Goal: Task Accomplishment & Management: Use online tool/utility

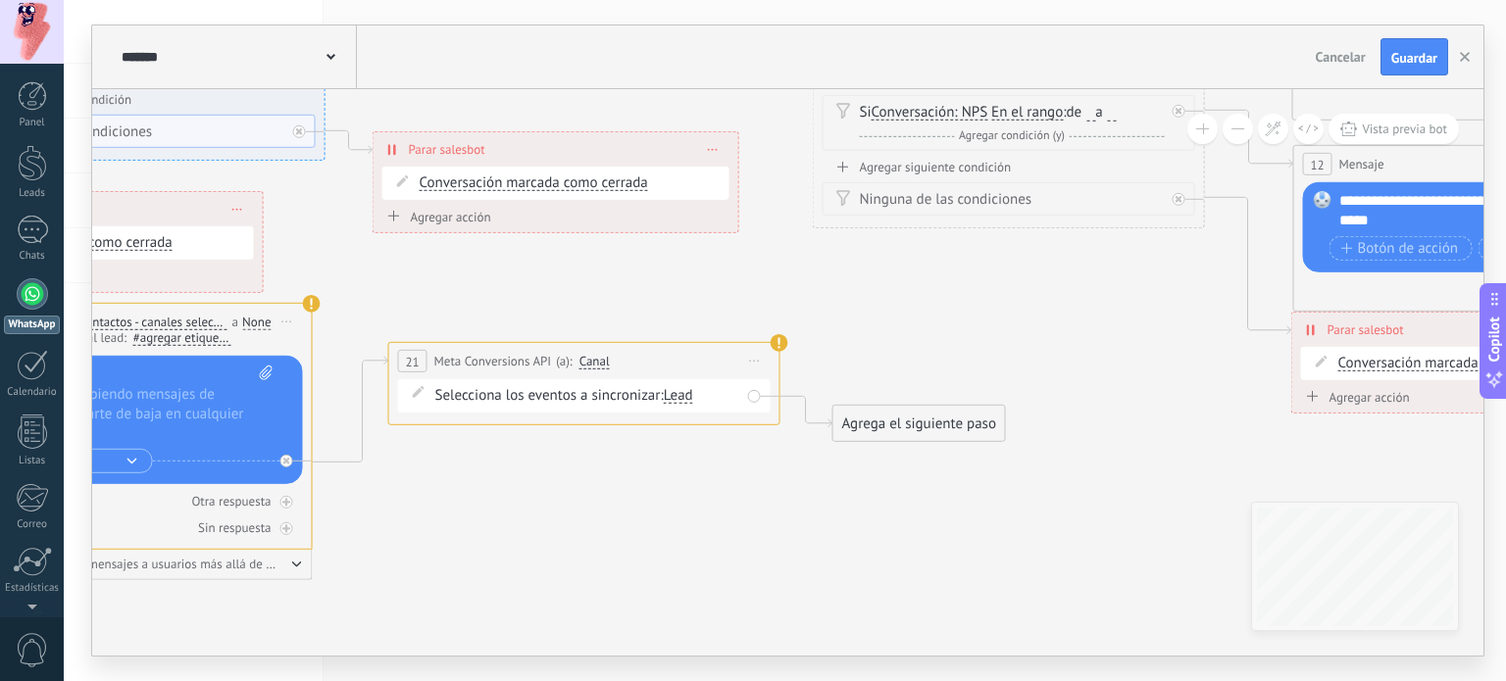
click at [722, 524] on icon at bounding box center [433, 169] width 5191 height 1745
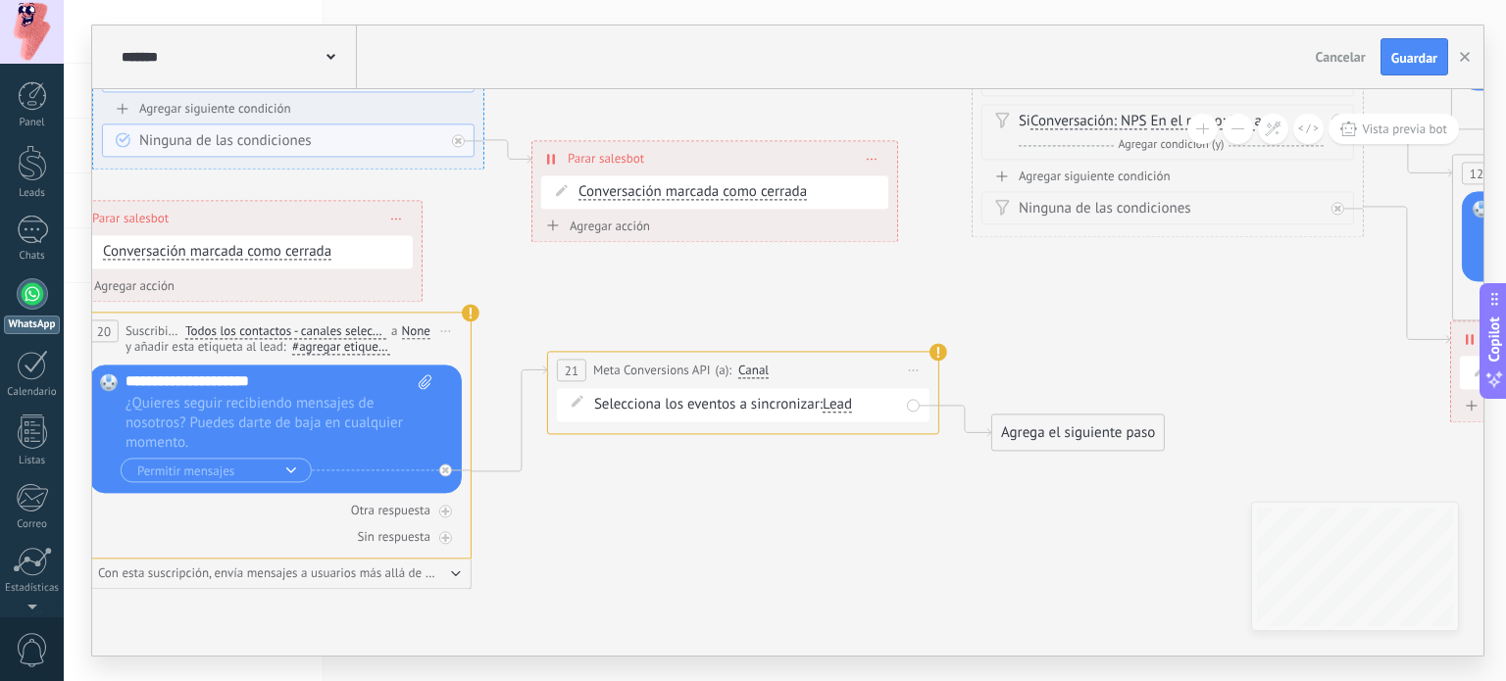
click at [643, 374] on span "Meta Conversions API" at bounding box center [652, 371] width 118 height 19
click at [759, 373] on span "Canal" at bounding box center [753, 372] width 30 height 16
click at [759, 373] on button "Canal" at bounding box center [850, 371] width 245 height 35
click at [759, 373] on span "Canal" at bounding box center [835, 371] width 237 height 17
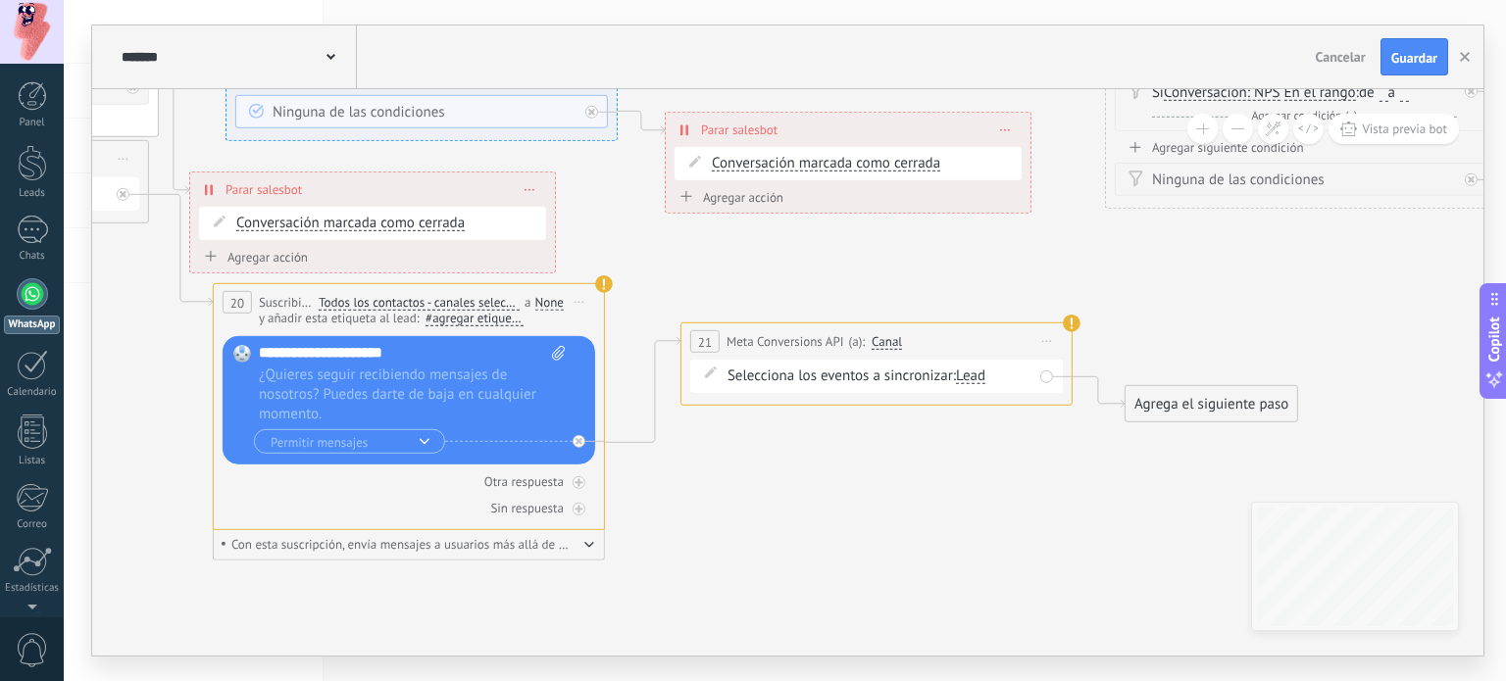
drag, startPoint x: 847, startPoint y: 522, endPoint x: 923, endPoint y: 460, distance: 98.9
click at [924, 462] on icon at bounding box center [725, 150] width 5191 height 1745
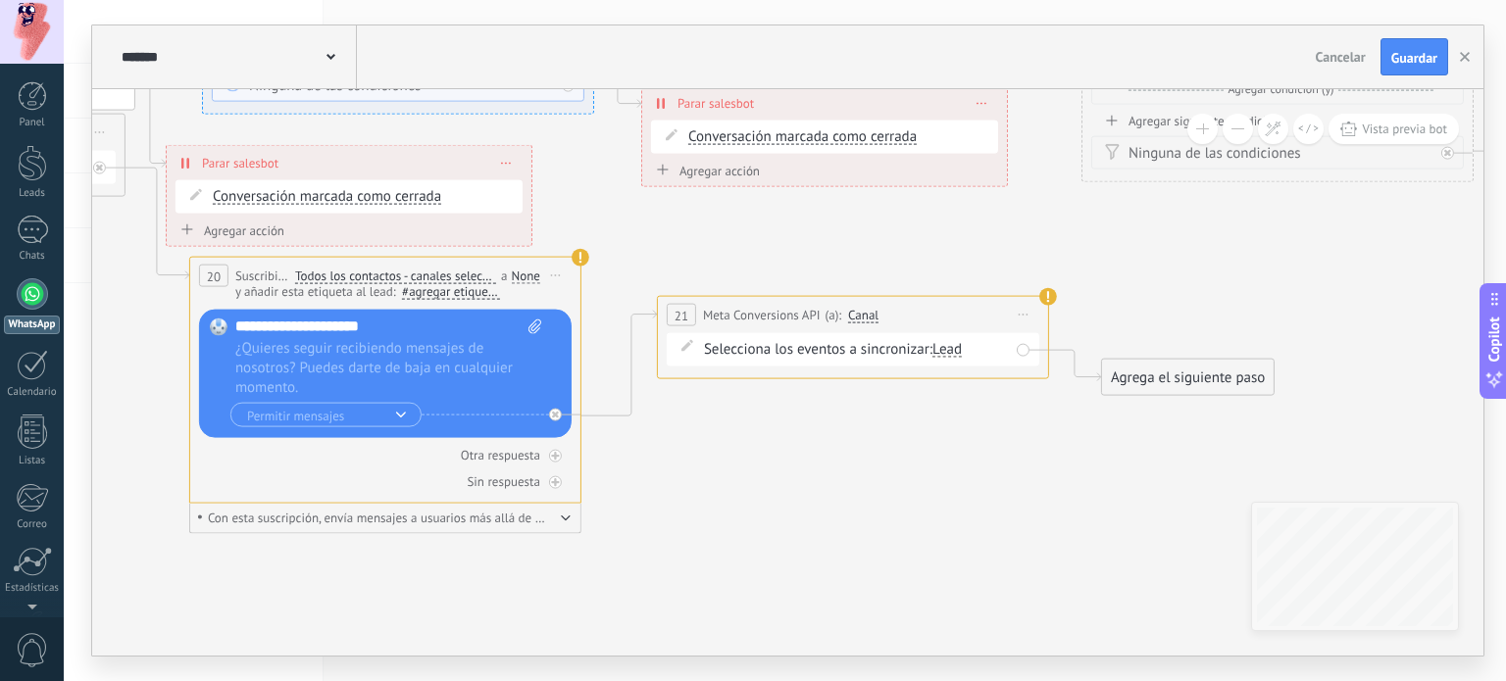
click at [941, 351] on div "Lead" at bounding box center [946, 349] width 29 height 15
click at [932, 508] on icon at bounding box center [701, 123] width 5191 height 1745
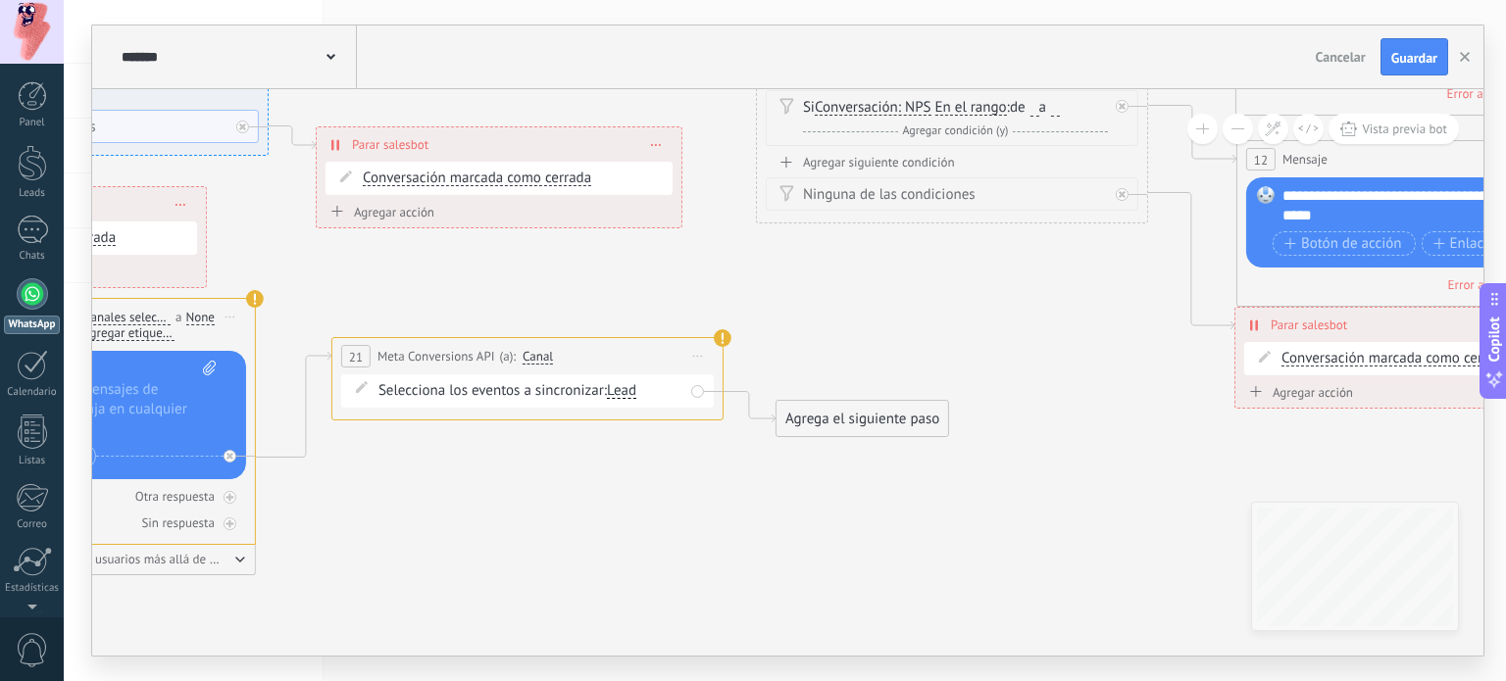
drag, startPoint x: 1236, startPoint y: 399, endPoint x: 911, endPoint y: 440, distance: 328.0
click at [911, 440] on icon at bounding box center [376, 164] width 5191 height 1745
click at [902, 419] on div "Agrega el siguiente paso" at bounding box center [862, 419] width 172 height 32
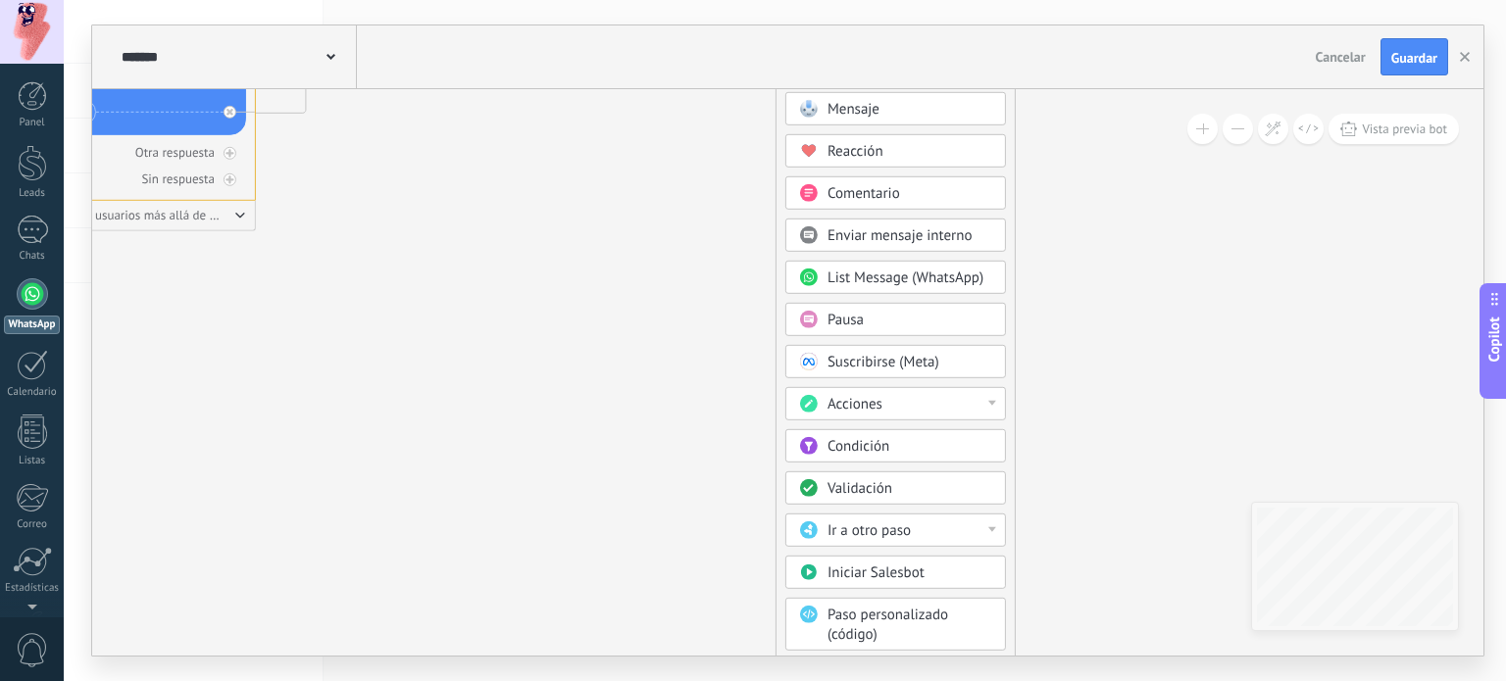
click at [972, 402] on div "Acciones" at bounding box center [909, 405] width 165 height 20
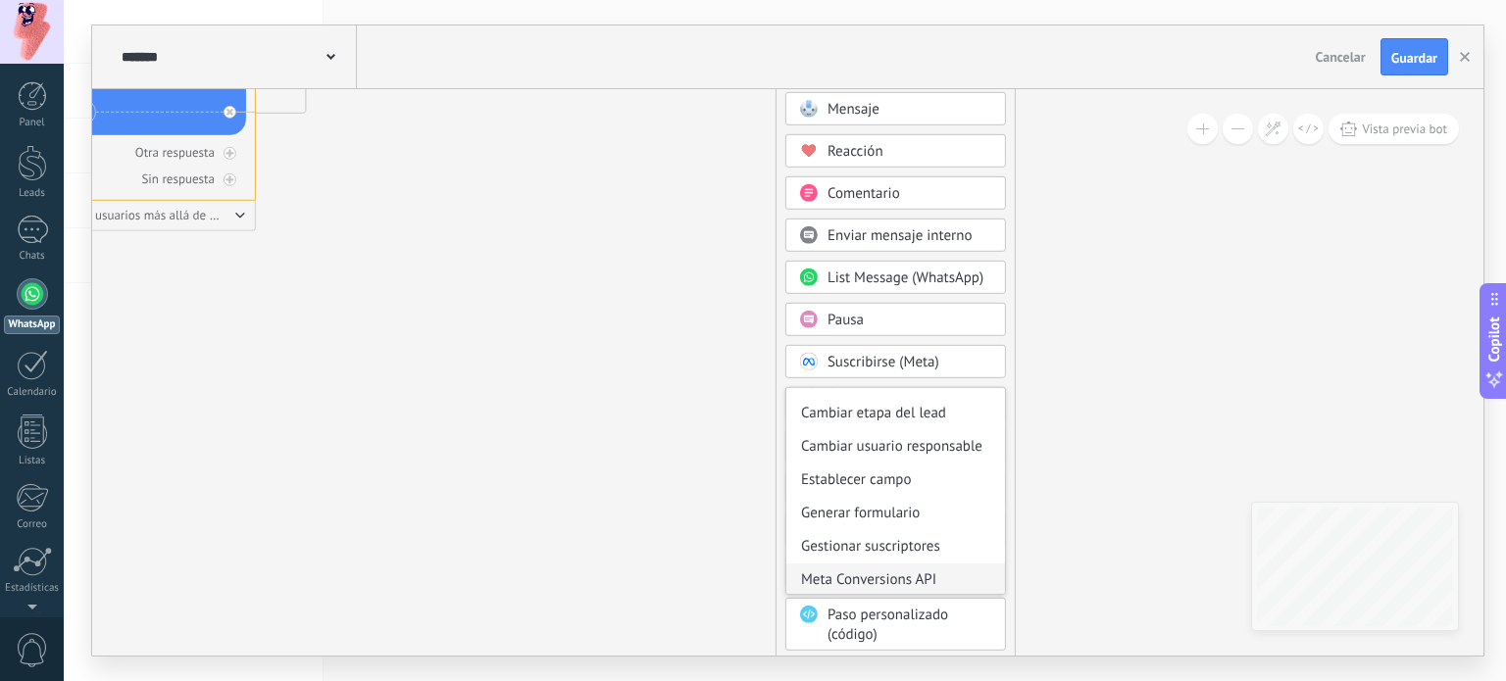
scroll to position [60, 0]
click at [892, 579] on div "Meta Conversions API" at bounding box center [895, 578] width 219 height 33
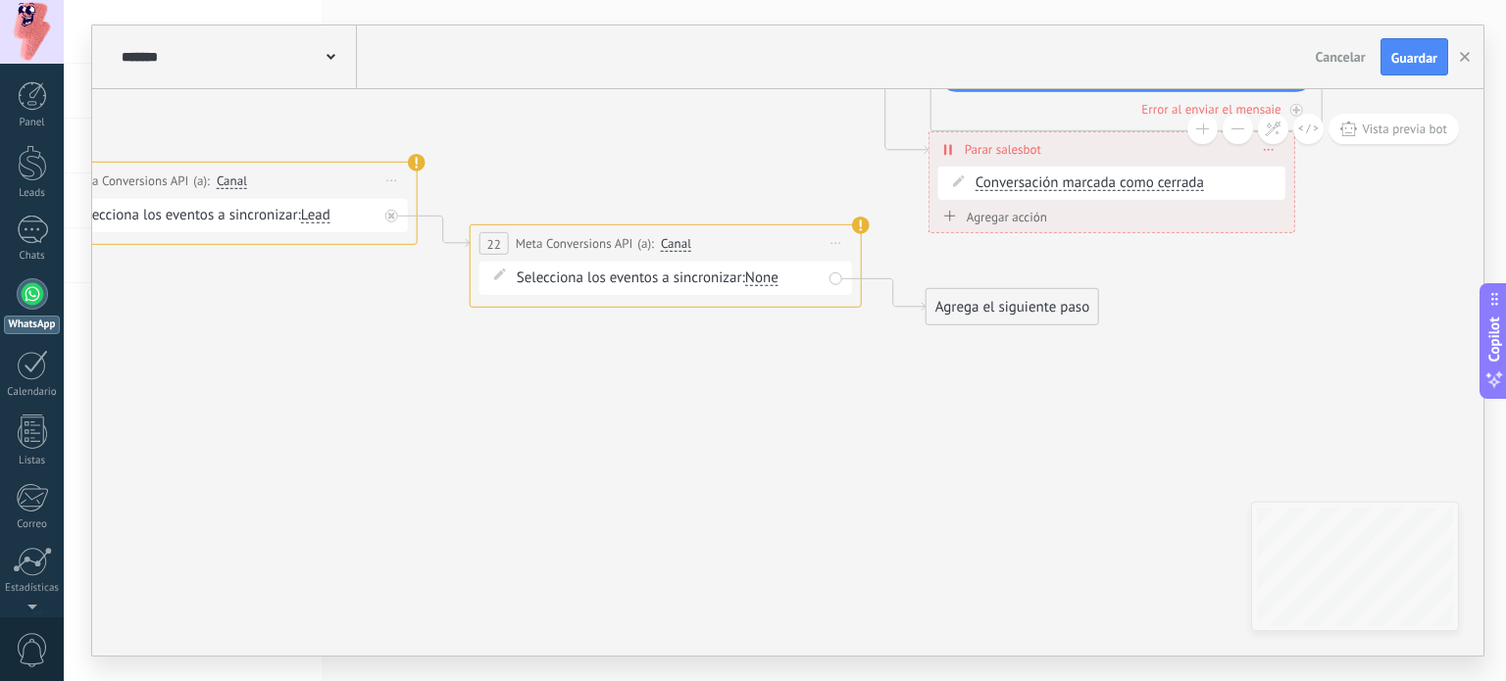
drag, startPoint x: 778, startPoint y: 364, endPoint x: 655, endPoint y: 496, distance: 181.0
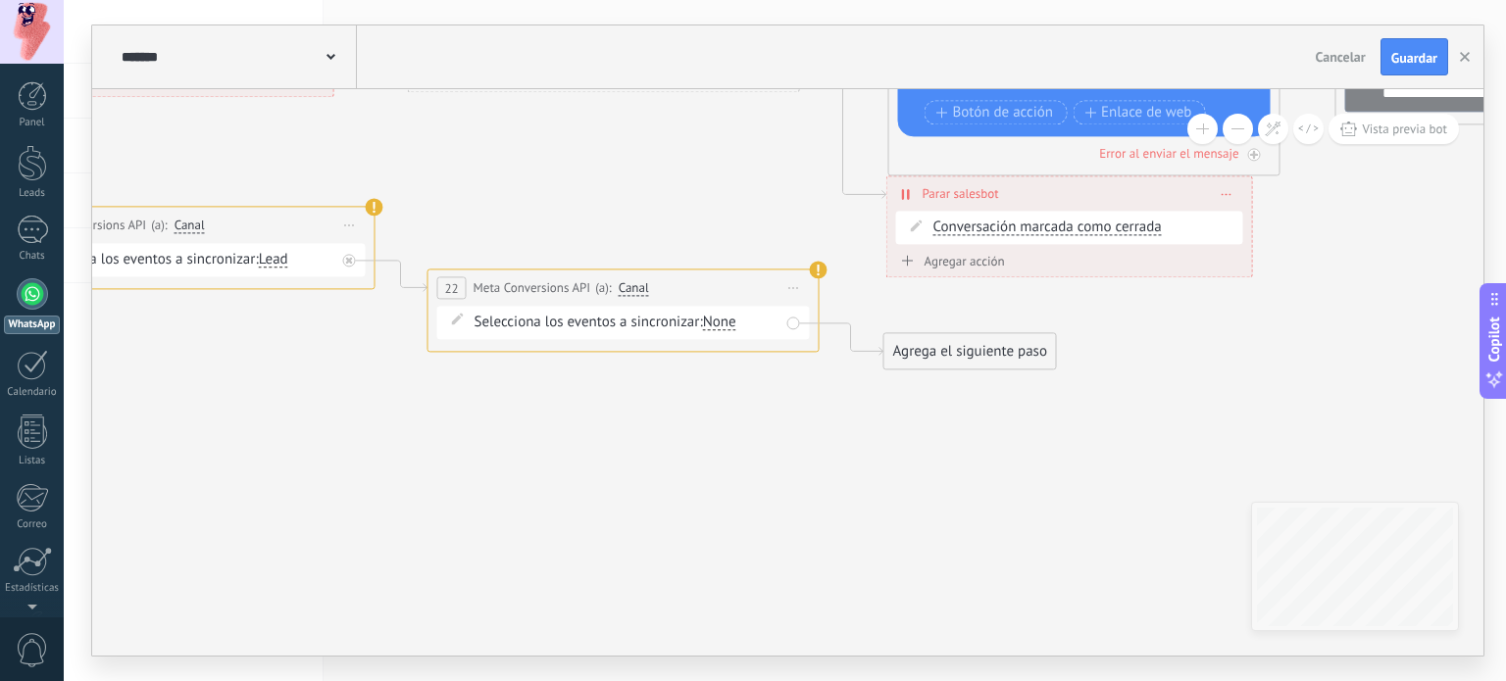
drag, startPoint x: 917, startPoint y: 423, endPoint x: 839, endPoint y: 463, distance: 86.8
drag, startPoint x: 839, startPoint y: 463, endPoint x: 739, endPoint y: 454, distance: 100.4
click at [739, 454] on icon at bounding box center [28, 34] width 5191 height 1745
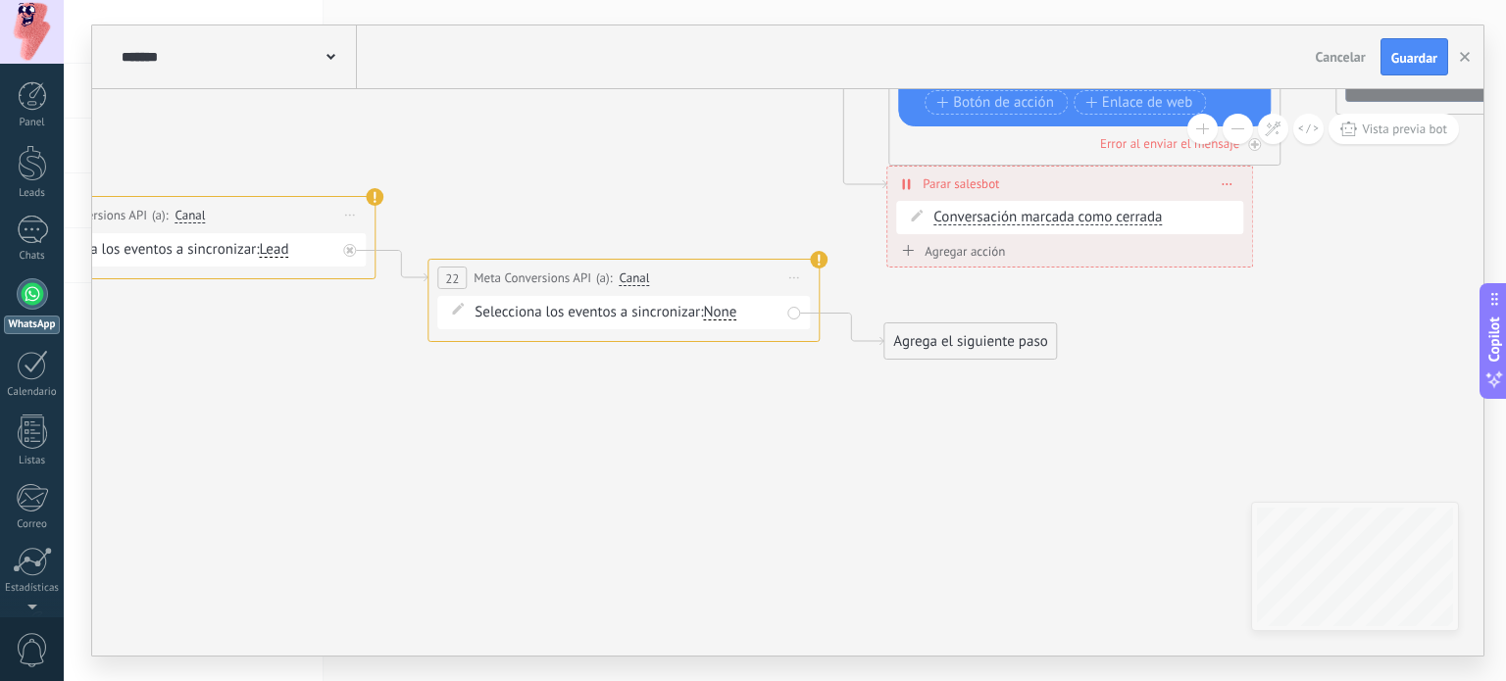
drag, startPoint x: 891, startPoint y: 495, endPoint x: 931, endPoint y: 472, distance: 46.1
click at [931, 472] on icon at bounding box center [28, 23] width 5191 height 1745
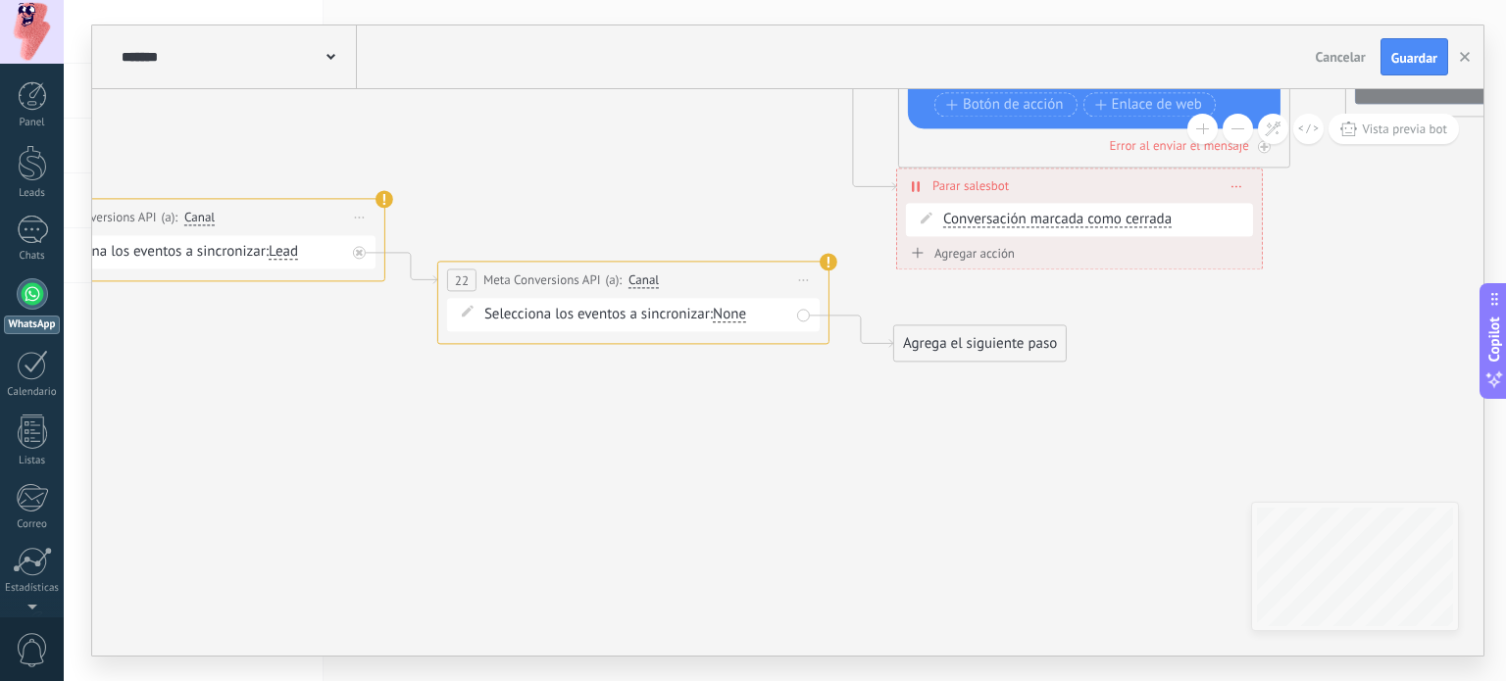
drag, startPoint x: 434, startPoint y: 419, endPoint x: 776, endPoint y: 419, distance: 342.1
drag, startPoint x: 776, startPoint y: 419, endPoint x: 490, endPoint y: 456, distance: 288.6
click at [508, 451] on icon at bounding box center [38, 26] width 5191 height 1745
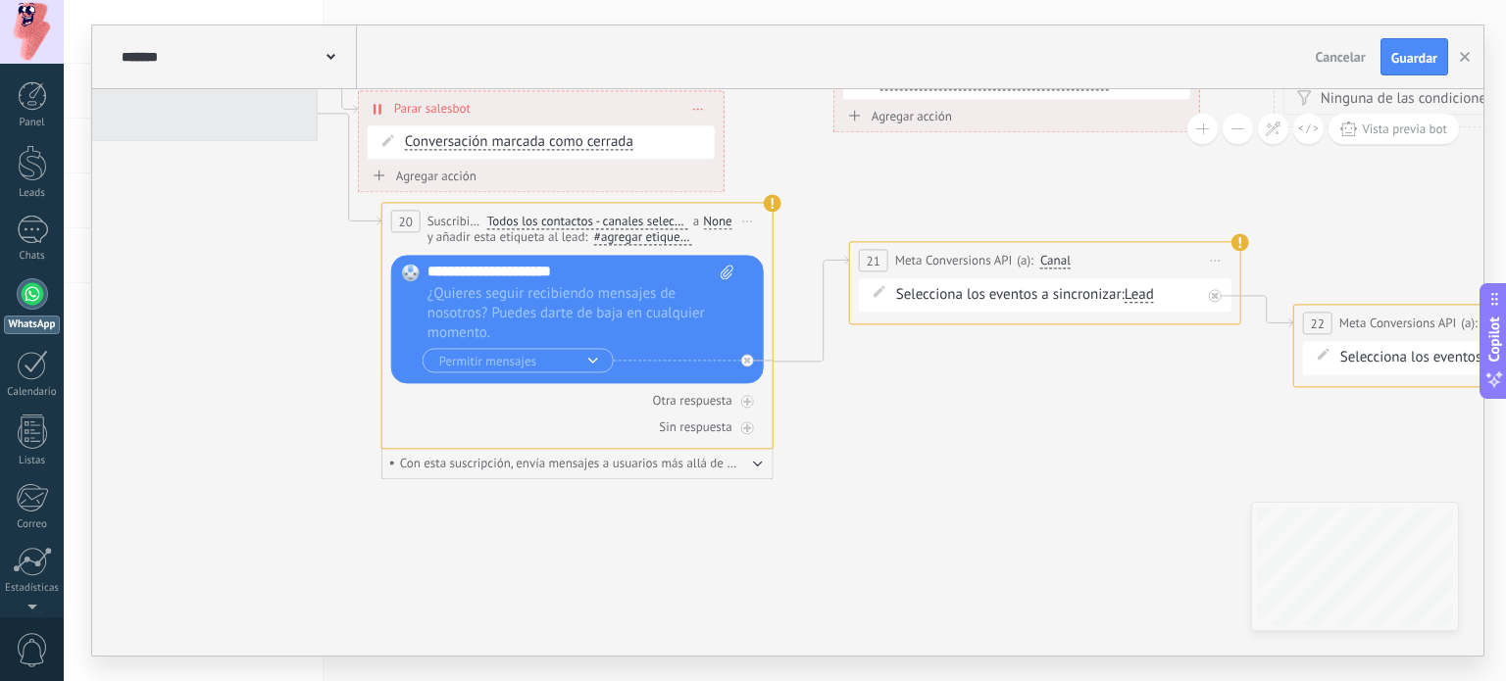
drag, startPoint x: 345, startPoint y: 437, endPoint x: 1200, endPoint y: 479, distance: 855.8
click at [1200, 479] on icon at bounding box center [893, 69] width 5191 height 1745
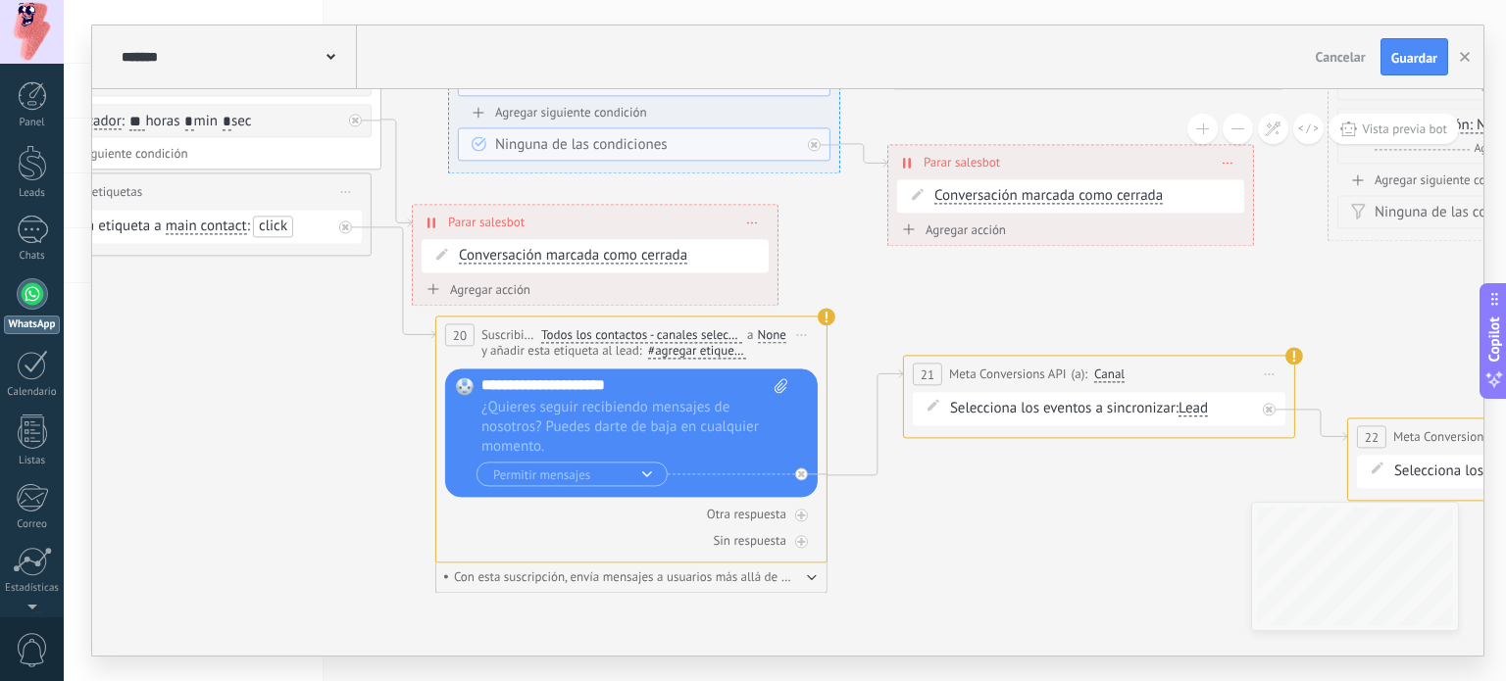
drag, startPoint x: 1011, startPoint y: 466, endPoint x: 1053, endPoint y: 521, distance: 70.0
click at [1053, 521] on icon at bounding box center [947, 183] width 5191 height 1745
click at [653, 478] on button "Permitir mensajes" at bounding box center [571, 475] width 191 height 25
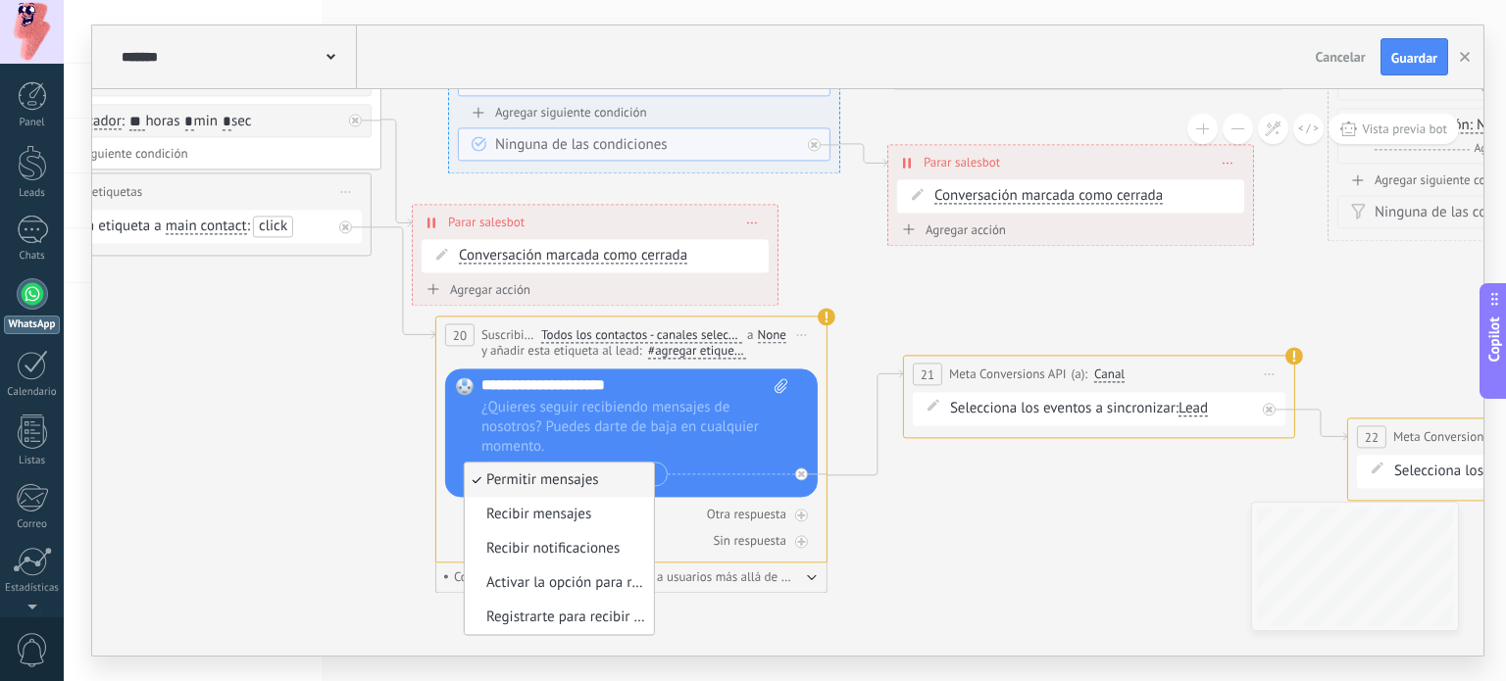
click at [653, 478] on li "Permitir mensajes" at bounding box center [559, 481] width 189 height 34
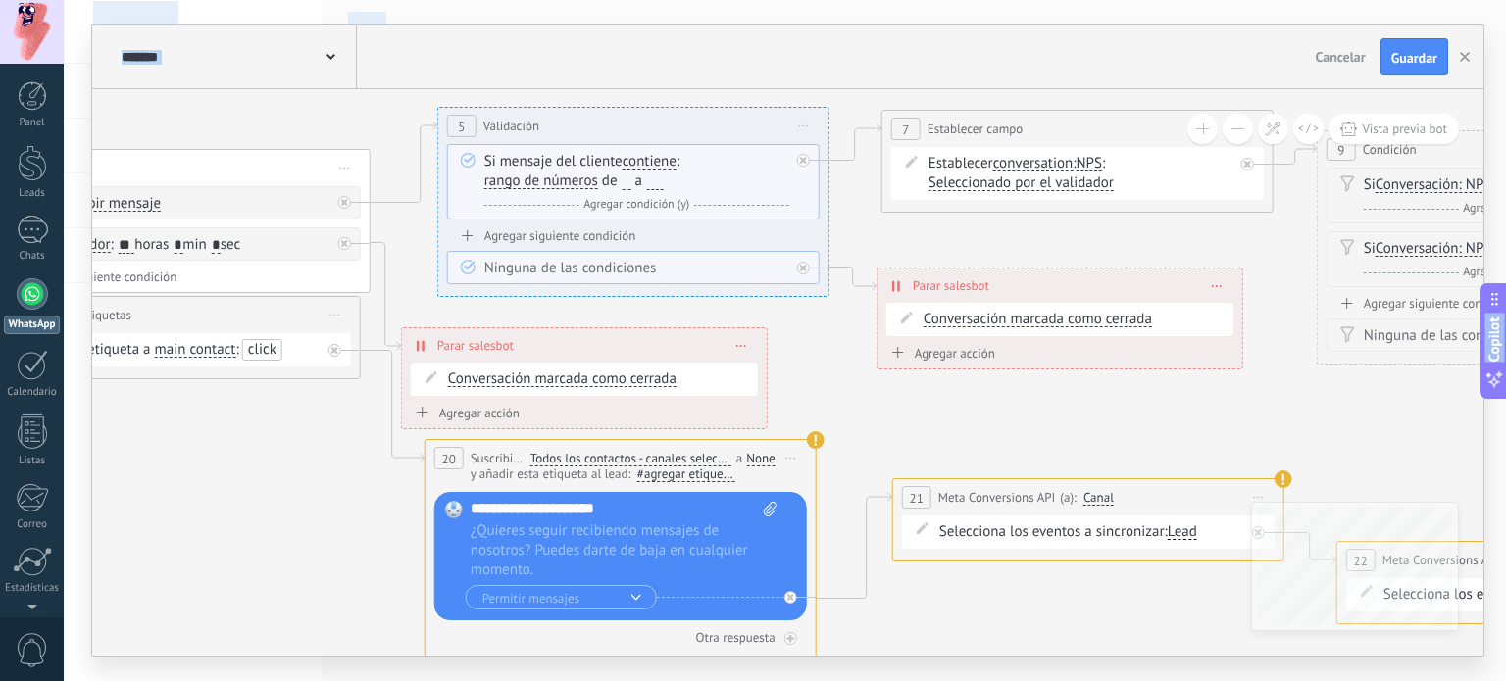
drag, startPoint x: 980, startPoint y: 621, endPoint x: 952, endPoint y: 689, distance: 73.4
click at [952, 680] on html ".abccls-1,.abccls-2{fill-rule:evenodd}.abccls-2{fill:#fff} .abfcls-1{fill:none}…" at bounding box center [753, 340] width 1506 height 681
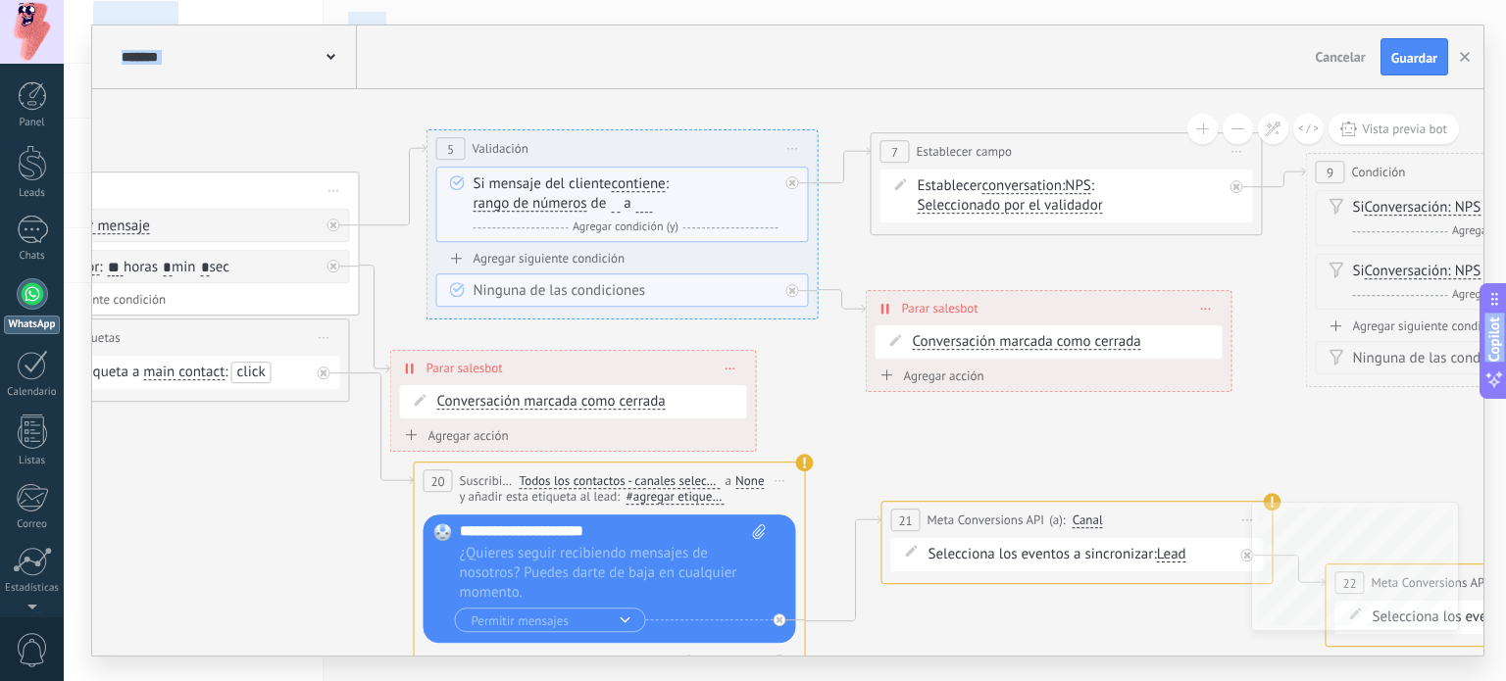
drag, startPoint x: 177, startPoint y: 493, endPoint x: 304, endPoint y: 496, distance: 126.5
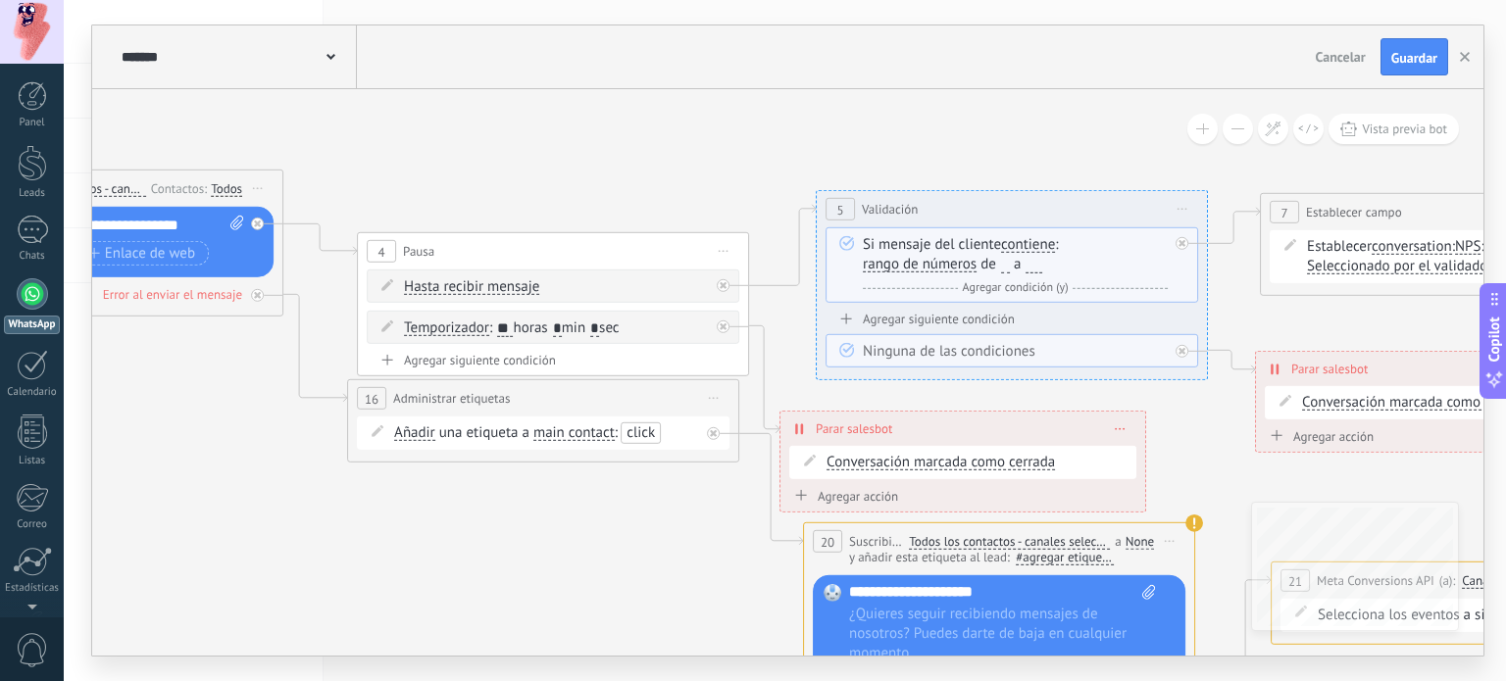
drag, startPoint x: 304, startPoint y: 496, endPoint x: 745, endPoint y: 501, distance: 441.1
click at [745, 501] on icon at bounding box center [1315, 389] width 5191 height 1745
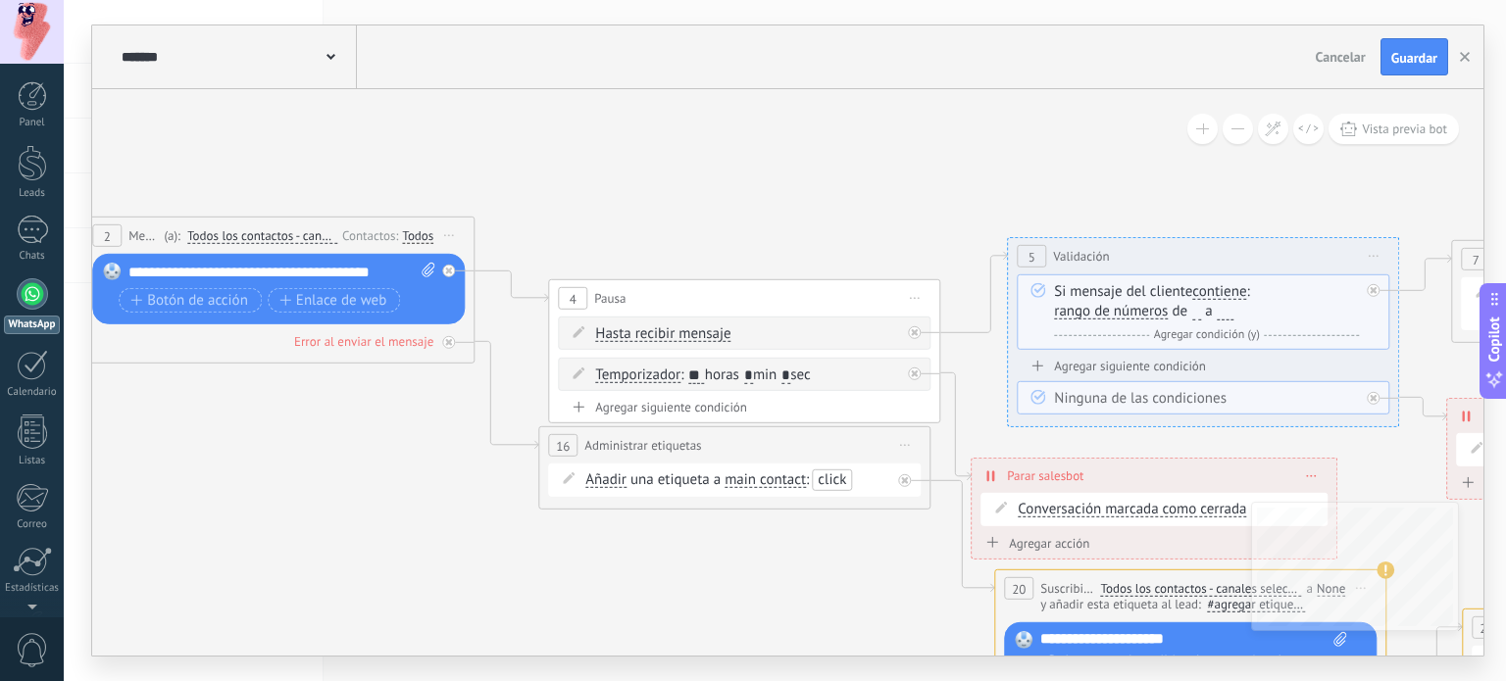
drag, startPoint x: 417, startPoint y: 125, endPoint x: 534, endPoint y: 216, distance: 148.2
click at [534, 216] on icon at bounding box center [1506, 436] width 5191 height 1745
click at [305, 70] on div "******* NPS Bot" at bounding box center [237, 56] width 240 height 63
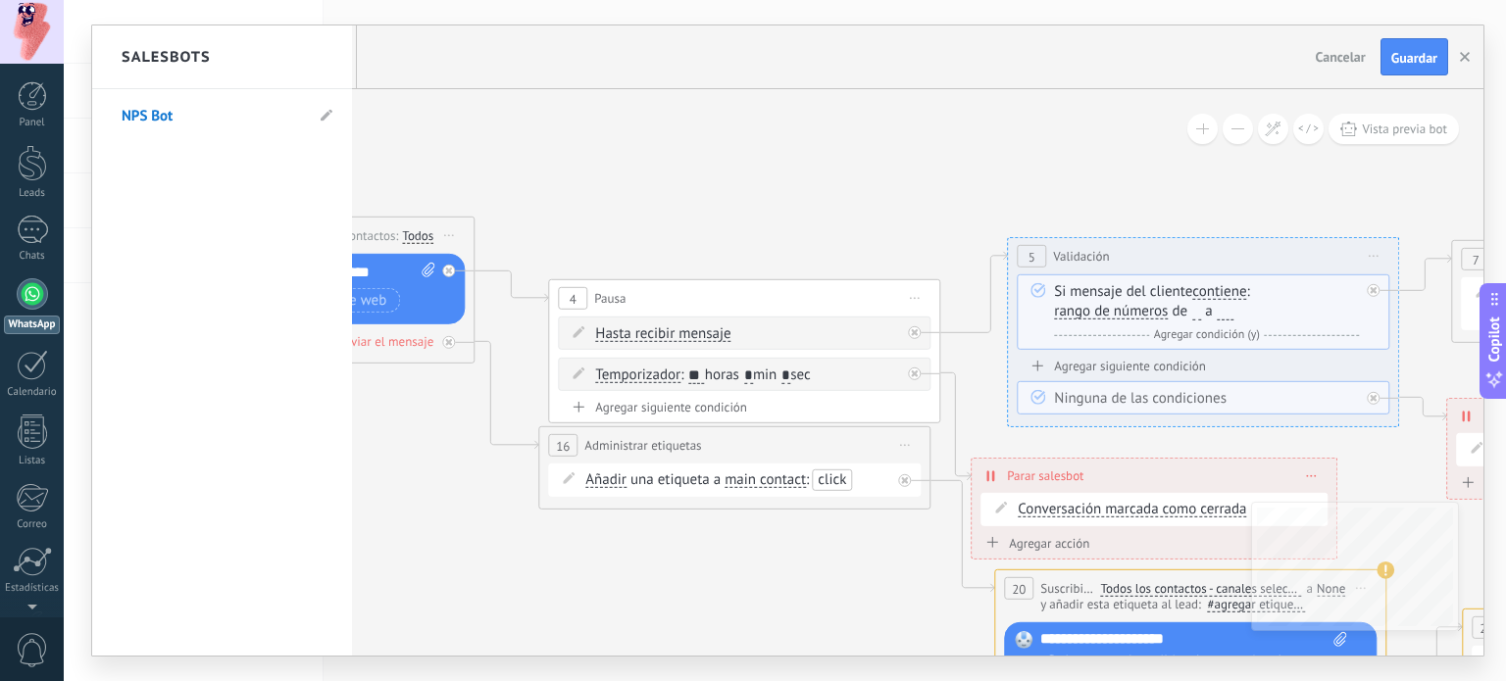
click at [472, 118] on div at bounding box center [787, 340] width 1391 height 630
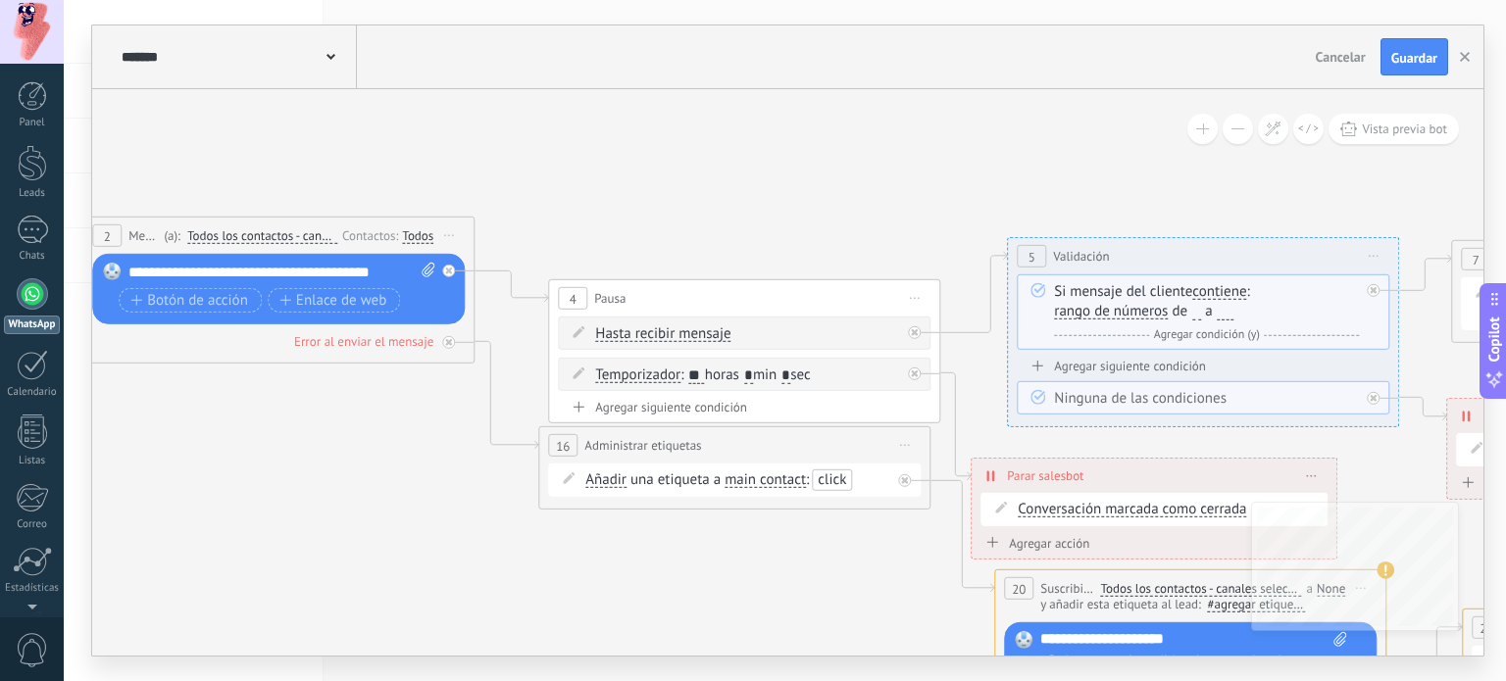
drag, startPoint x: 478, startPoint y: 185, endPoint x: 651, endPoint y: 139, distance: 178.6
drag, startPoint x: 651, startPoint y: 139, endPoint x: 490, endPoint y: 127, distance: 161.2
click at [490, 127] on icon at bounding box center [1508, 437] width 5191 height 1745
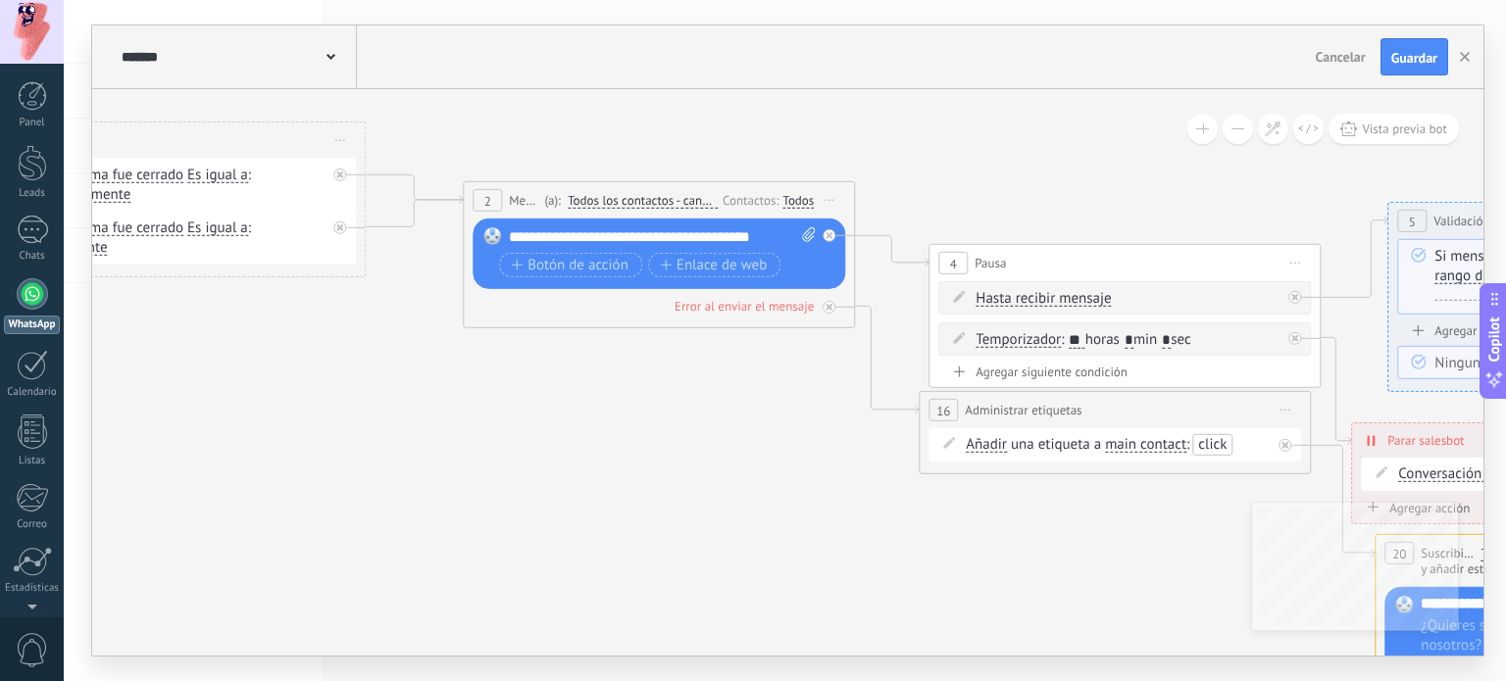
drag, startPoint x: 465, startPoint y: 134, endPoint x: 898, endPoint y: 93, distance: 435.2
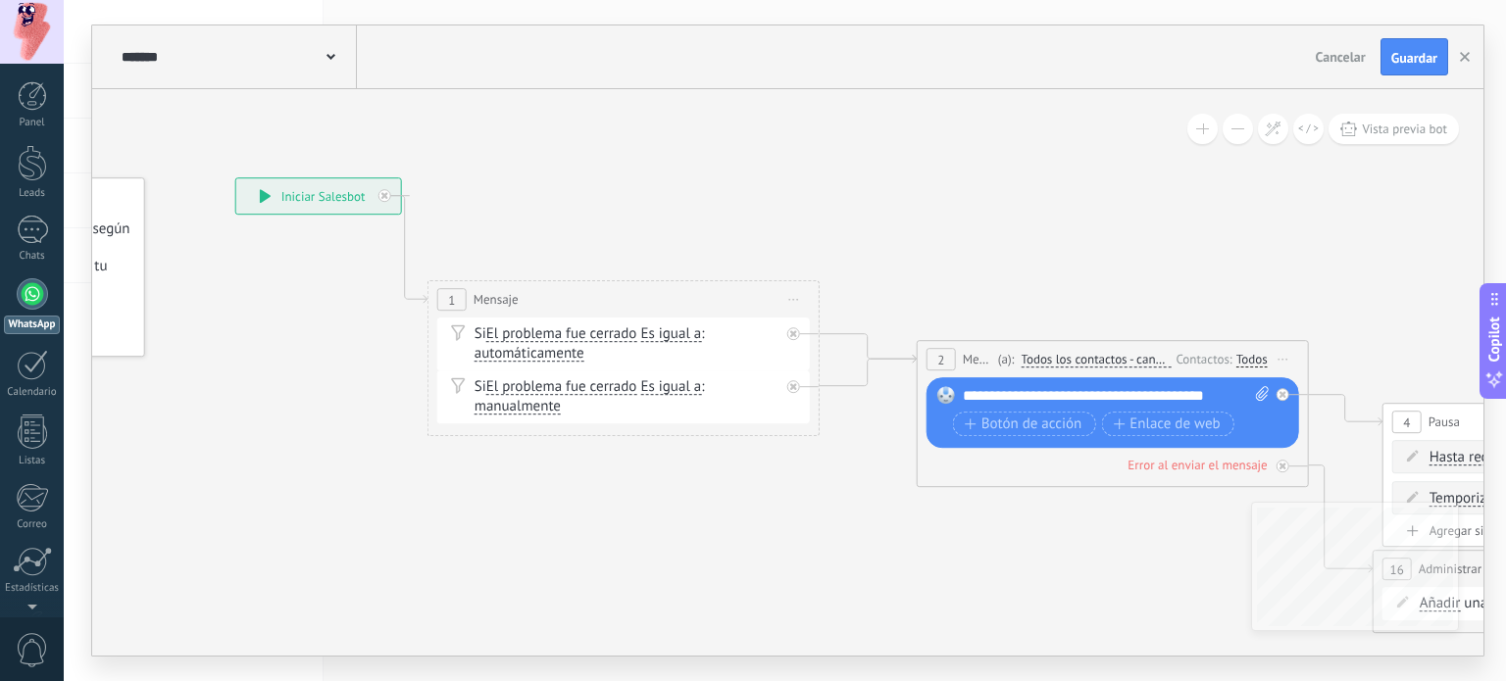
drag, startPoint x: 414, startPoint y: 478, endPoint x: 757, endPoint y: 655, distance: 385.8
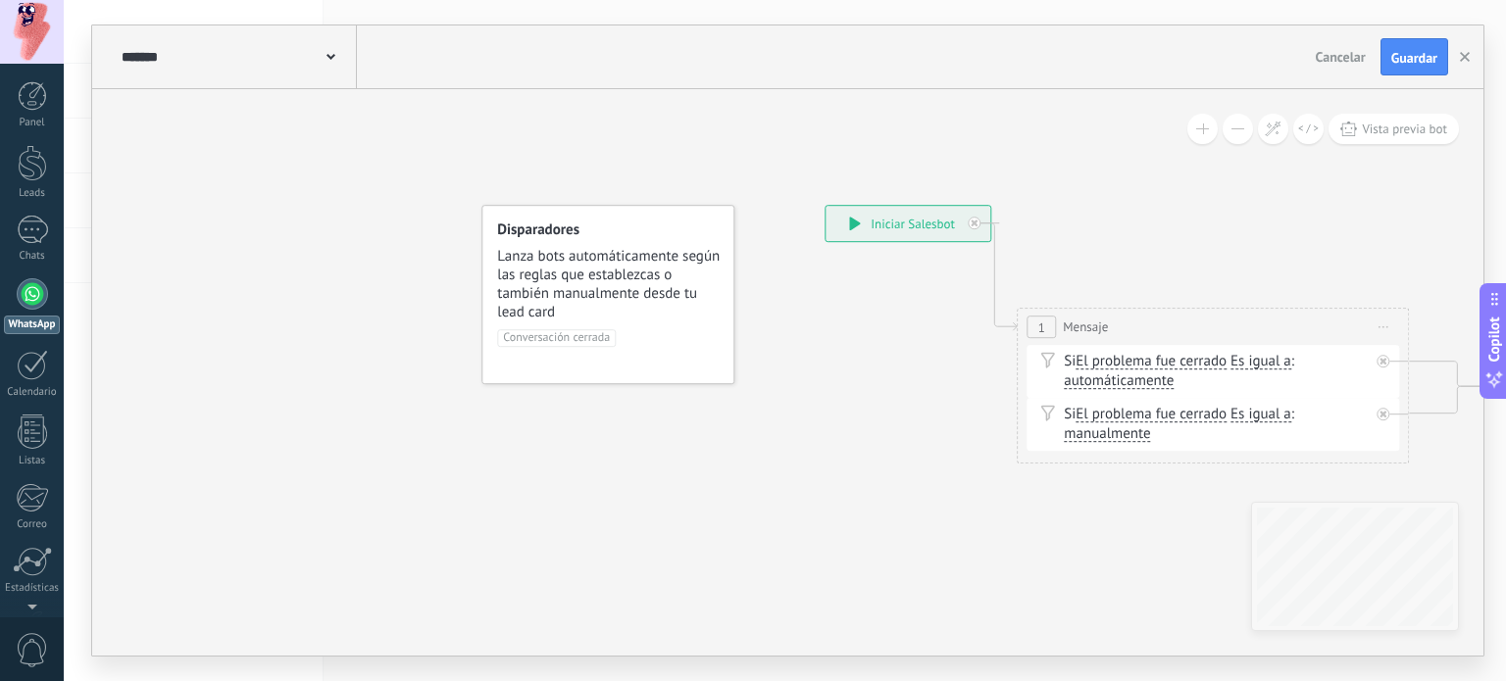
drag, startPoint x: 424, startPoint y: 520, endPoint x: 949, endPoint y: 534, distance: 524.6
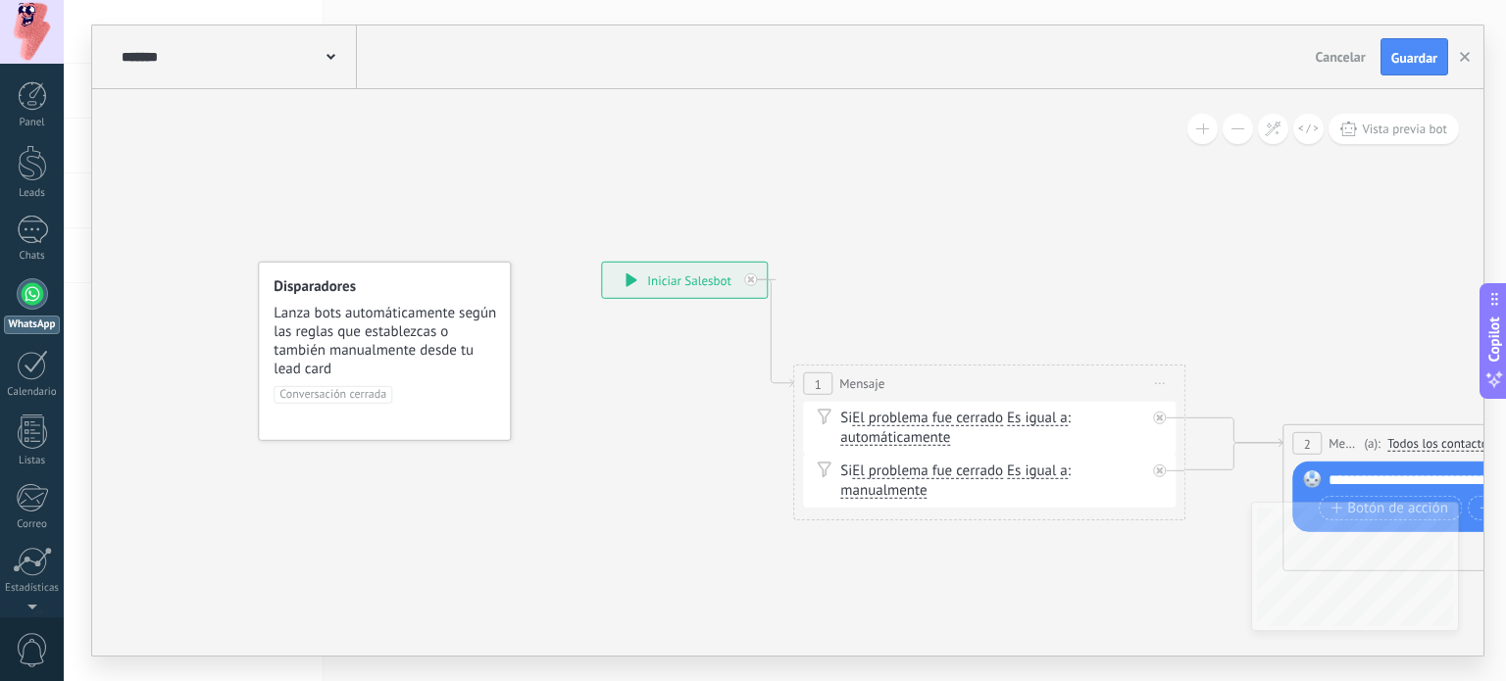
drag, startPoint x: 831, startPoint y: 346, endPoint x: 698, endPoint y: 364, distance: 134.5
click at [1332, 64] on span "Cancelar" at bounding box center [1341, 57] width 50 height 18
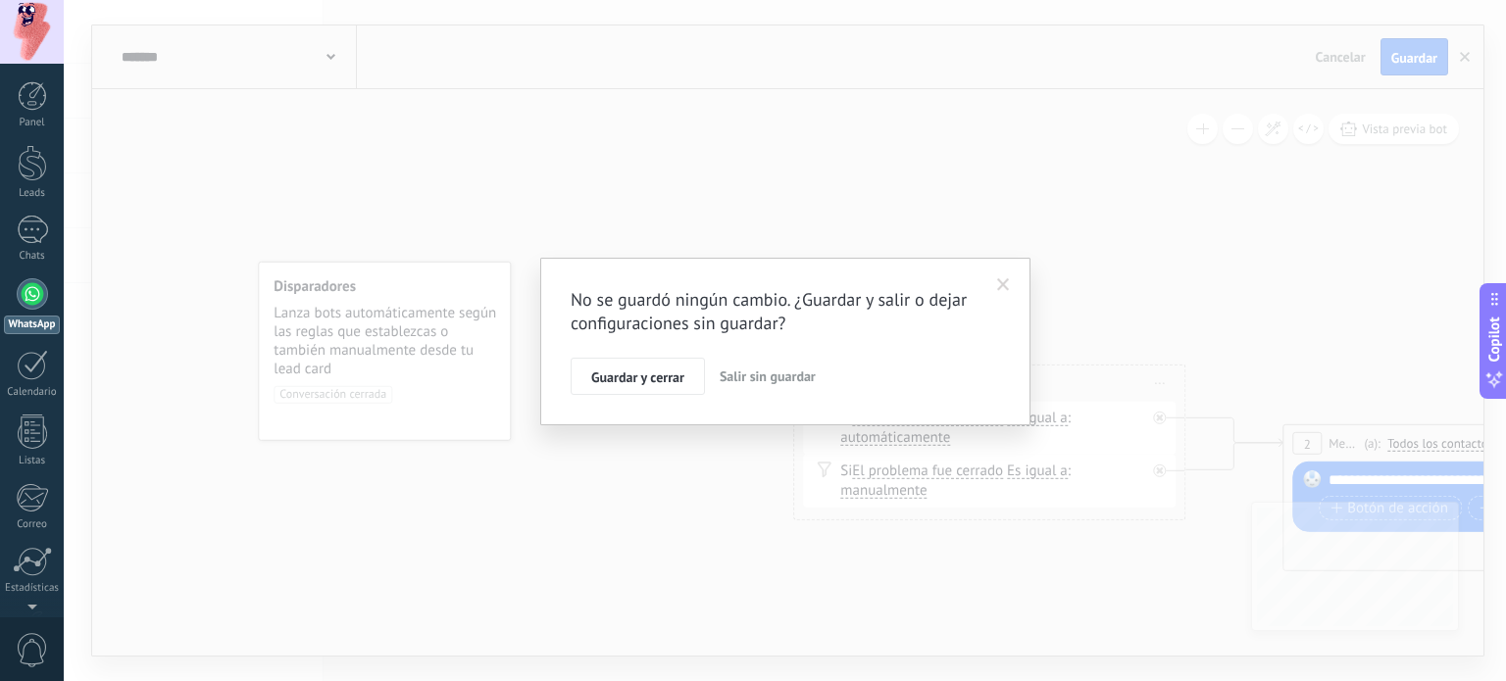
click at [748, 380] on span "Salir sin guardar" at bounding box center [768, 377] width 96 height 18
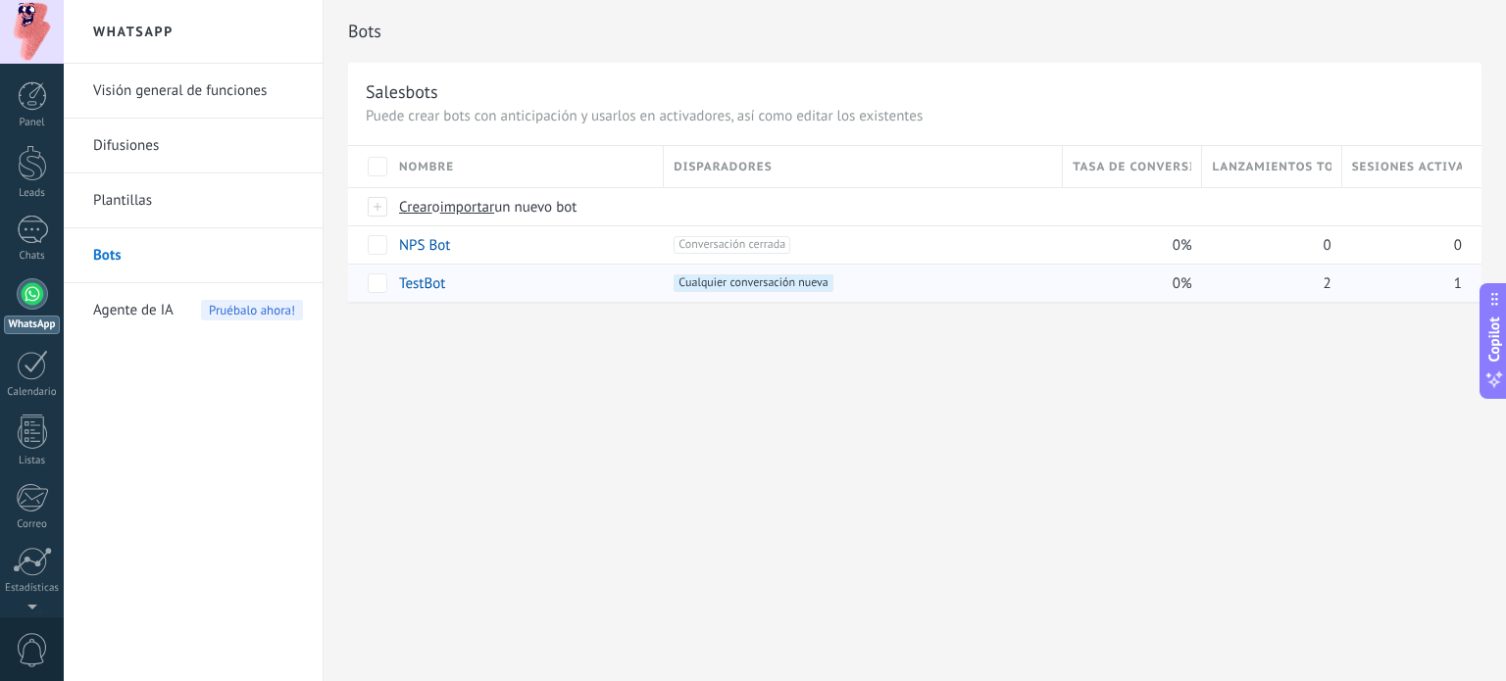
click at [434, 290] on link "TestBot" at bounding box center [422, 283] width 46 height 19
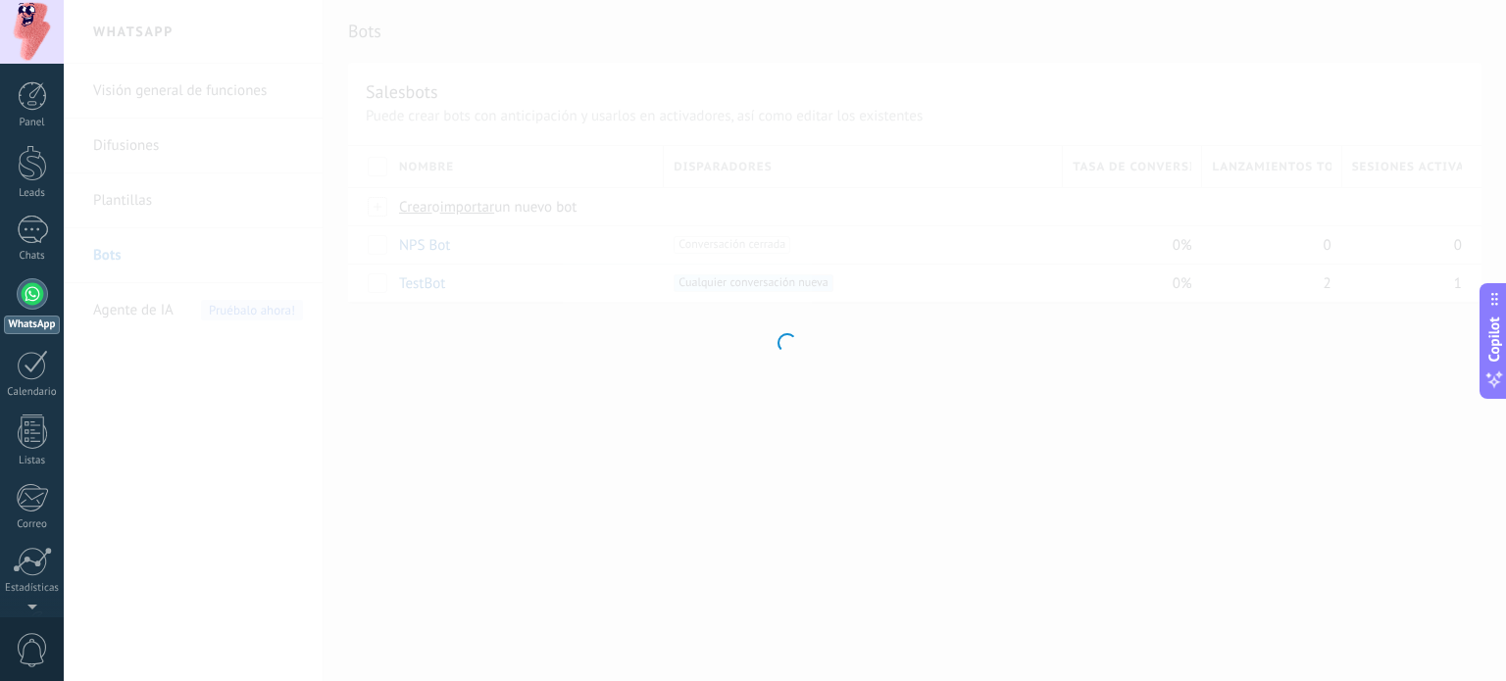
type input "*******"
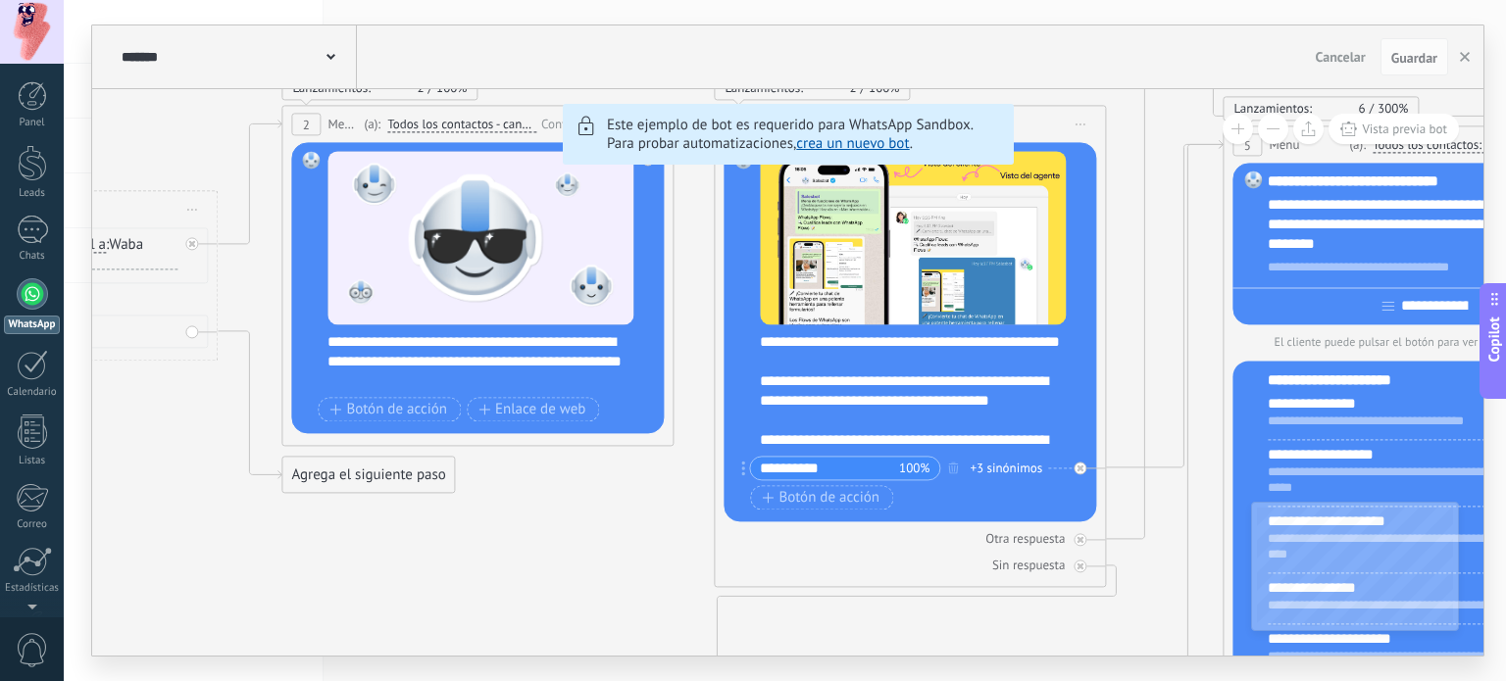
drag, startPoint x: 641, startPoint y: 584, endPoint x: 623, endPoint y: 513, distance: 73.7
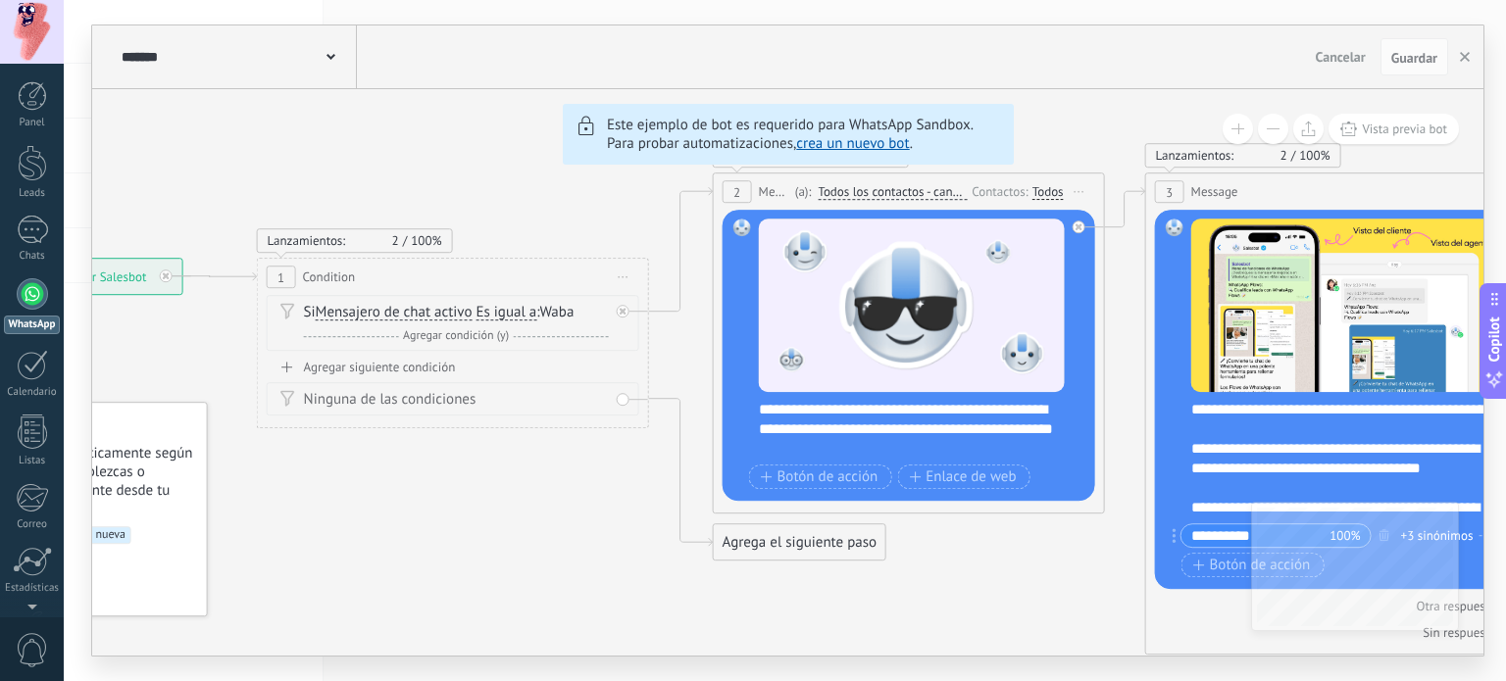
drag, startPoint x: 606, startPoint y: 532, endPoint x: 1036, endPoint y: 603, distance: 436.1
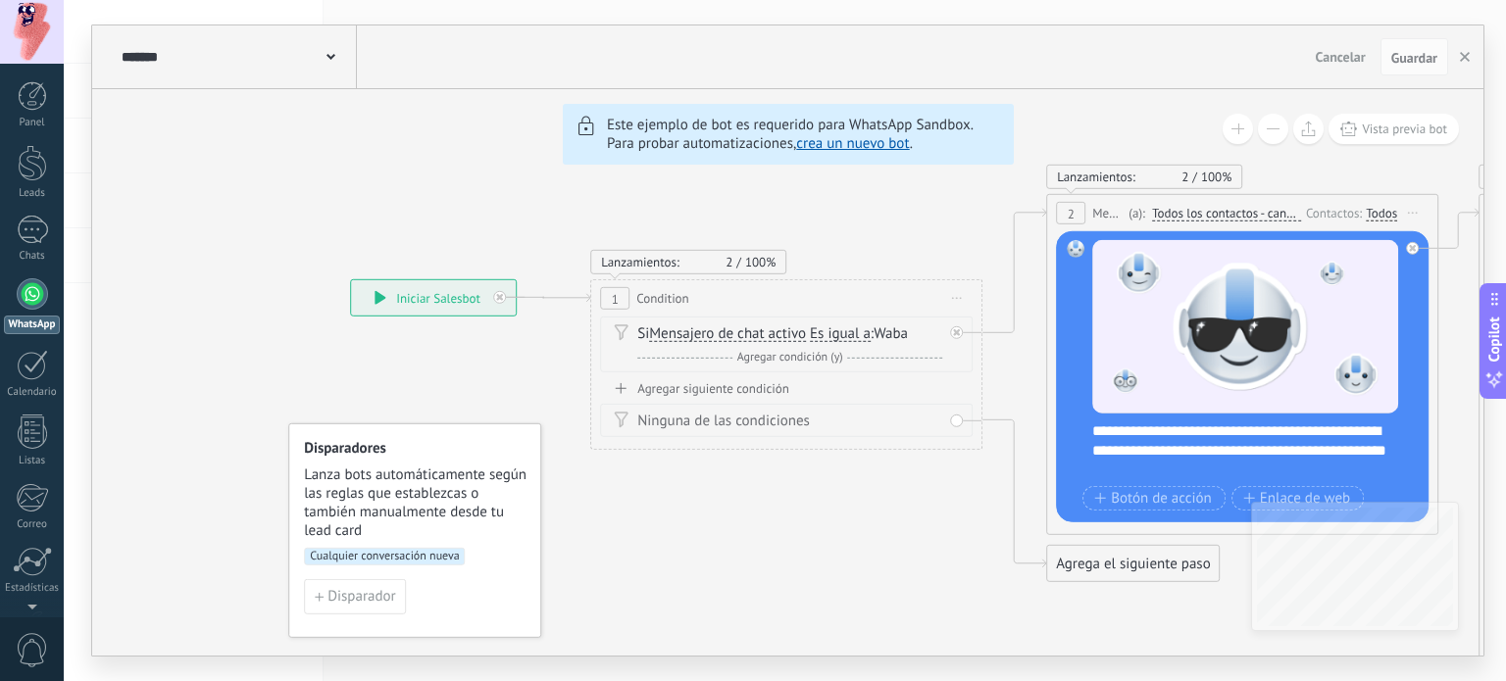
drag, startPoint x: 507, startPoint y: 537, endPoint x: 854, endPoint y: 587, distance: 350.6
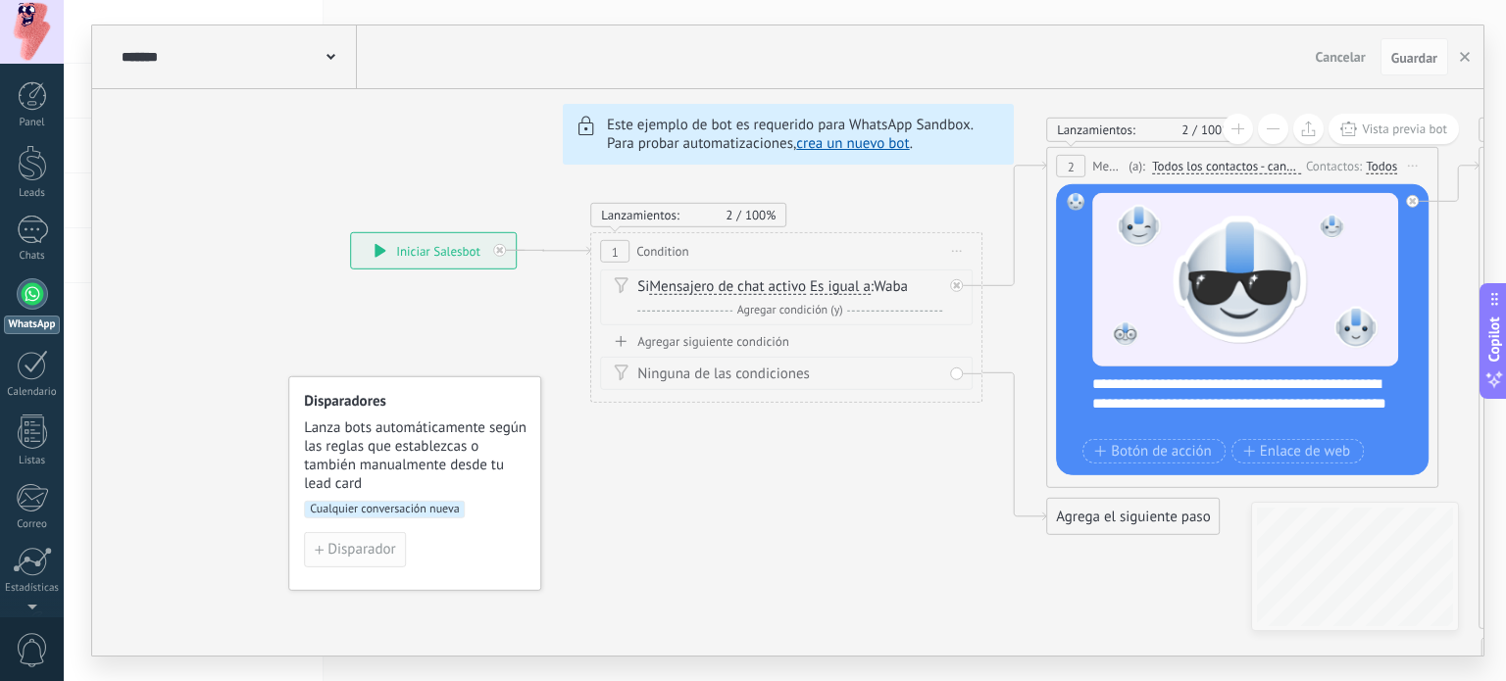
click at [372, 547] on span "Disparador" at bounding box center [361, 550] width 68 height 14
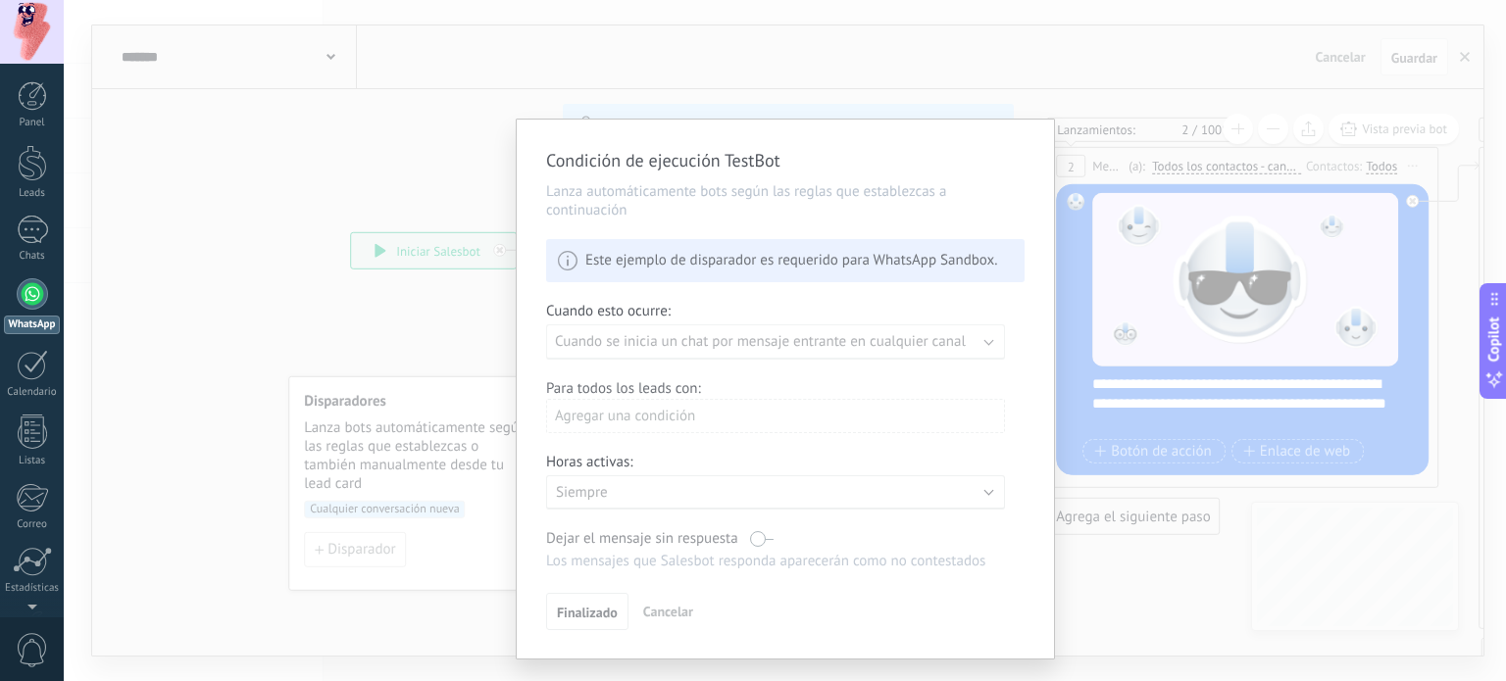
click at [792, 350] on div "Condición de ejecución TestBot Lanza automáticamente bots según las reglas que …" at bounding box center [785, 389] width 537 height 539
drag, startPoint x: 896, startPoint y: 267, endPoint x: 959, endPoint y: 272, distance: 62.9
click at [942, 271] on div "Condición de ejecución TestBot Lanza automáticamente bots según las reglas que …" at bounding box center [785, 389] width 537 height 539
click at [979, 230] on div "Condición de ejecución TestBot Lanza automáticamente bots según las reglas que …" at bounding box center [785, 389] width 537 height 539
click at [699, 262] on div "Condición de ejecución TestBot Lanza automáticamente bots según las reglas que …" at bounding box center [785, 389] width 537 height 539
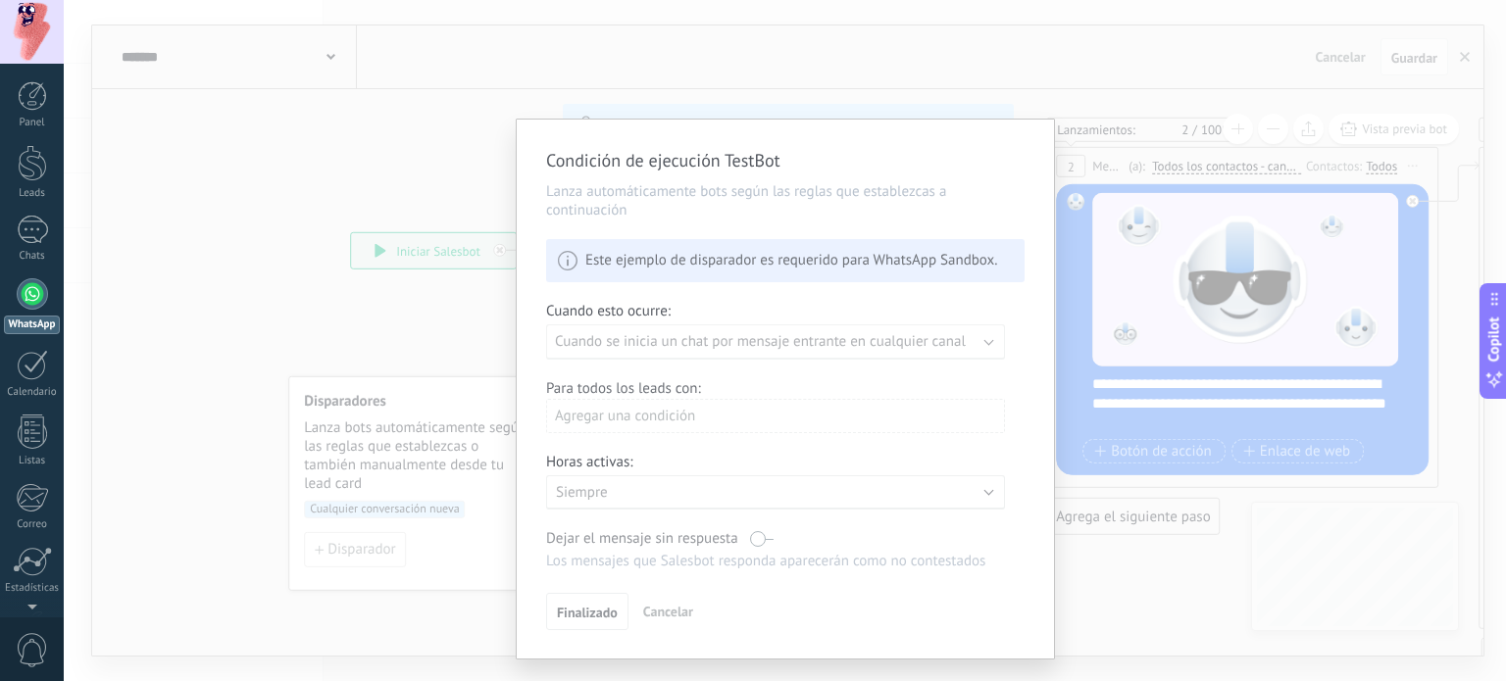
click at [794, 330] on div "Condición de ejecución TestBot Lanza automáticamente bots según las reglas que …" at bounding box center [785, 389] width 537 height 539
click at [861, 356] on div "Condición de ejecución TestBot Lanza automáticamente bots según las reglas que …" at bounding box center [785, 389] width 537 height 539
click at [402, 336] on div "Condición de ejecución TestBot Lanza automáticamente bots según las reglas que …" at bounding box center [785, 340] width 1442 height 681
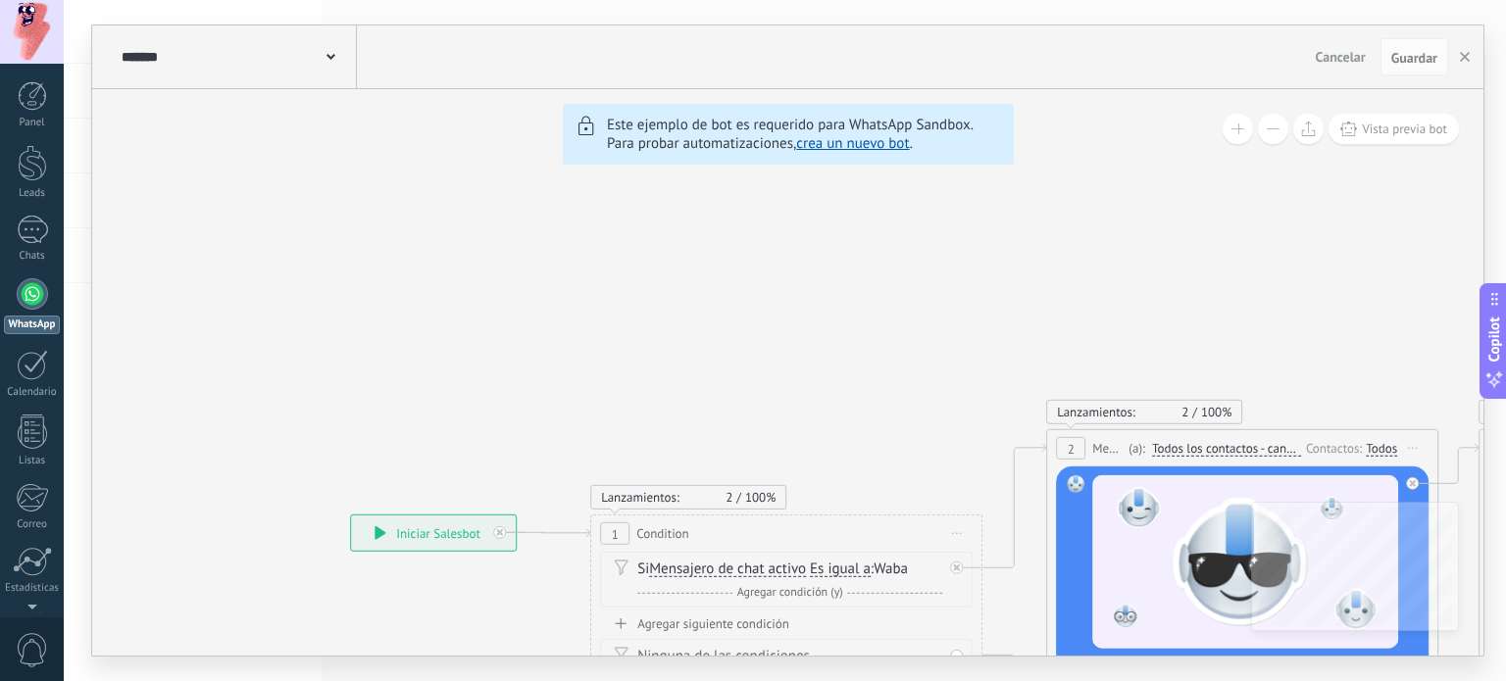
click at [1333, 55] on span "Cancelar" at bounding box center [1341, 57] width 50 height 18
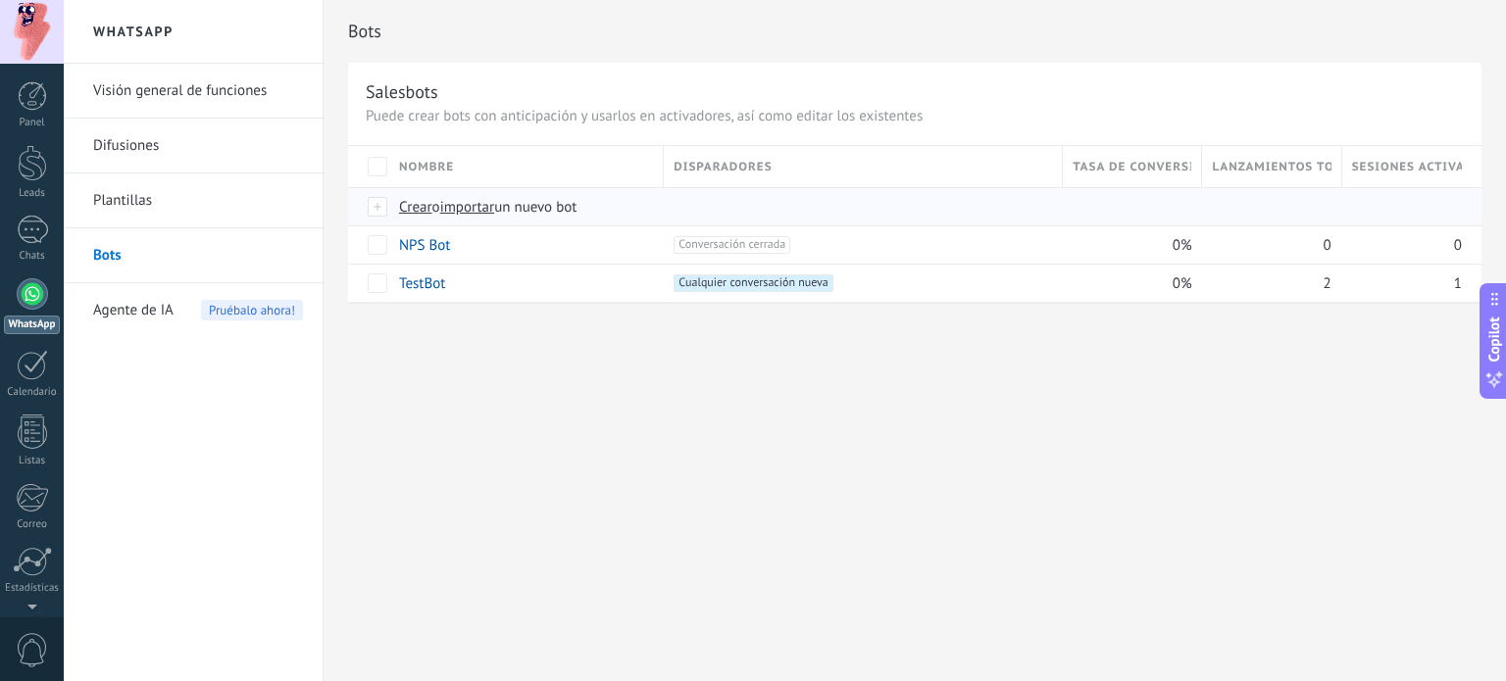
click at [412, 209] on span "Crear" at bounding box center [415, 207] width 33 height 19
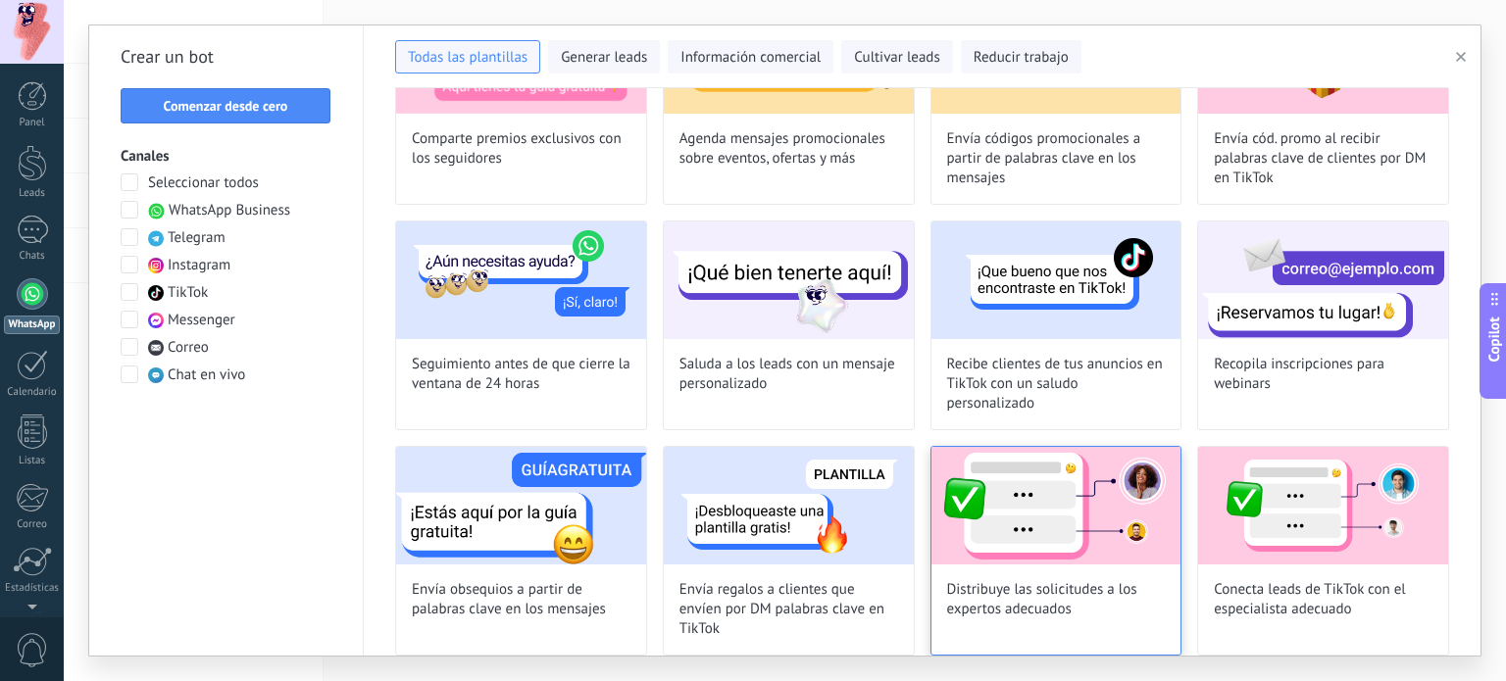
scroll to position [678, 0]
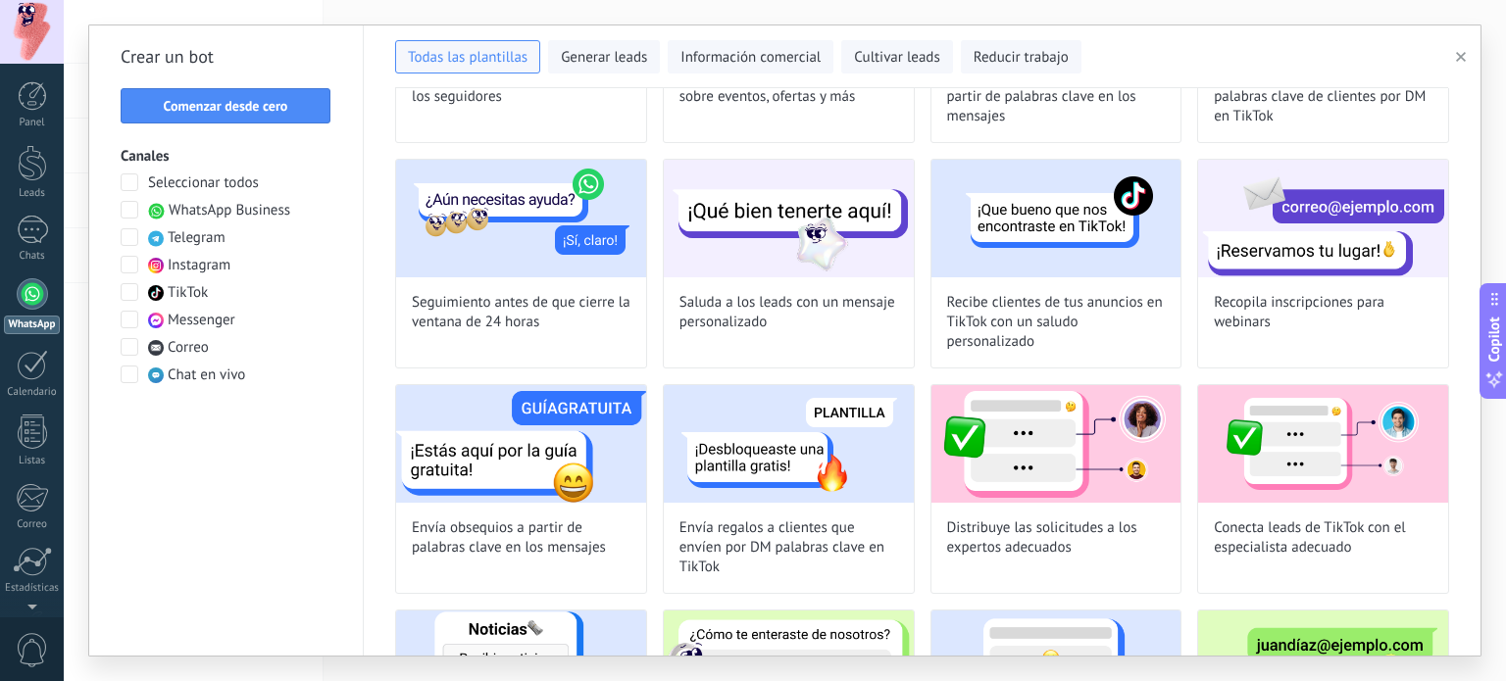
drag, startPoint x: 1479, startPoint y: 473, endPoint x: 1479, endPoint y: 526, distance: 52.9
click at [1479, 526] on div "Prueba el agente de IA — comunicación automatizada con clientes 24/7 Comienza d…" at bounding box center [922, 372] width 1117 height 568
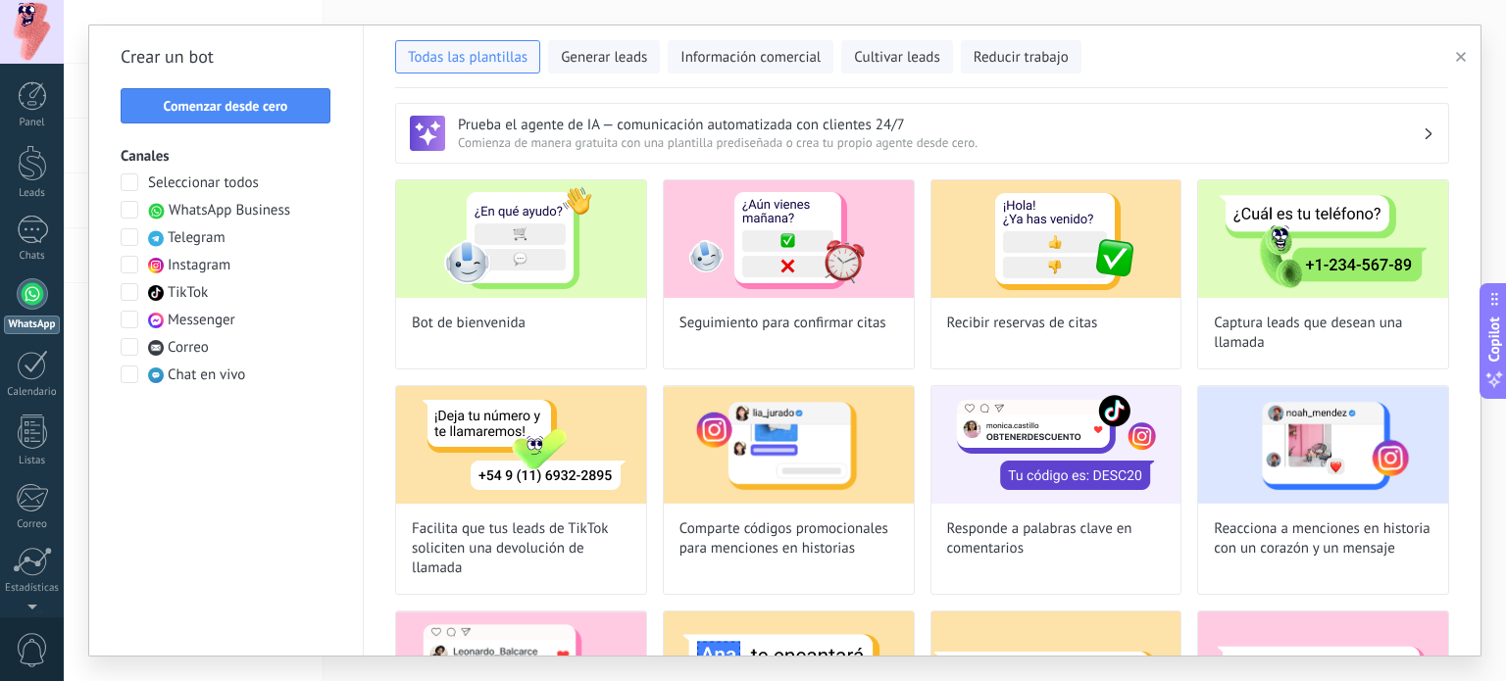
scroll to position [0, 0]
click at [128, 210] on span at bounding box center [130, 210] width 18 height 18
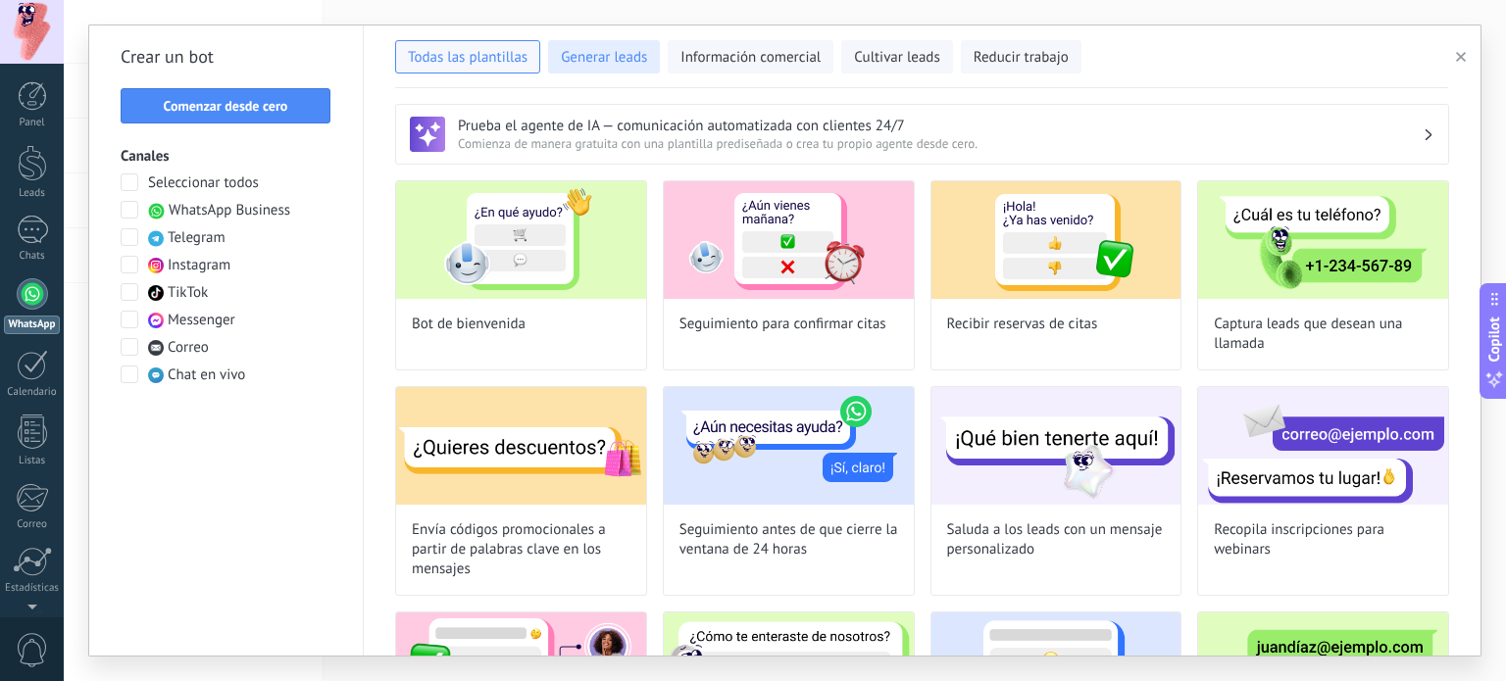
click at [623, 61] on span "Generar leads" at bounding box center [604, 58] width 86 height 20
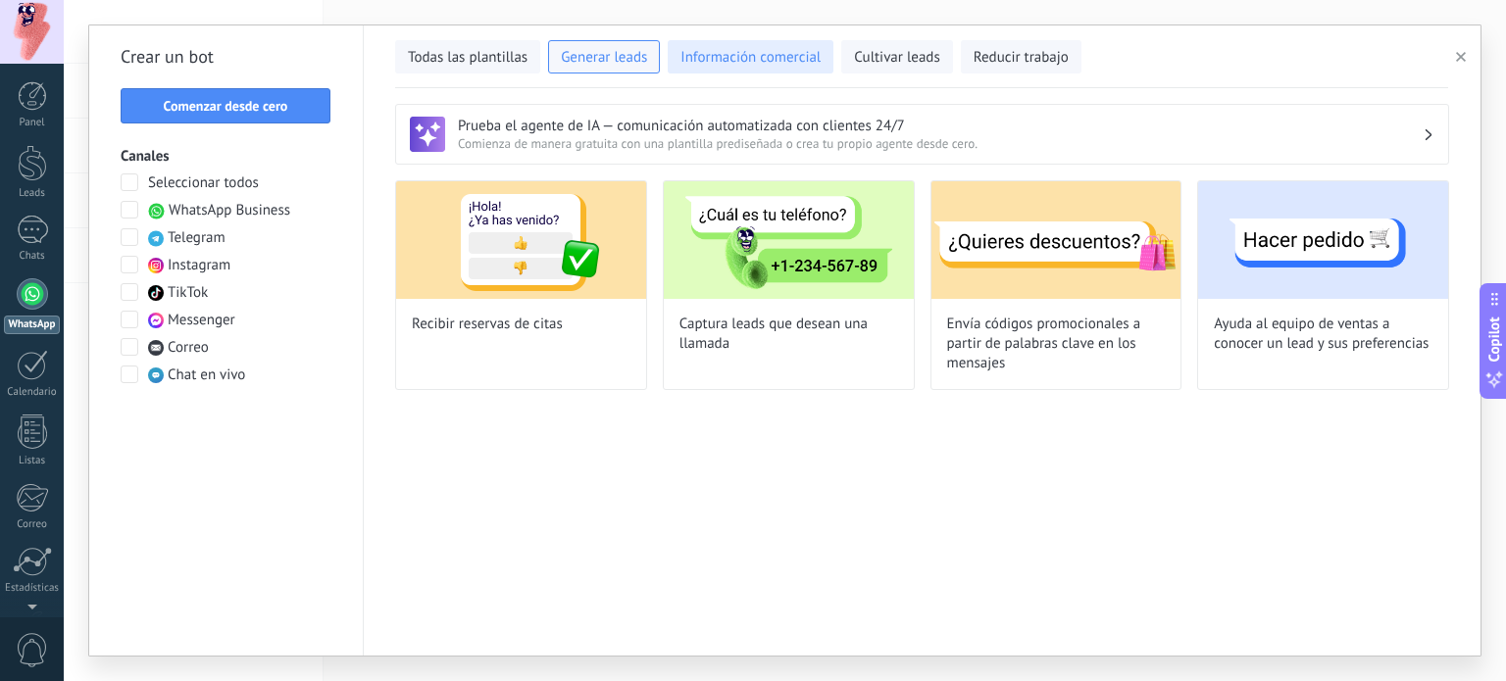
click at [726, 58] on span "Información comercial" at bounding box center [750, 58] width 140 height 20
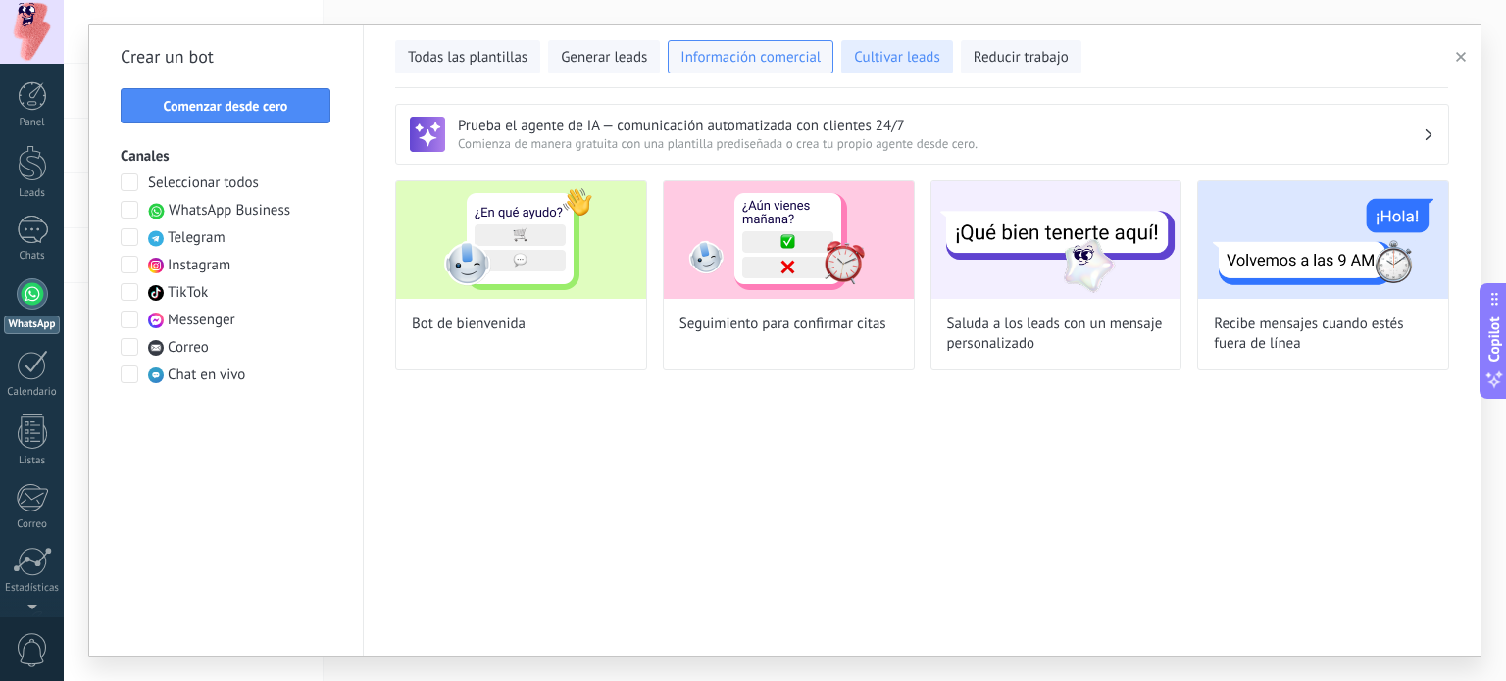
click at [905, 61] on span "Cultivar leads" at bounding box center [896, 58] width 85 height 20
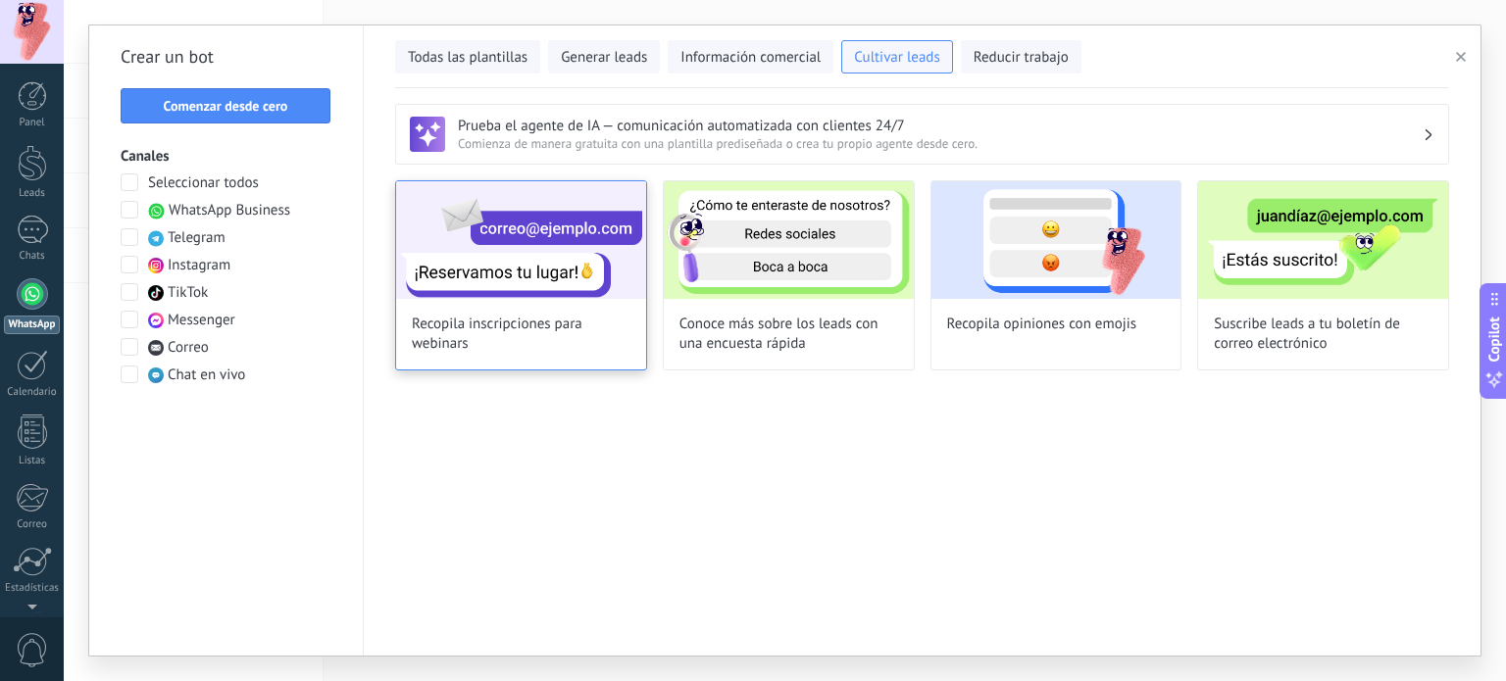
click at [574, 336] on span "Recopila inscripciones para webinars" at bounding box center [521, 334] width 219 height 39
type input "**********"
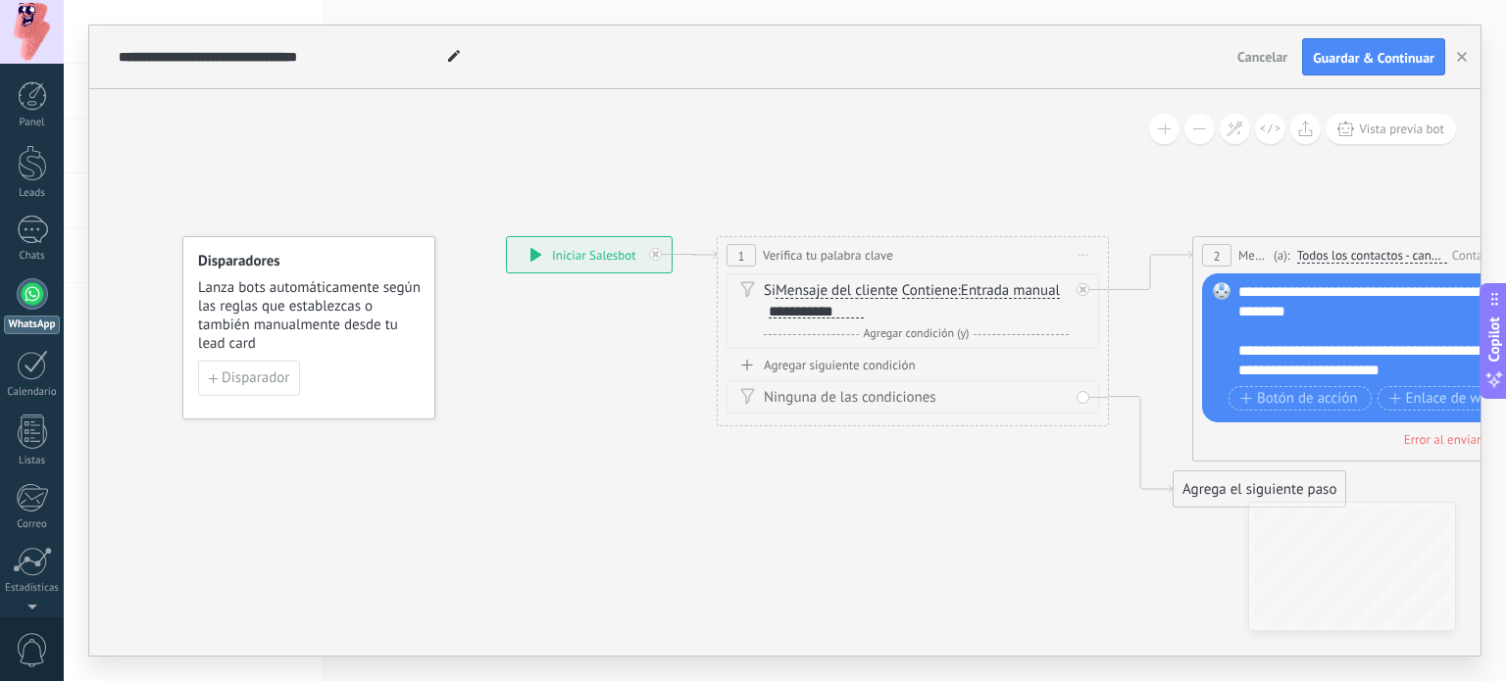
drag, startPoint x: 1008, startPoint y: 481, endPoint x: 863, endPoint y: 489, distance: 145.3
drag, startPoint x: 863, startPoint y: 489, endPoint x: 863, endPoint y: 531, distance: 42.2
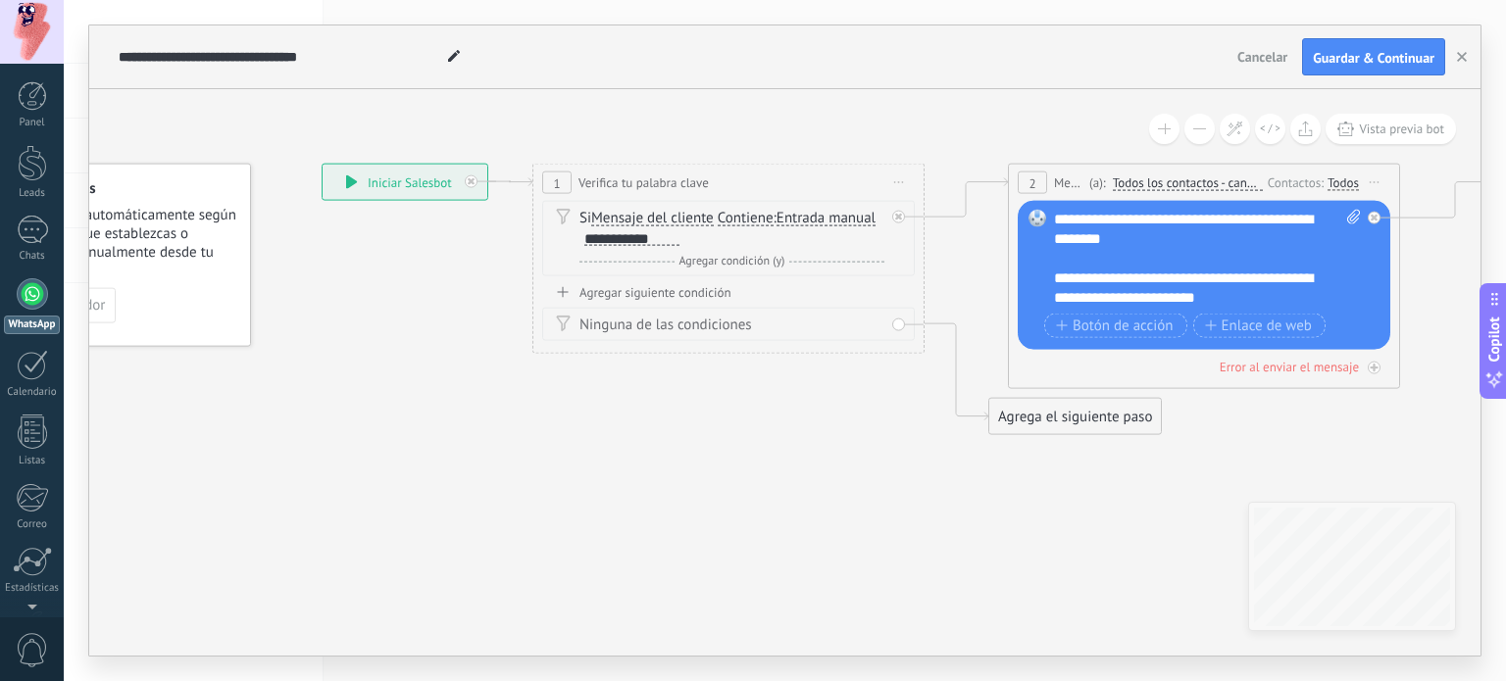
drag, startPoint x: 948, startPoint y: 563, endPoint x: 763, endPoint y: 488, distance: 199.7
click at [749, 238] on div "Si Mensaje del cliente Mensaje del cliente Comentario del cliente El cliente Có…" at bounding box center [731, 228] width 305 height 39
click at [686, 179] on span "Verifica tu palabra clave" at bounding box center [643, 183] width 130 height 19
click at [901, 181] on icon at bounding box center [899, 182] width 10 height 2
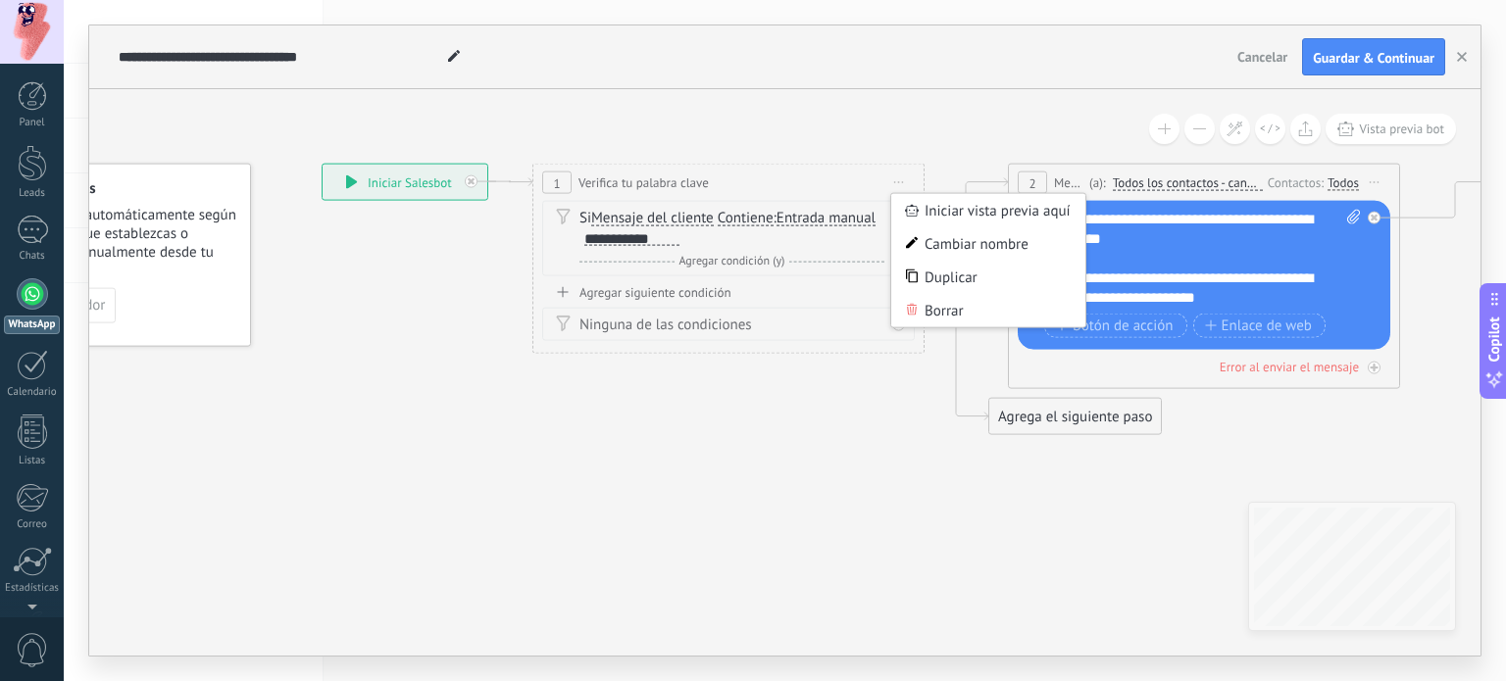
click at [786, 250] on div "Si Mensaje del cliente Mensaje del cliente Comentario del cliente El cliente Có…" at bounding box center [731, 240] width 305 height 63
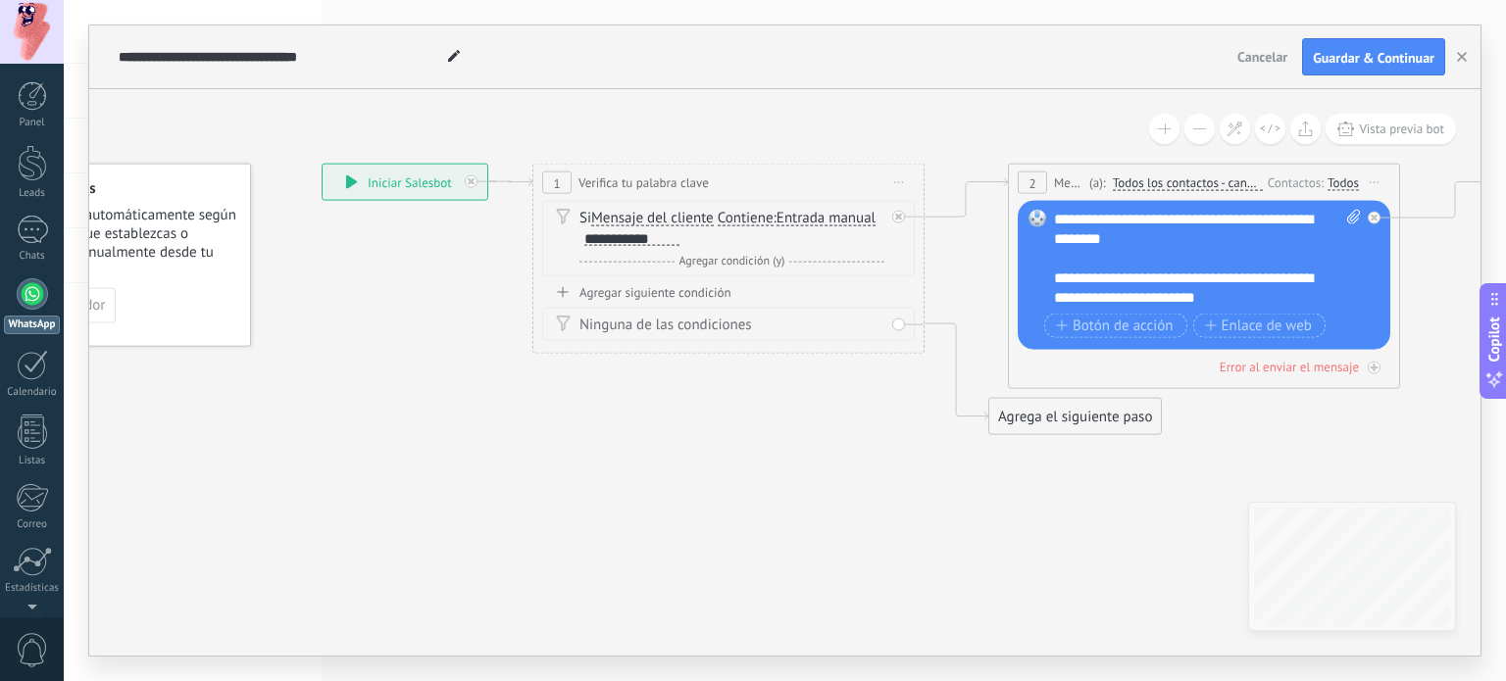
click at [757, 257] on span "Agregar condición (y)" at bounding box center [732, 261] width 116 height 15
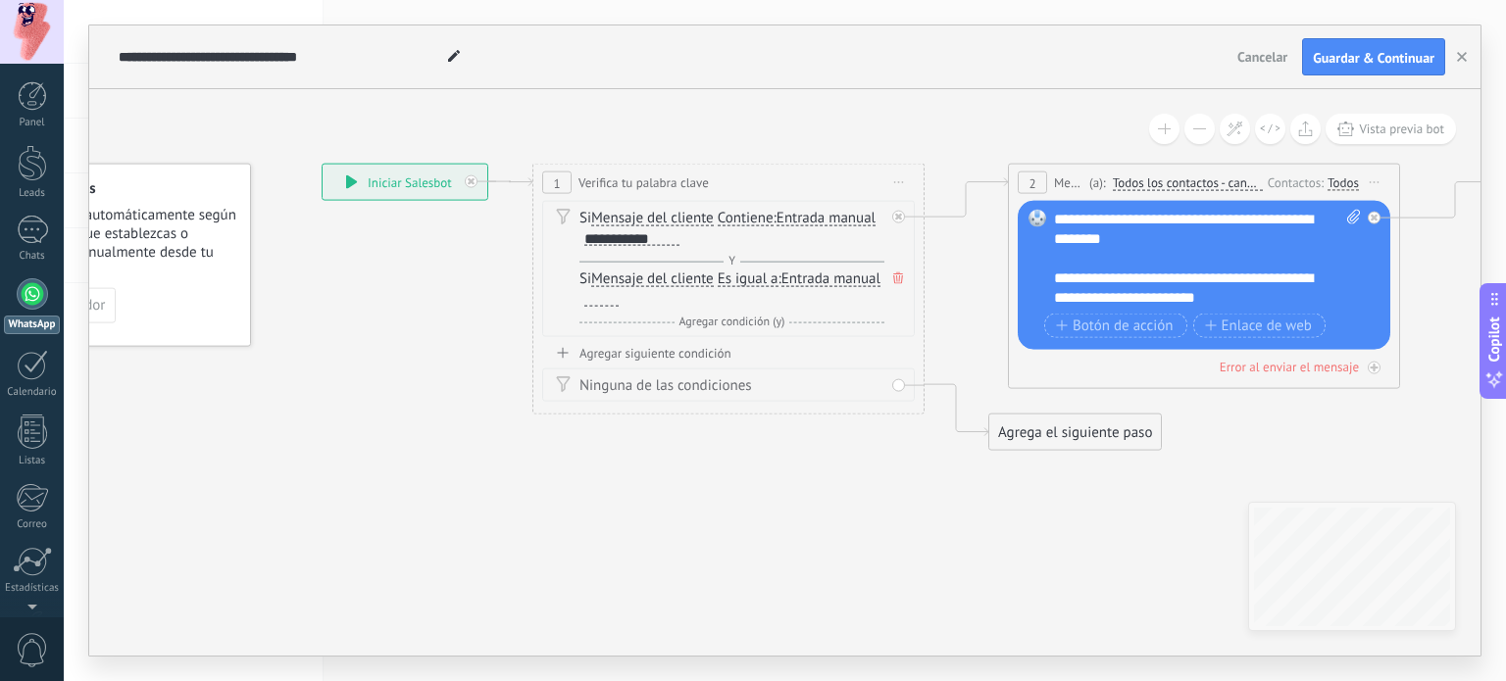
click at [900, 275] on icon at bounding box center [898, 279] width 10 height 12
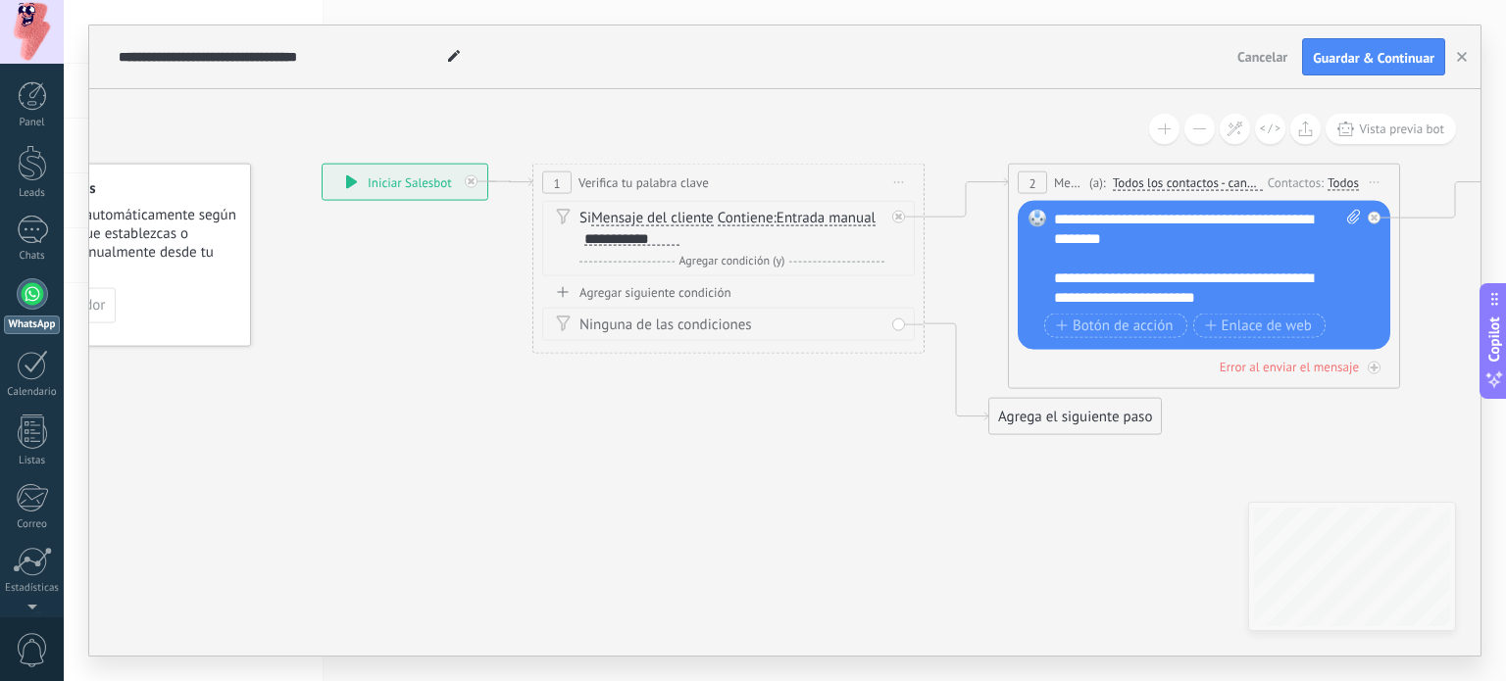
click at [744, 221] on span "Contiene" at bounding box center [746, 219] width 56 height 16
click at [744, 221] on button "Contiene" at bounding box center [830, 218] width 245 height 35
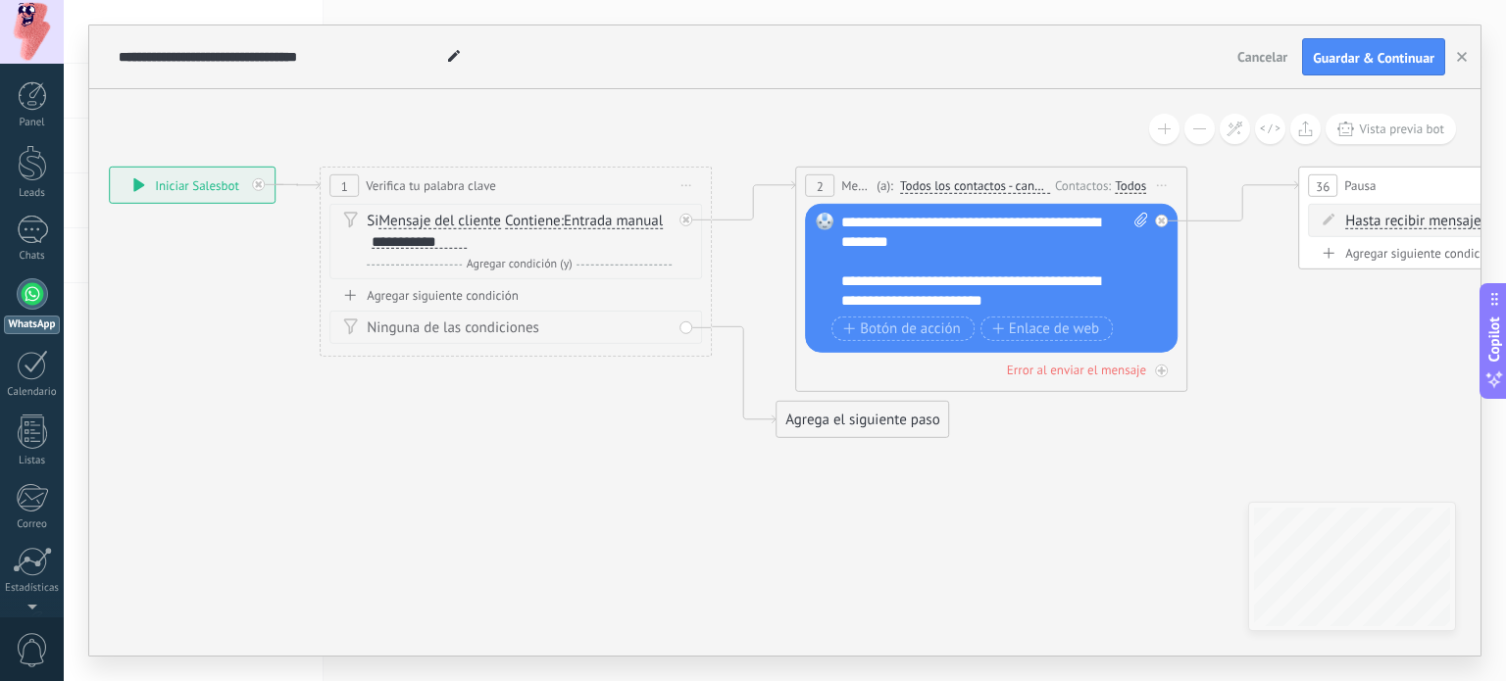
drag, startPoint x: 823, startPoint y: 463, endPoint x: 609, endPoint y: 466, distance: 214.7
click at [441, 296] on div "Agregar siguiente condición" at bounding box center [514, 295] width 372 height 17
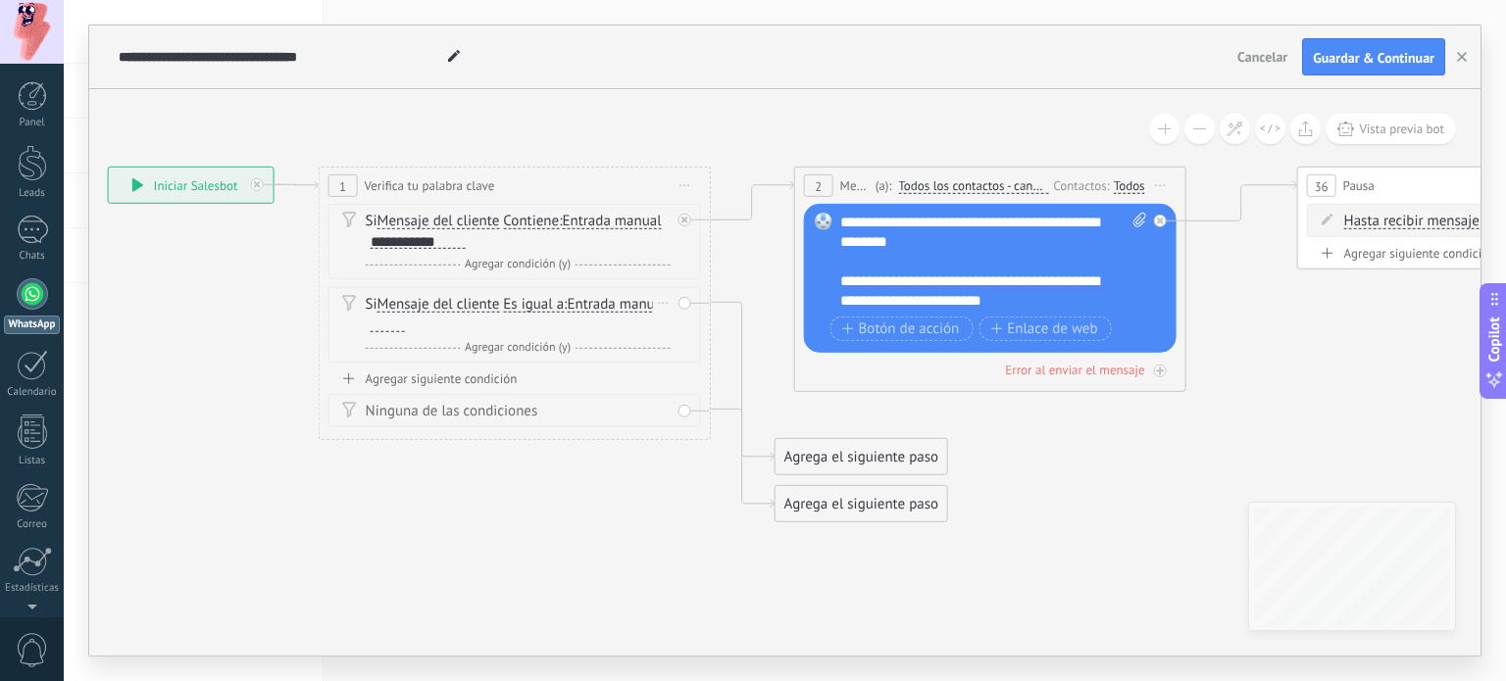
click at [670, 302] on div "Borrar" at bounding box center [664, 303] width 22 height 28
click at [690, 326] on div "Borrar" at bounding box center [694, 331] width 87 height 33
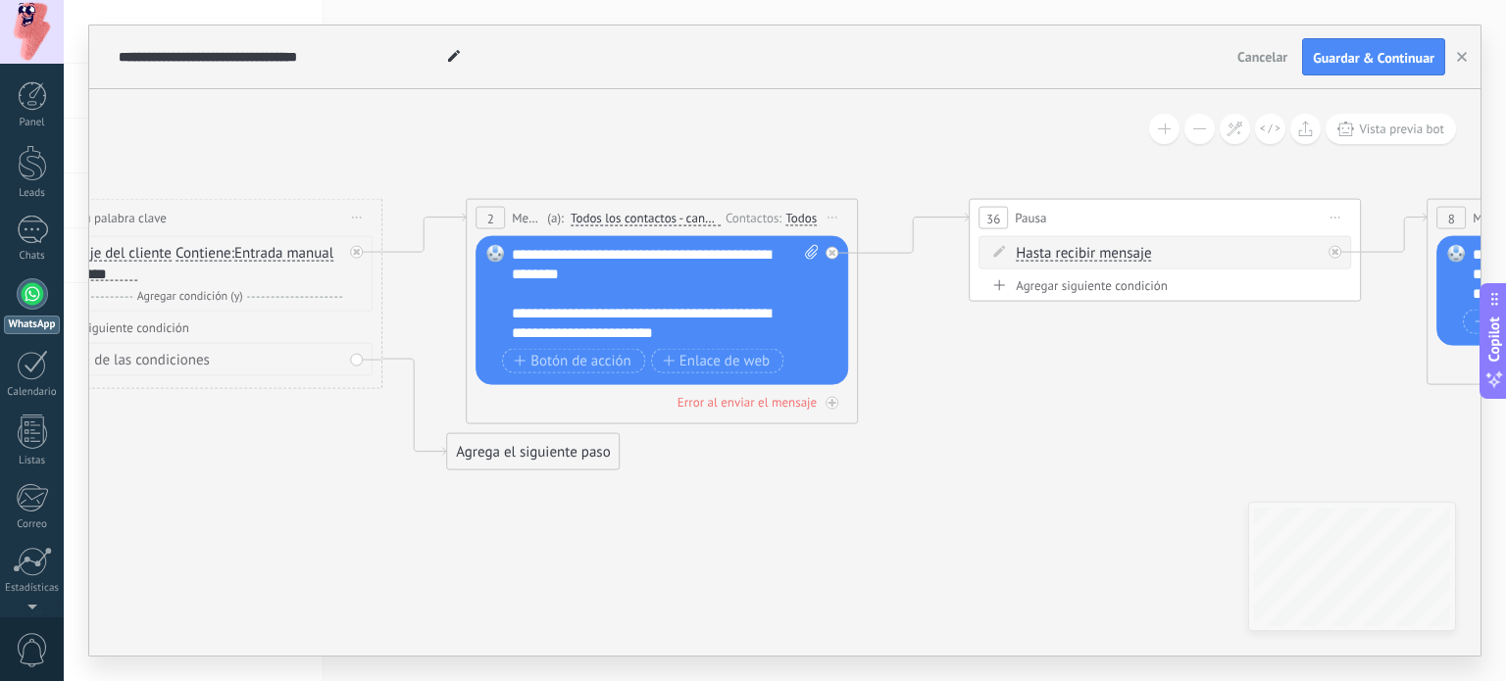
drag, startPoint x: 1063, startPoint y: 474, endPoint x: 731, endPoint y: 434, distance: 333.8
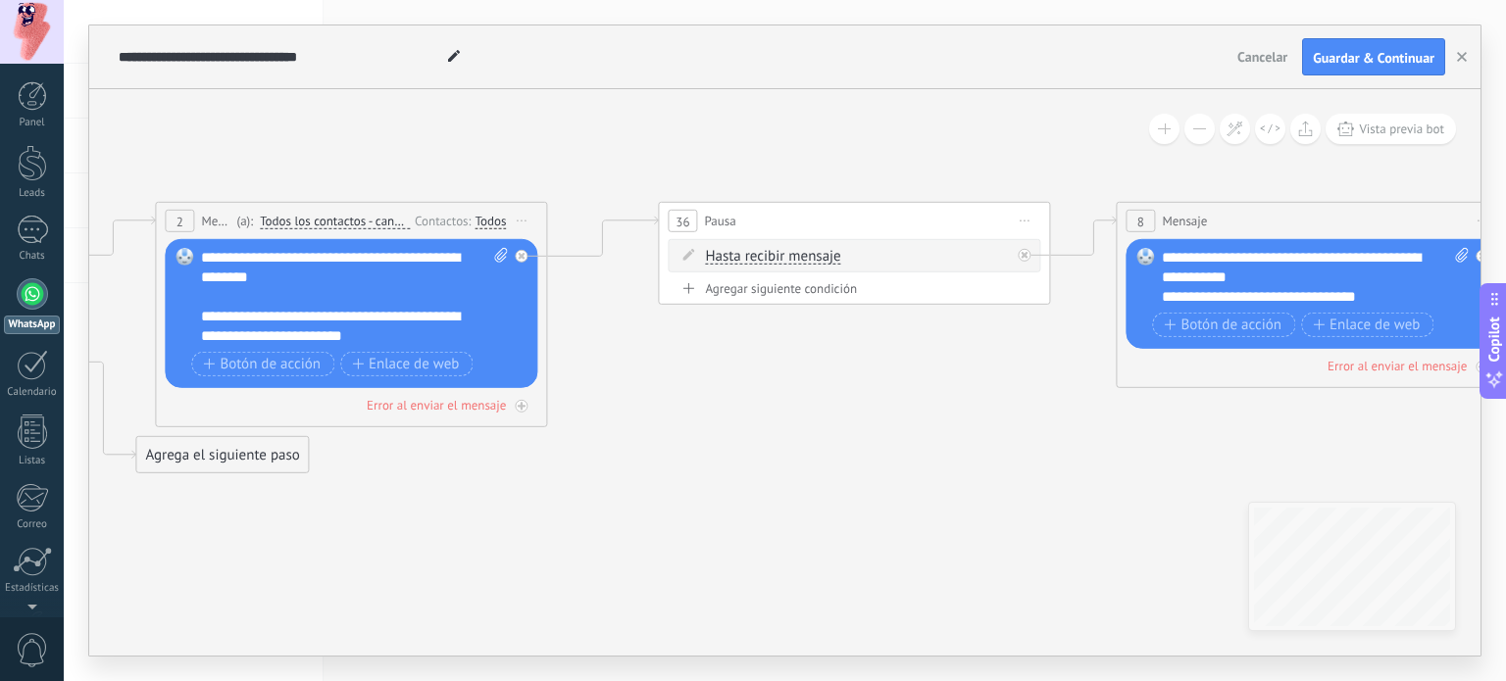
drag, startPoint x: 1024, startPoint y: 468, endPoint x: 715, endPoint y: 471, distance: 309.8
click at [715, 471] on icon at bounding box center [1524, 338] width 5090 height 1252
drag, startPoint x: 755, startPoint y: 508, endPoint x: 676, endPoint y: 509, distance: 78.4
click at [676, 509] on icon at bounding box center [1524, 338] width 5090 height 1252
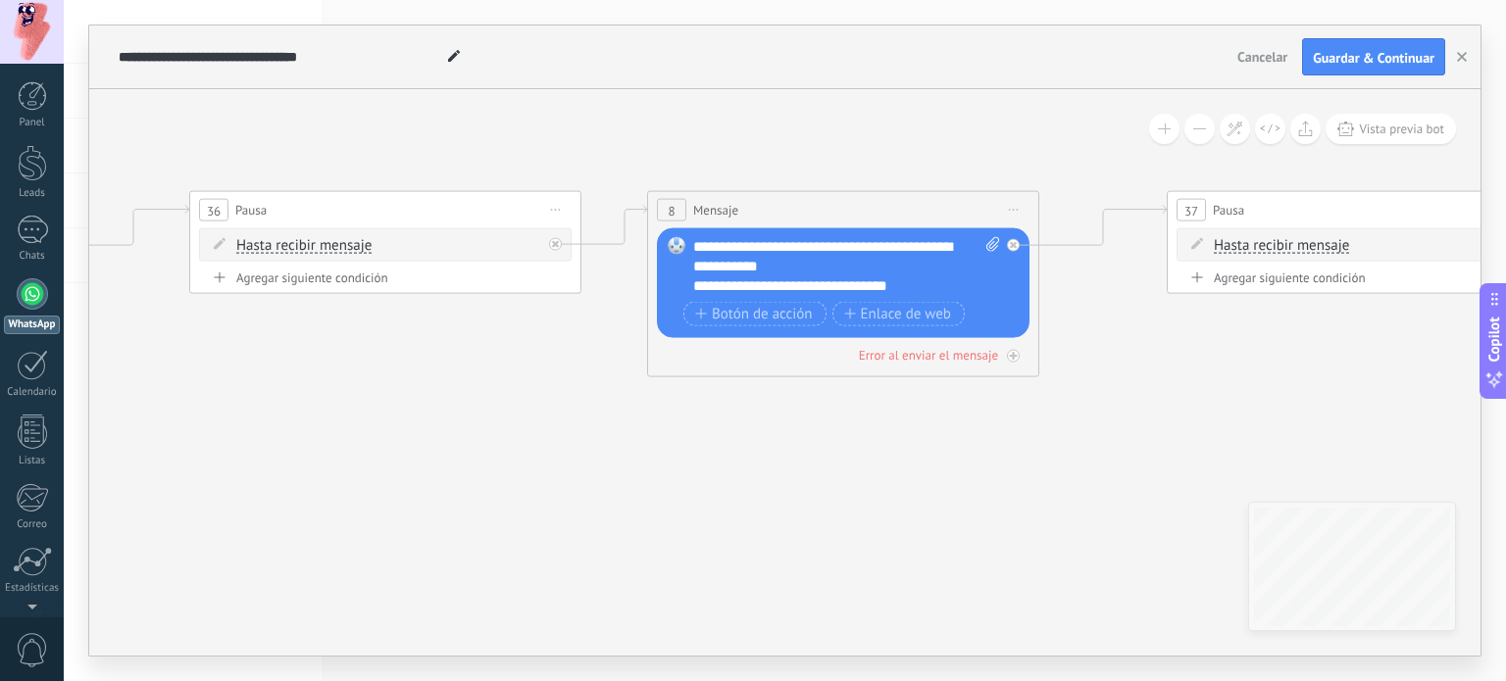
drag, startPoint x: 902, startPoint y: 429, endPoint x: 512, endPoint y: 418, distance: 390.3
click at [512, 418] on icon at bounding box center [1055, 327] width 5090 height 1252
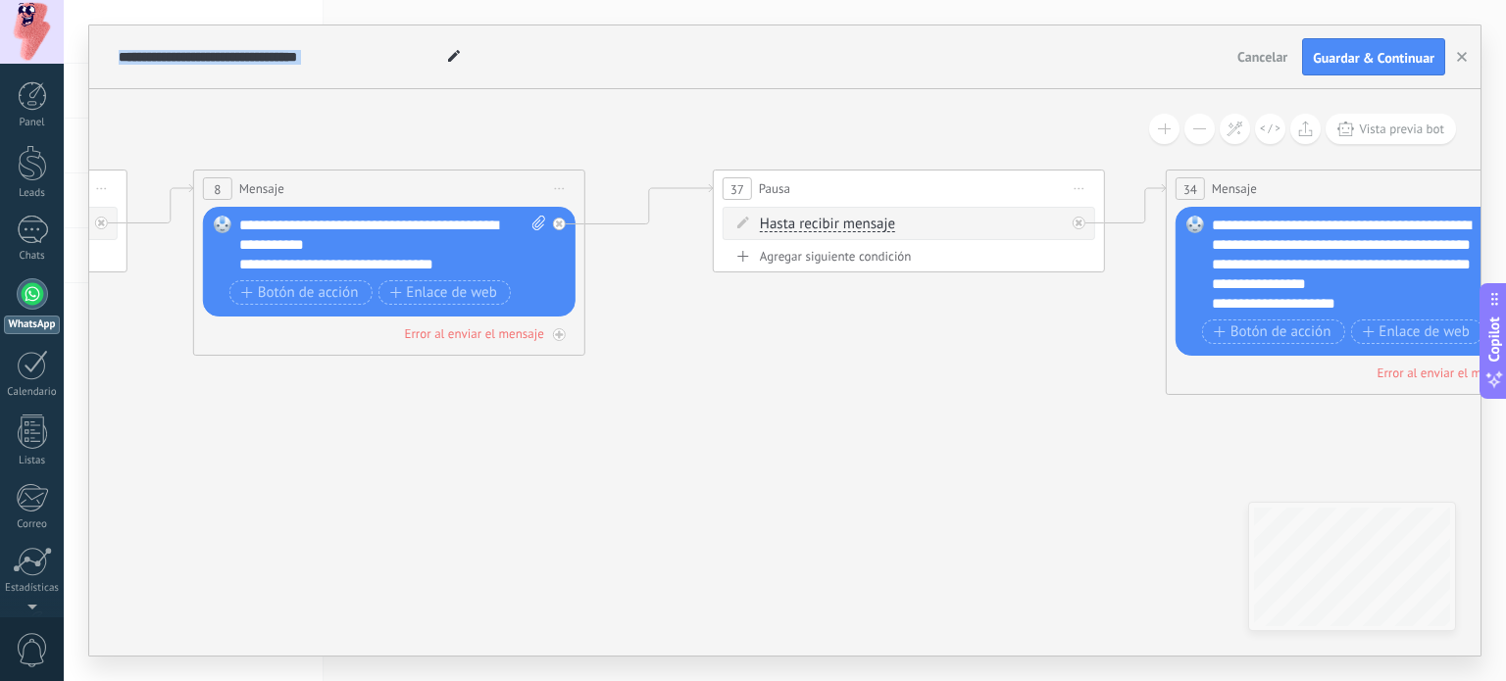
drag, startPoint x: 971, startPoint y: 528, endPoint x: 510, endPoint y: 504, distance: 462.4
click at [510, 504] on icon at bounding box center [601, 305] width 5090 height 1252
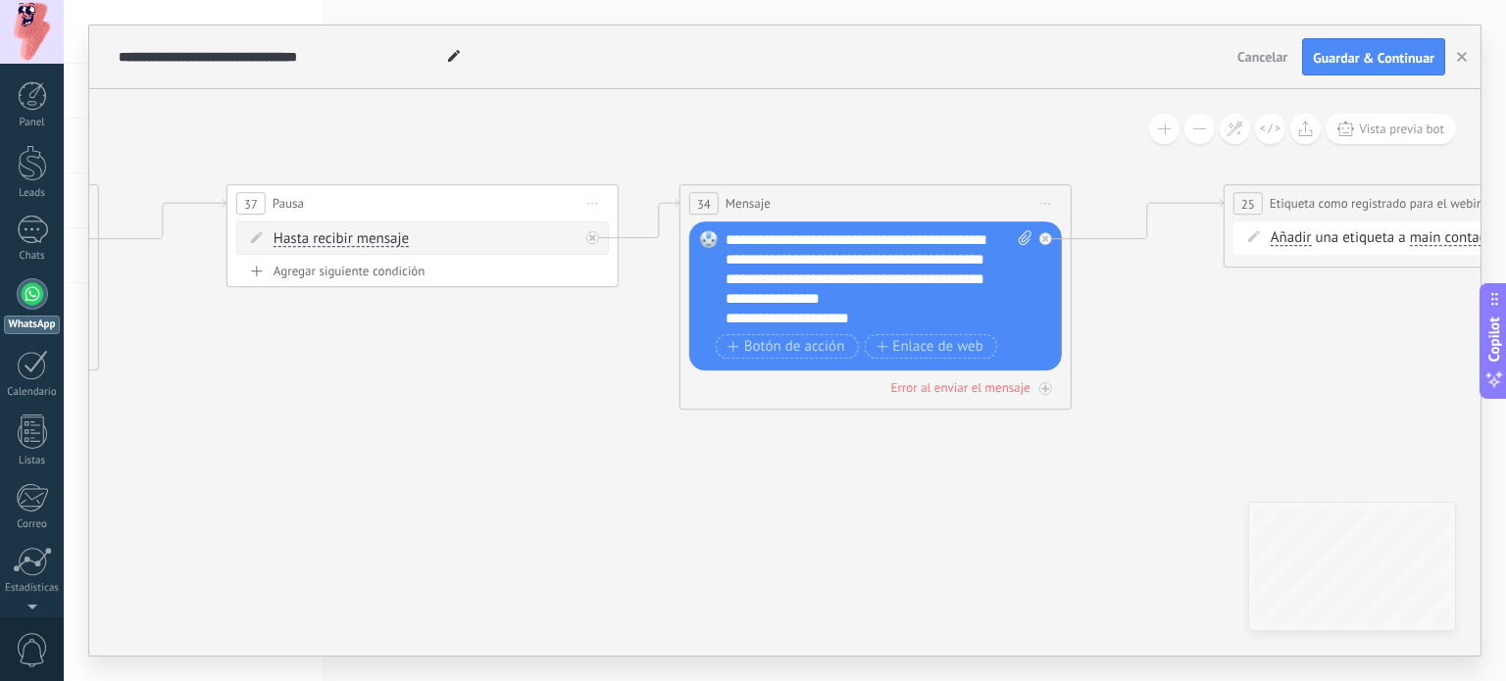
drag, startPoint x: 1053, startPoint y: 452, endPoint x: 572, endPoint y: 471, distance: 480.7
click at [572, 471] on icon at bounding box center [115, 320] width 5090 height 1252
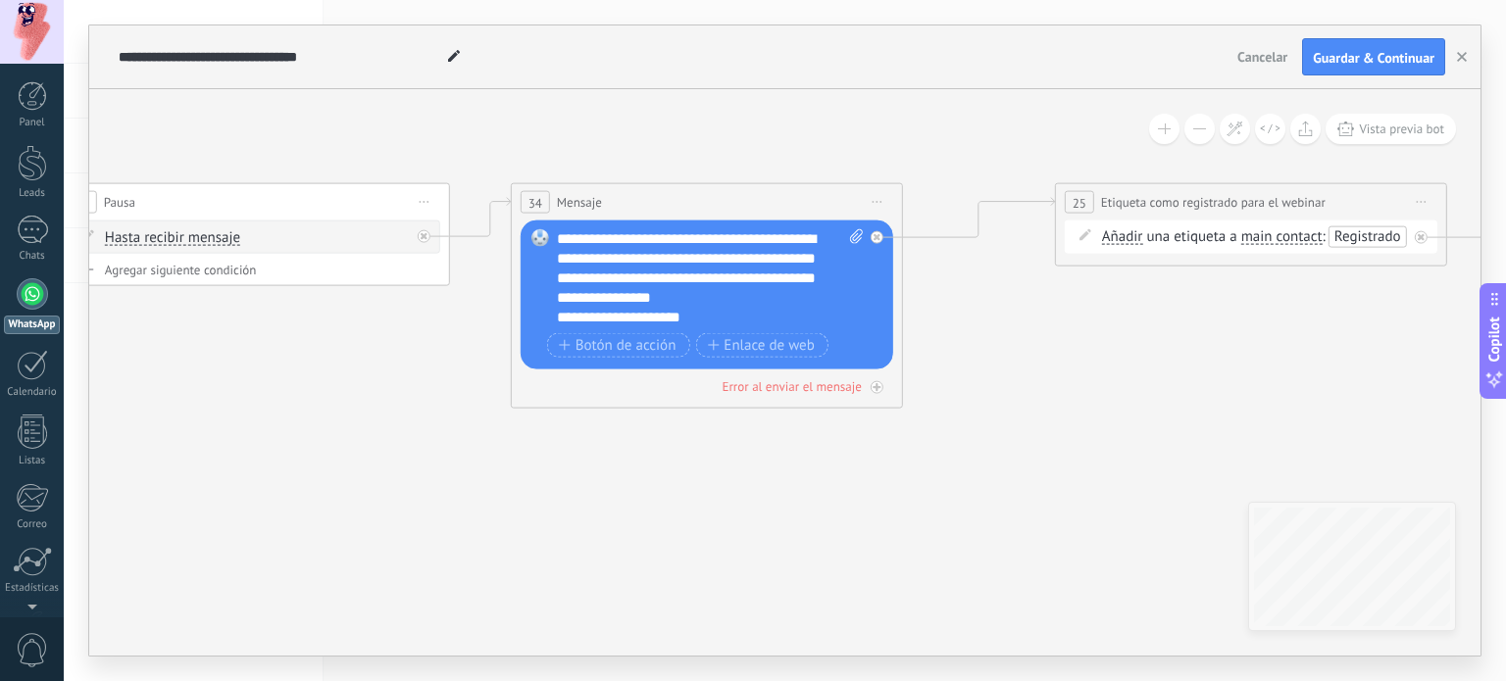
drag, startPoint x: 981, startPoint y: 475, endPoint x: 915, endPoint y: 473, distance: 66.7
click at [879, 387] on icon at bounding box center [876, 387] width 10 height 10
click at [1078, 488] on div "Agrega el siguiente paso" at bounding box center [1054, 490] width 172 height 32
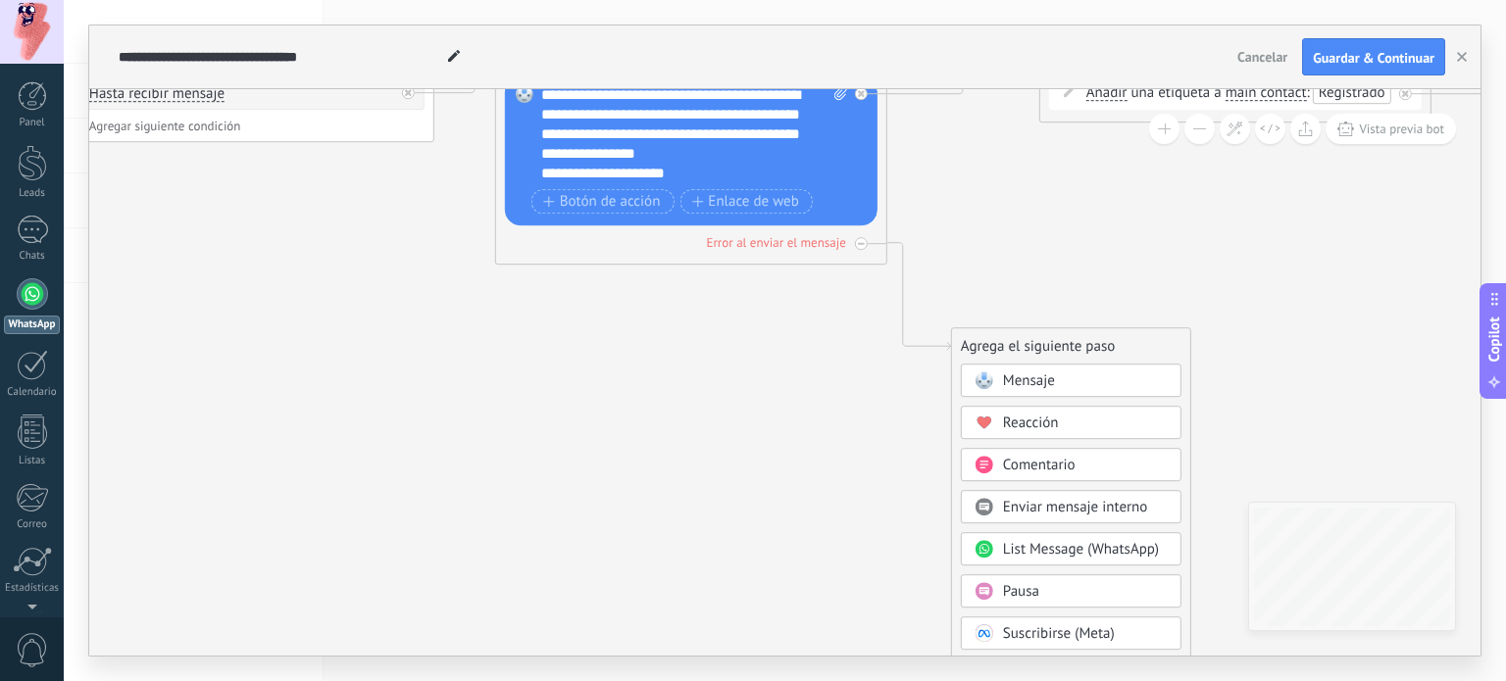
drag, startPoint x: 850, startPoint y: 552, endPoint x: 812, endPoint y: 299, distance: 255.8
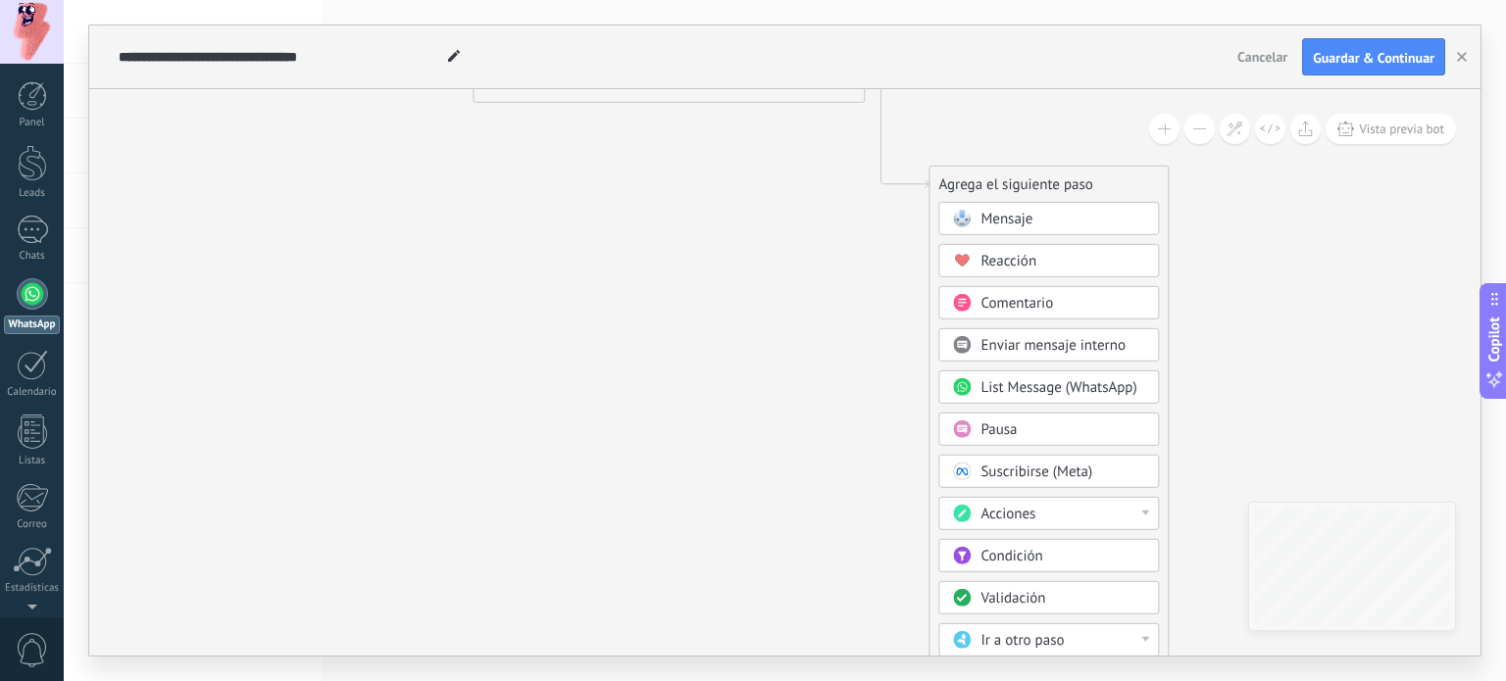
click at [1109, 506] on div "Acciones" at bounding box center [1062, 515] width 165 height 20
click at [1048, 655] on div "Meta Conversions API" at bounding box center [1048, 651] width 219 height 33
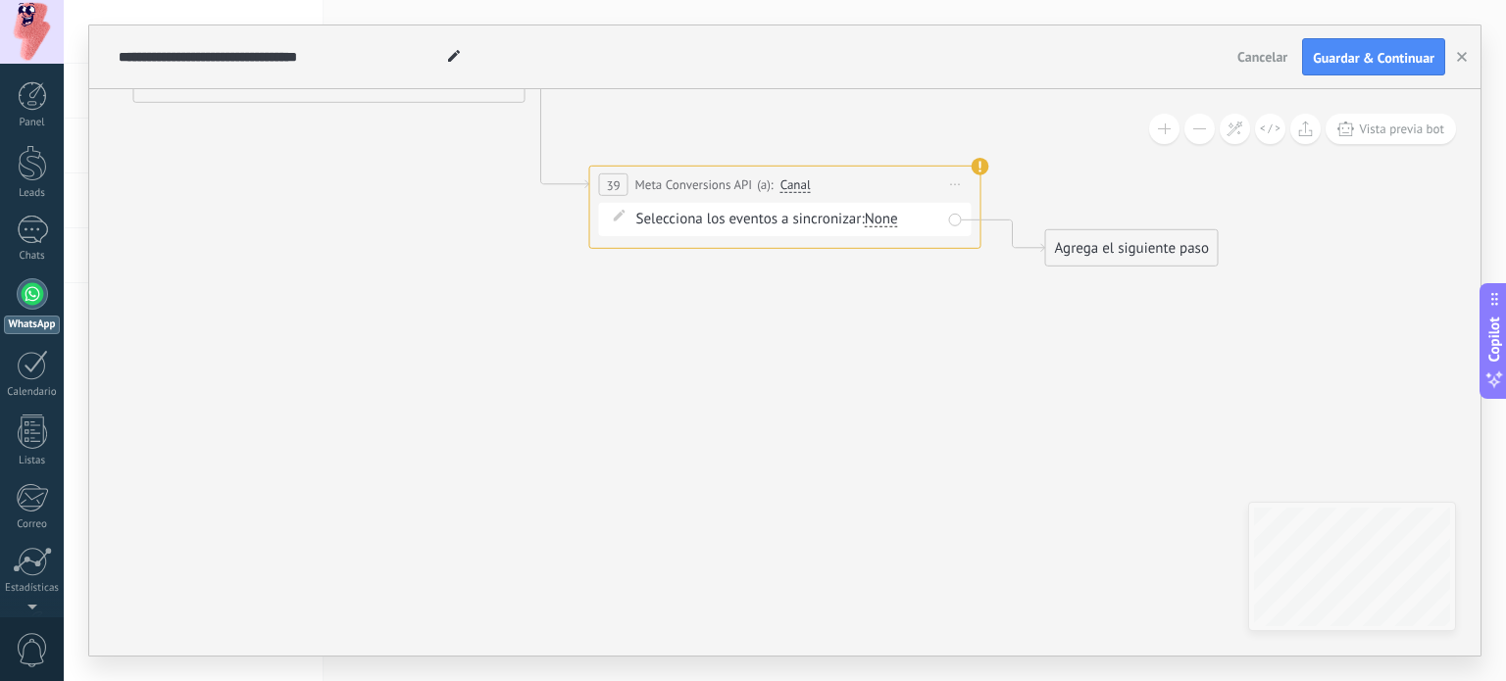
click at [894, 219] on div "None" at bounding box center [881, 220] width 33 height 16
click at [915, 267] on div "Lead" at bounding box center [912, 267] width 29 height 20
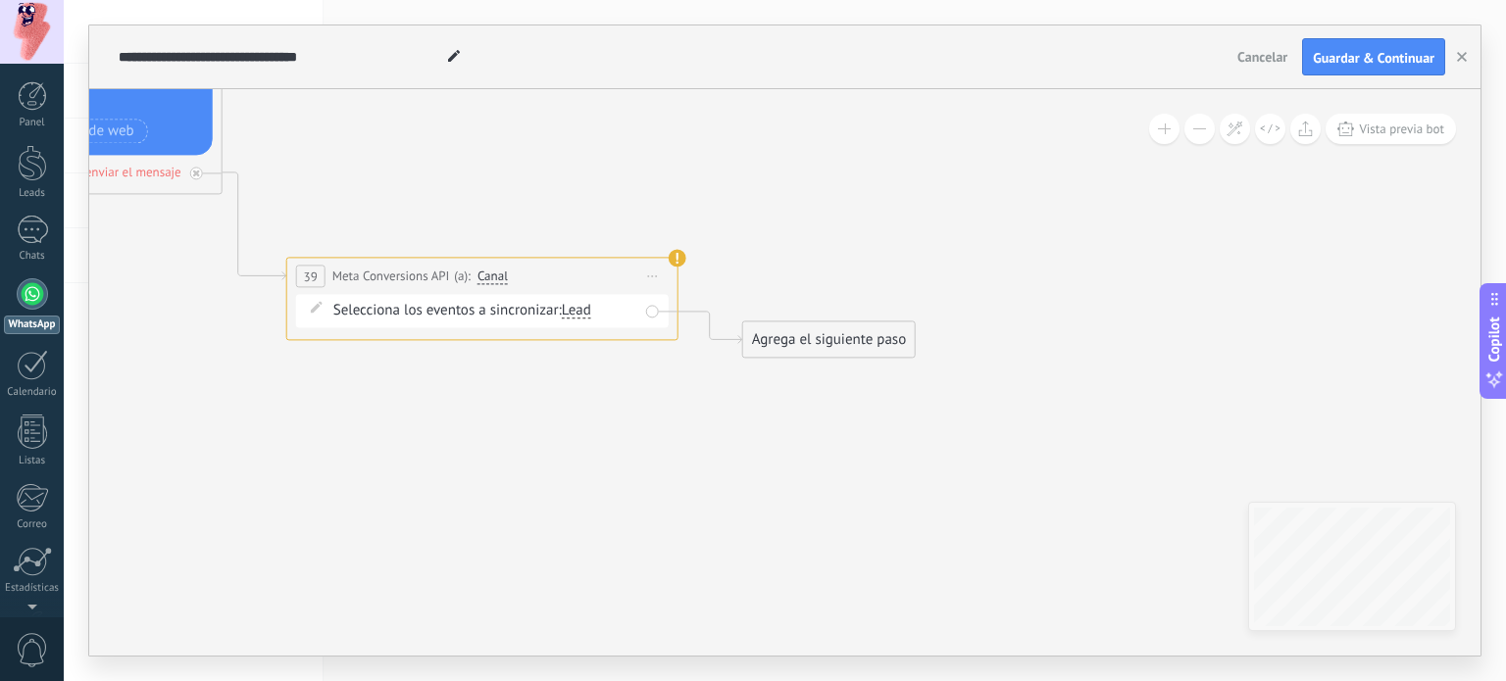
drag, startPoint x: 1103, startPoint y: 321, endPoint x: 795, endPoint y: 412, distance: 321.0
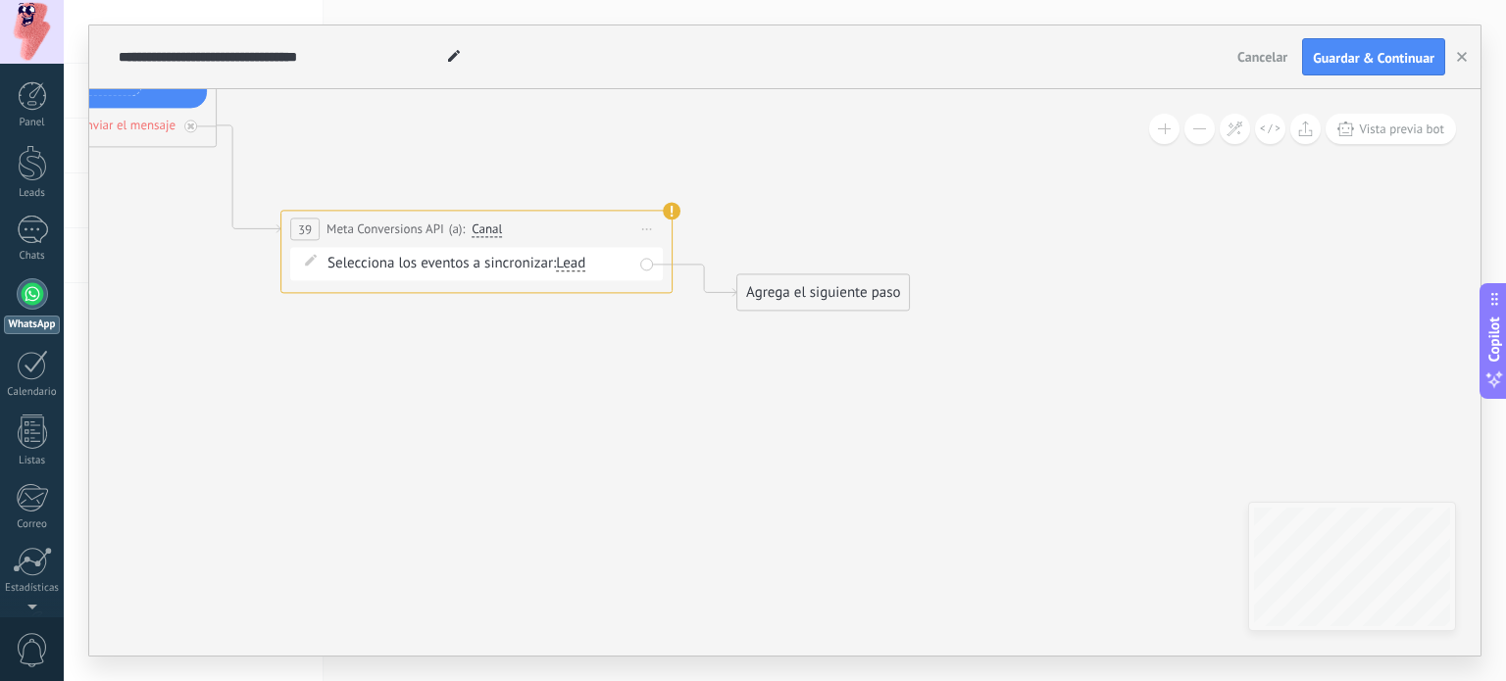
drag, startPoint x: 1018, startPoint y: 224, endPoint x: 957, endPoint y: 399, distance: 185.1
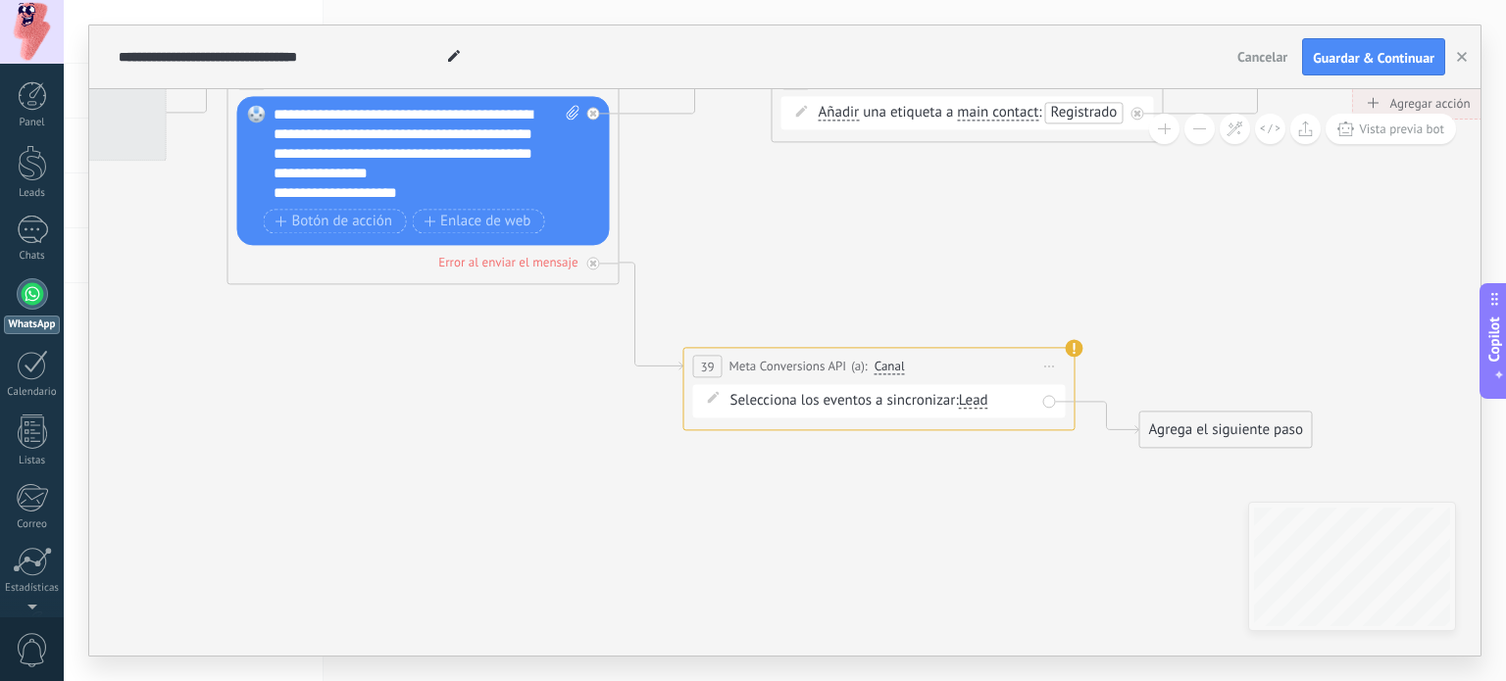
drag, startPoint x: 889, startPoint y: 370, endPoint x: 1100, endPoint y: 607, distance: 317.3
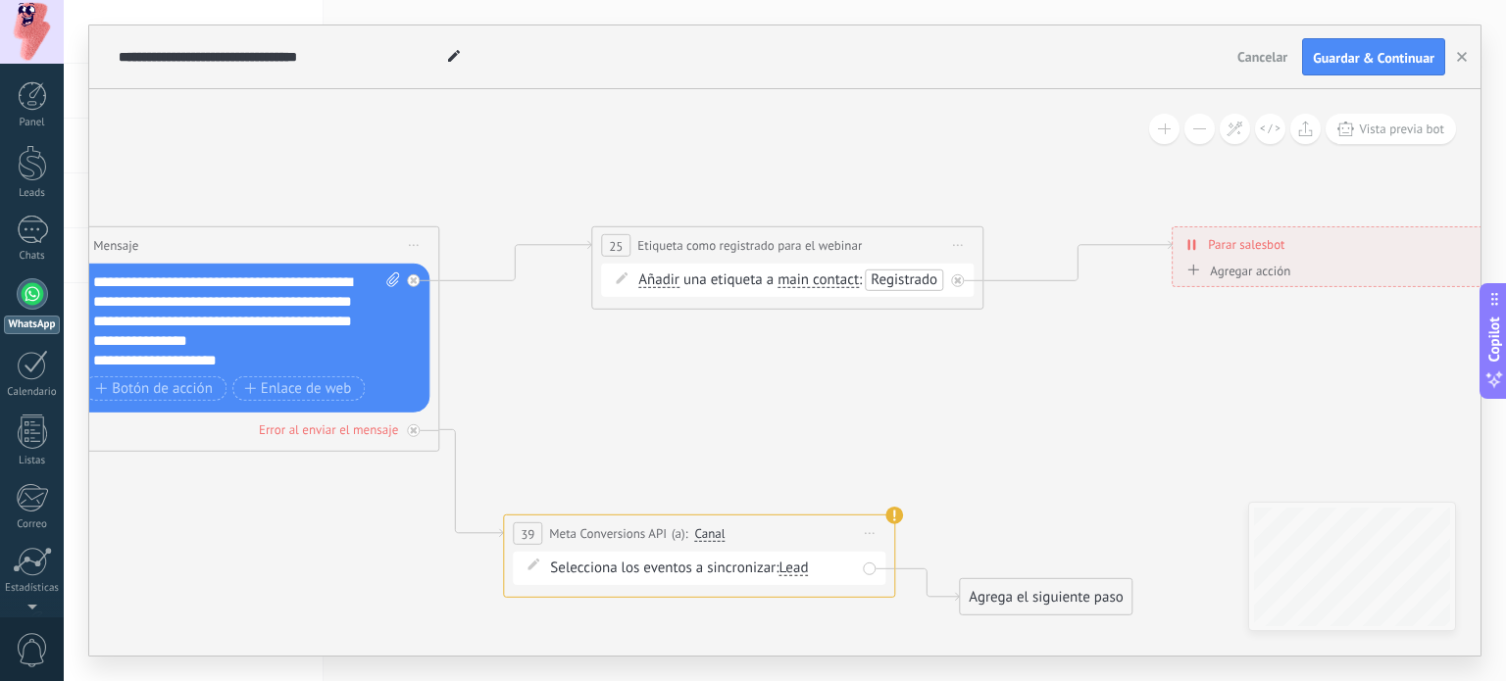
drag, startPoint x: 783, startPoint y: 260, endPoint x: 568, endPoint y: 350, distance: 233.8
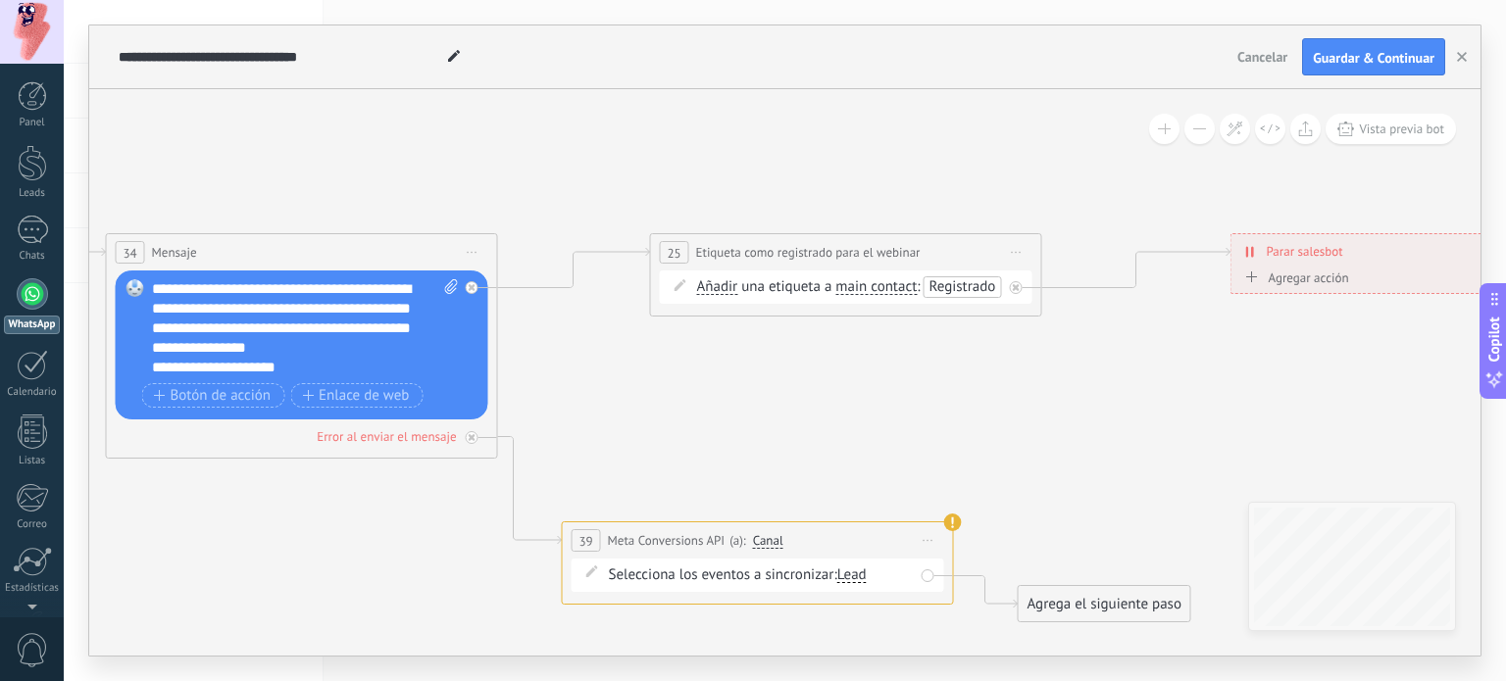
drag, startPoint x: 680, startPoint y: 368, endPoint x: 725, endPoint y: 371, distance: 45.2
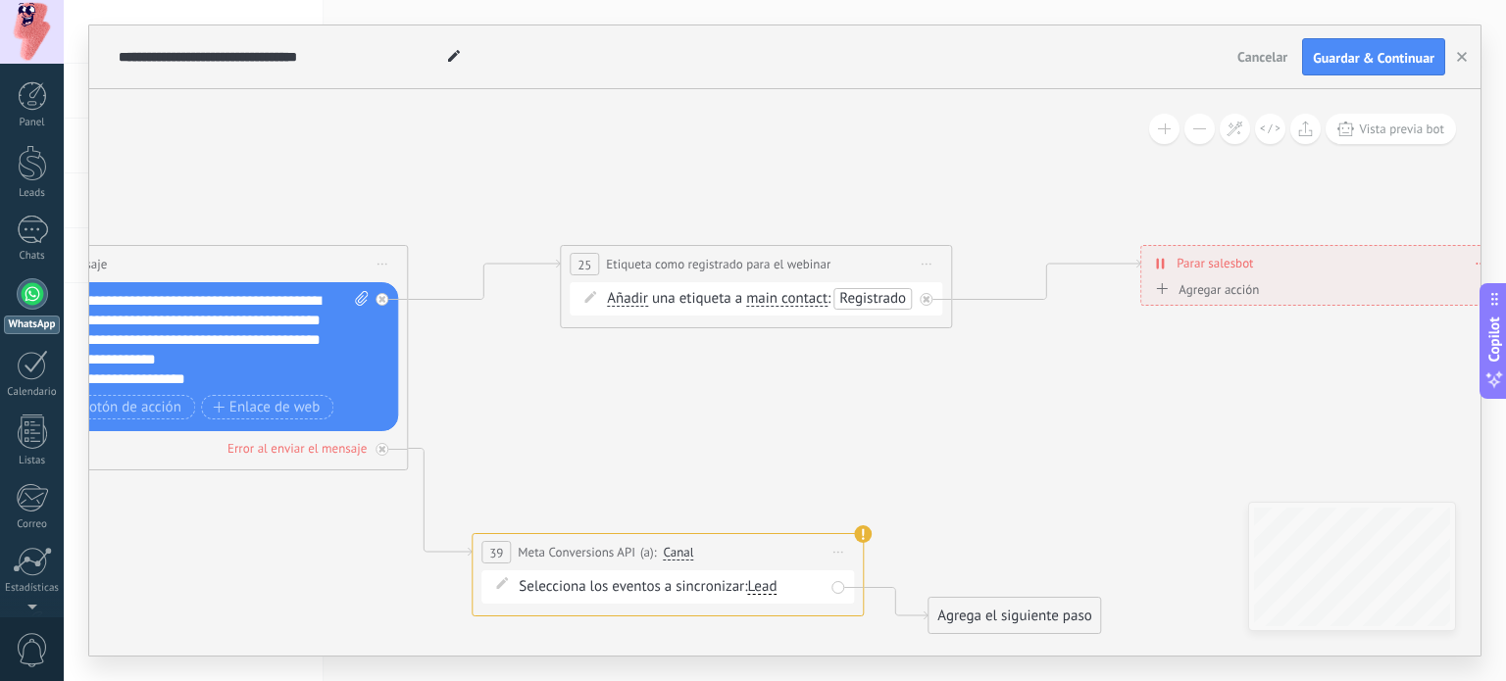
drag, startPoint x: 871, startPoint y: 434, endPoint x: 816, endPoint y: 434, distance: 55.9
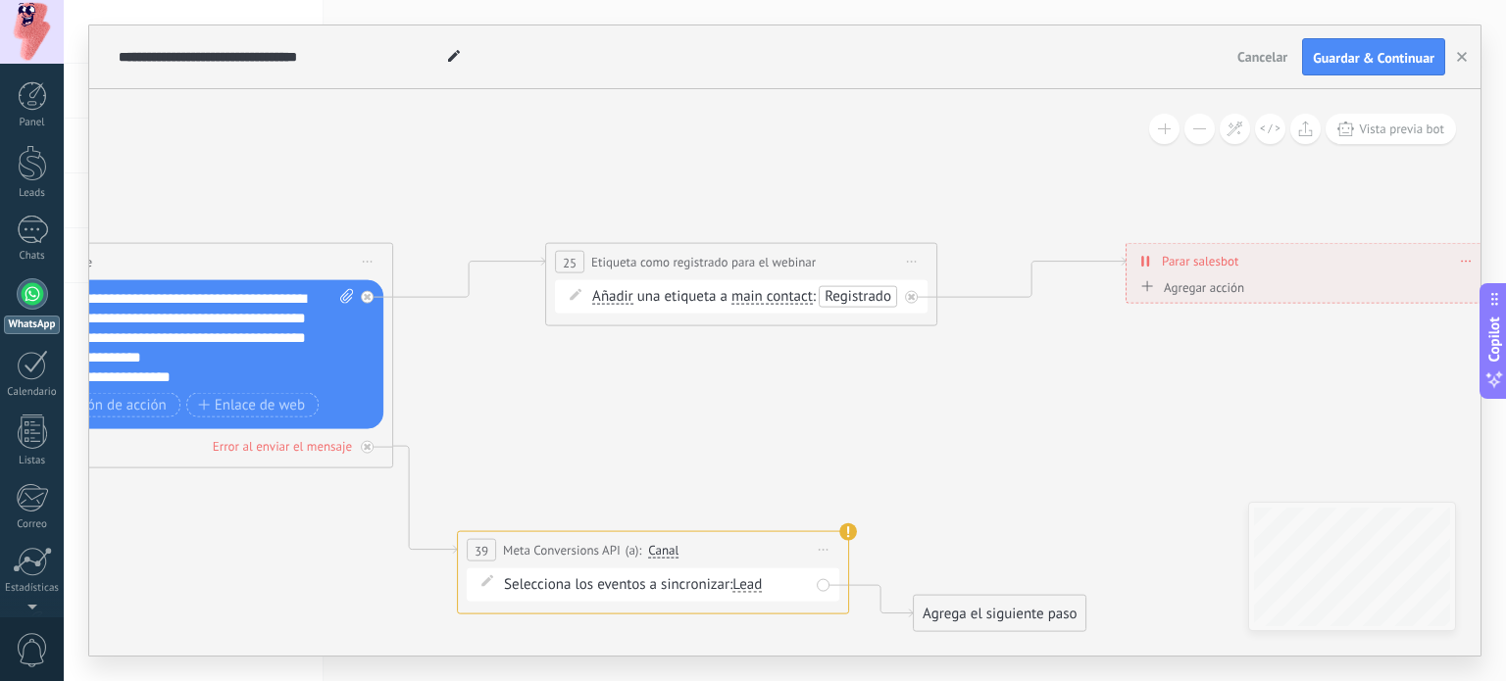
drag, startPoint x: 792, startPoint y: 417, endPoint x: 752, endPoint y: 402, distance: 42.8
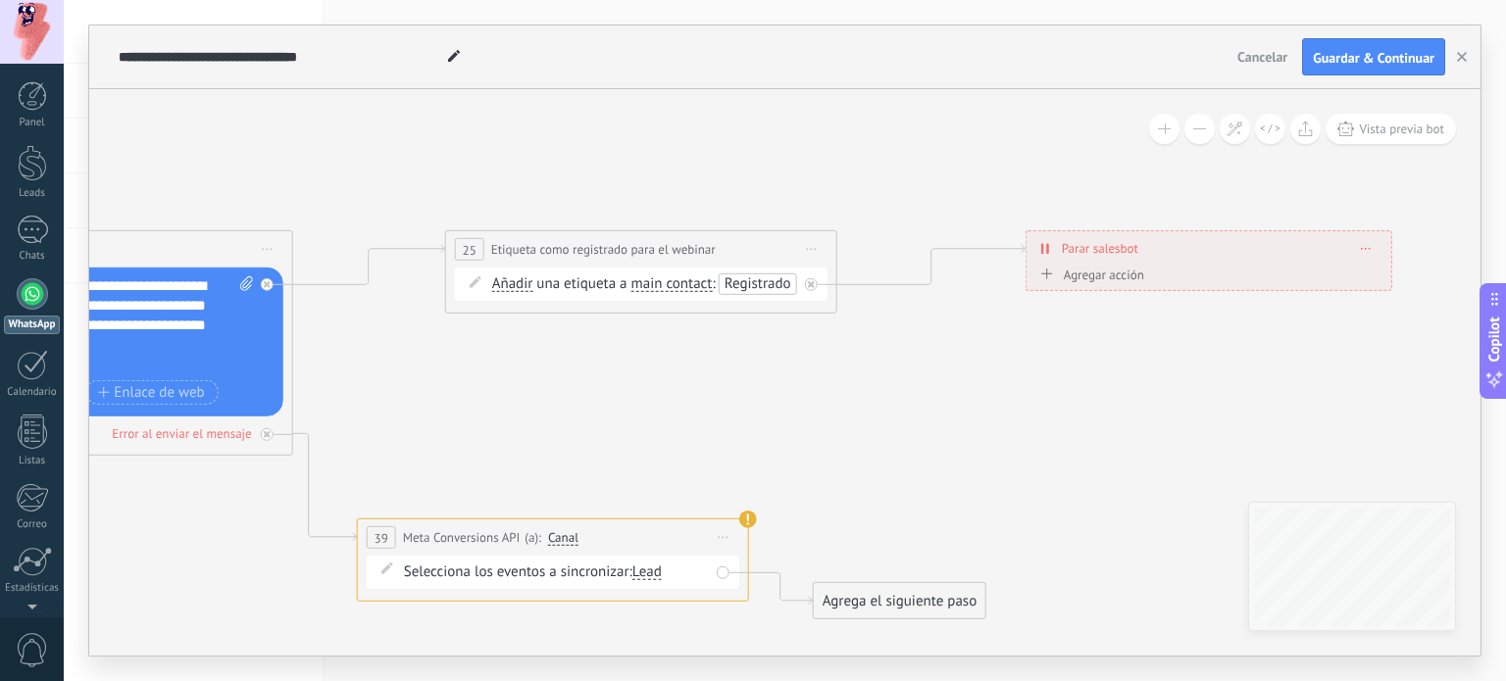
drag, startPoint x: 946, startPoint y: 374, endPoint x: 913, endPoint y: 375, distance: 33.3
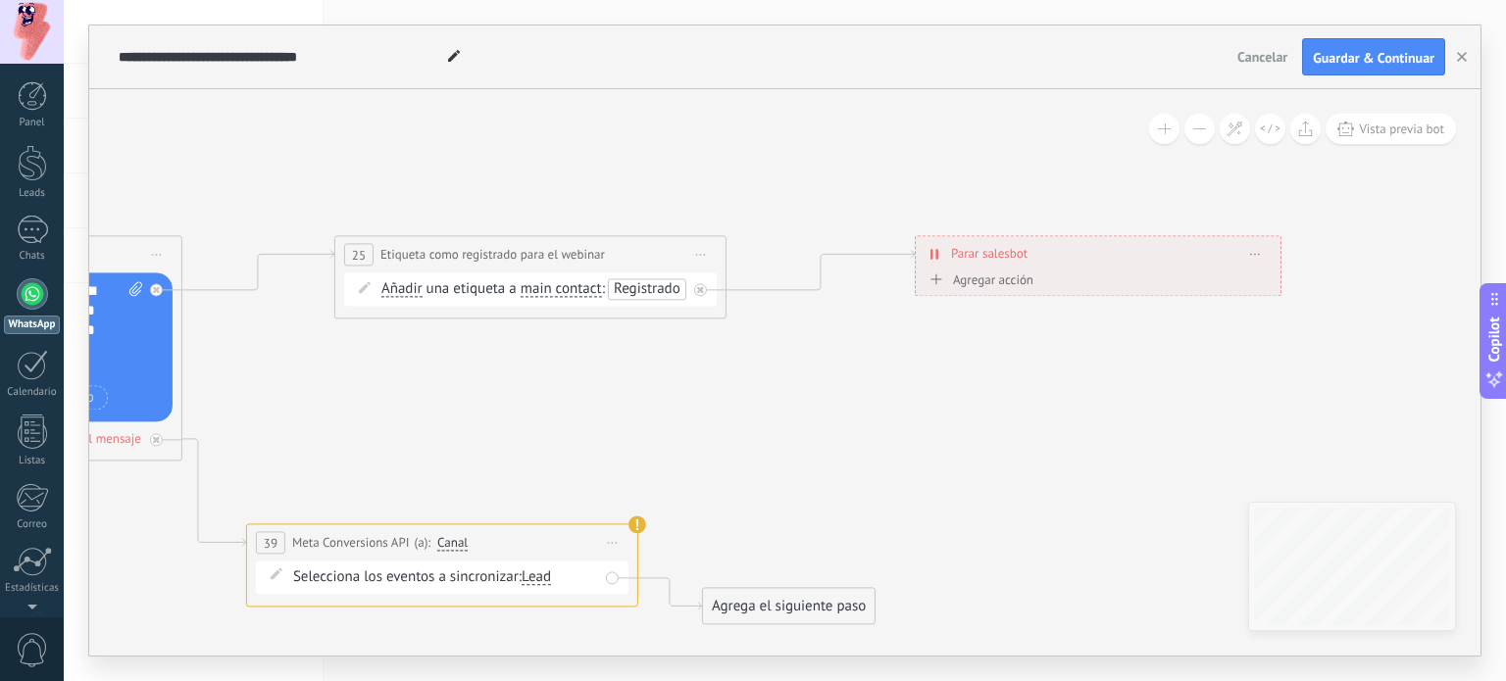
drag, startPoint x: 941, startPoint y: 365, endPoint x: 912, endPoint y: 365, distance: 29.4
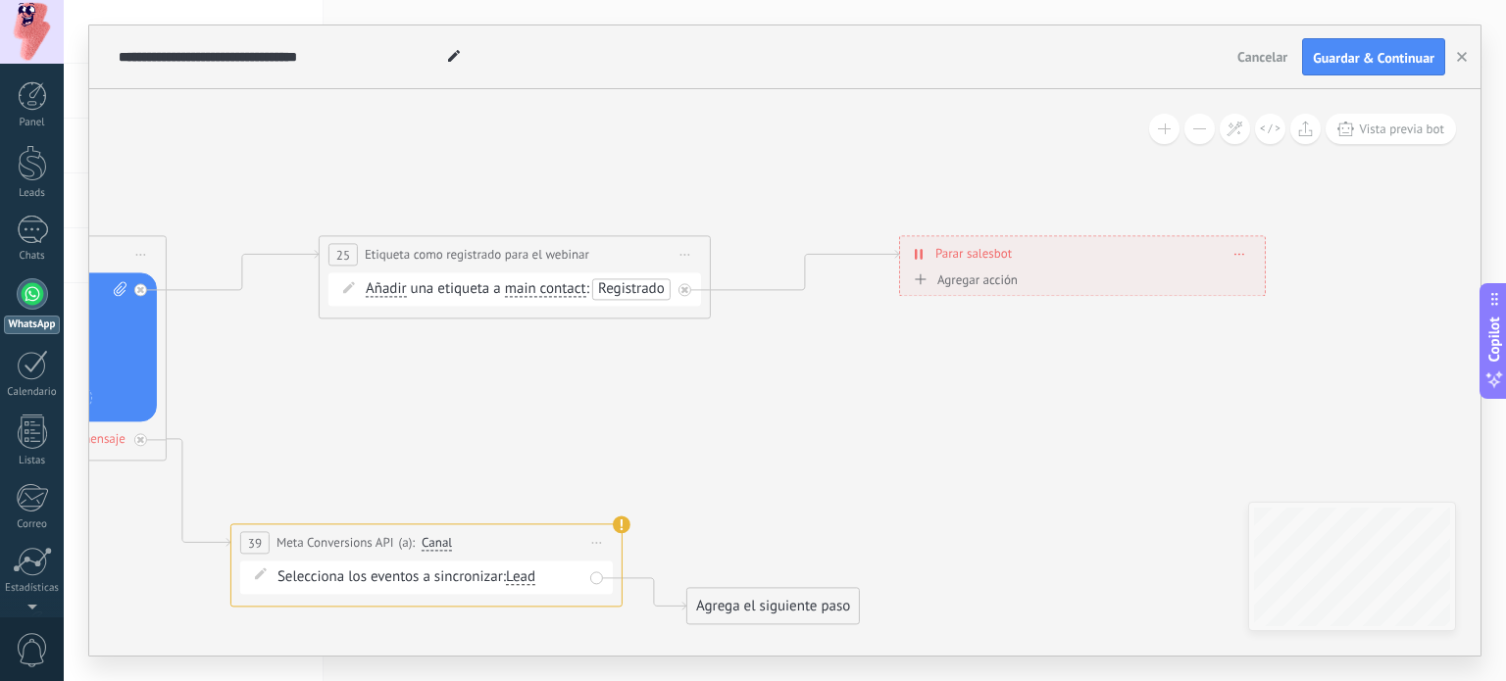
click at [990, 281] on div "Agregar acción" at bounding box center [963, 280] width 109 height 15
click at [990, 281] on button "Conversación marcada como cerrada" at bounding box center [1021, 280] width 245 height 35
click at [624, 246] on div "**********" at bounding box center [515, 255] width 390 height 36
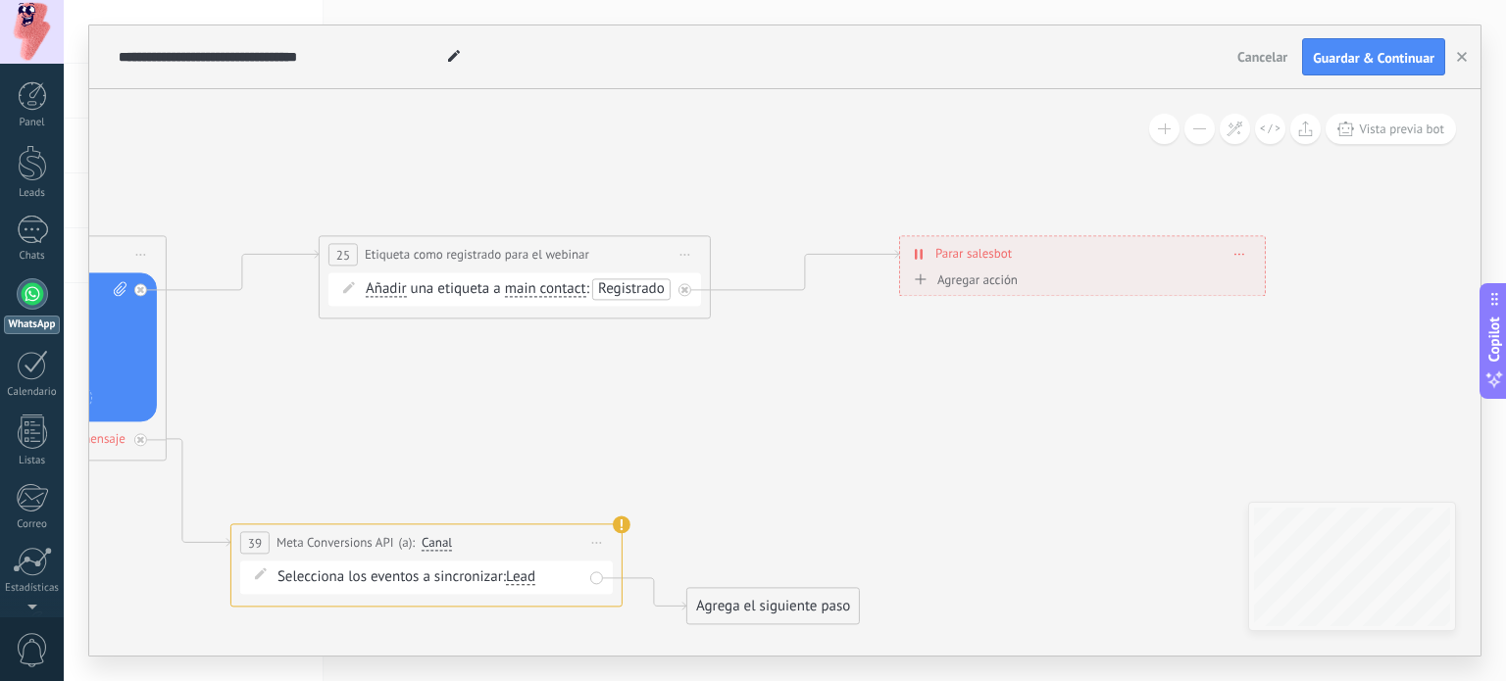
click at [681, 262] on span "Iniciar vista previa aquí Cambiar nombre Duplicar [GEOGRAPHIC_DATA]" at bounding box center [685, 255] width 31 height 28
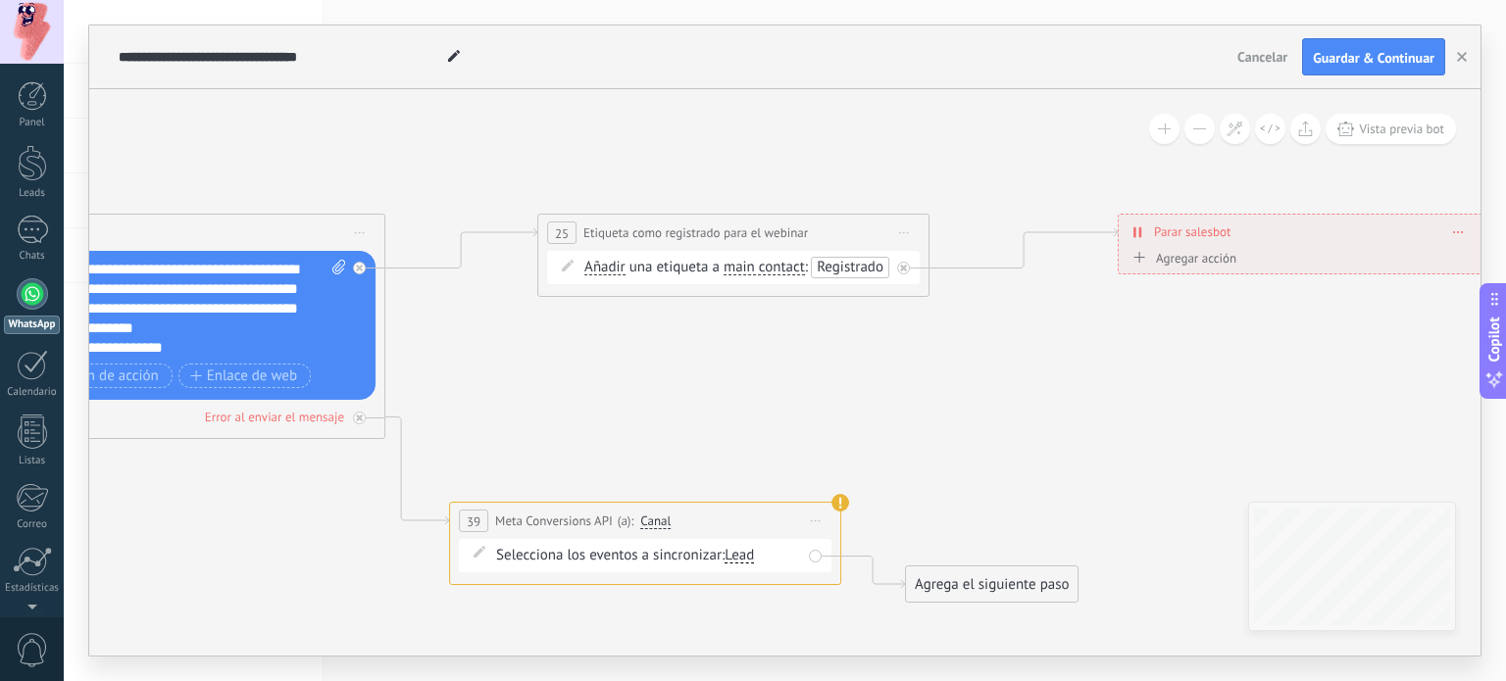
drag, startPoint x: 482, startPoint y: 421, endPoint x: 692, endPoint y: 399, distance: 210.9
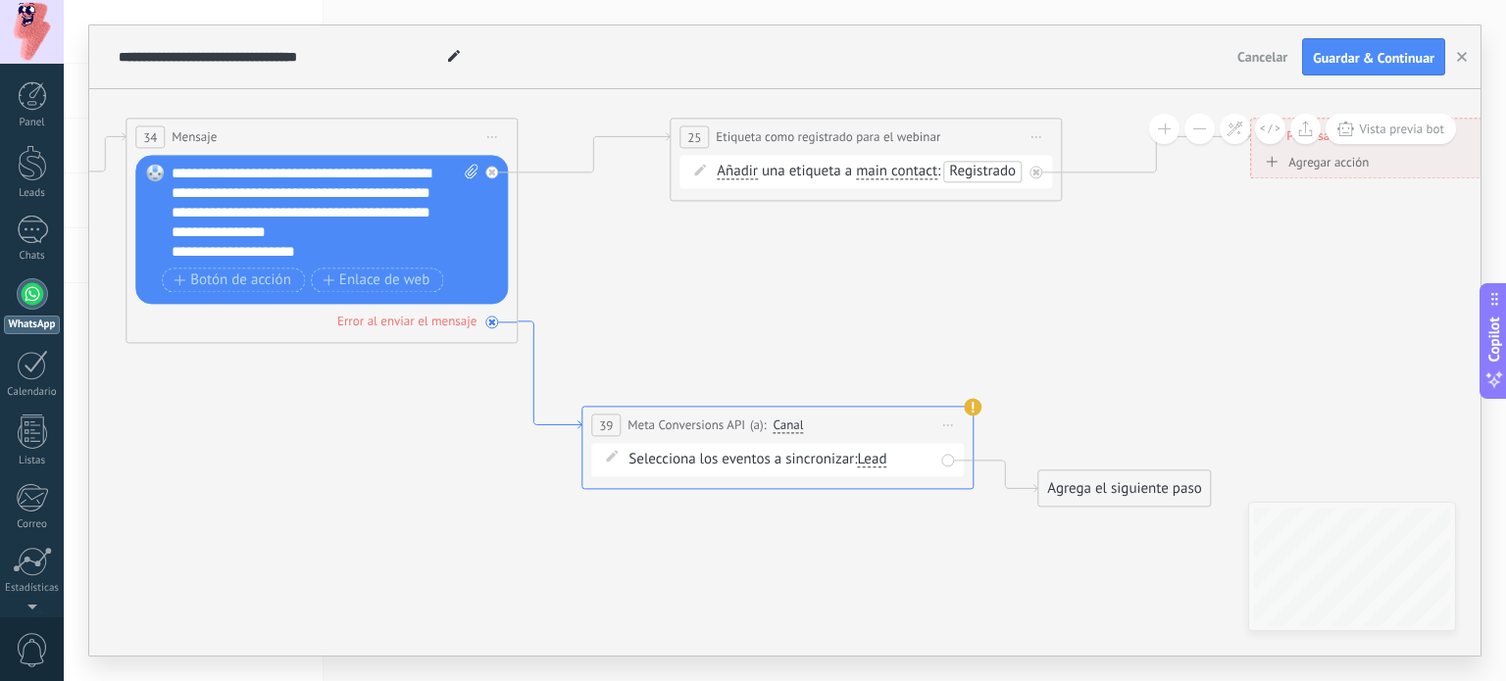
drag, startPoint x: 398, startPoint y: 479, endPoint x: 500, endPoint y: 399, distance: 129.8
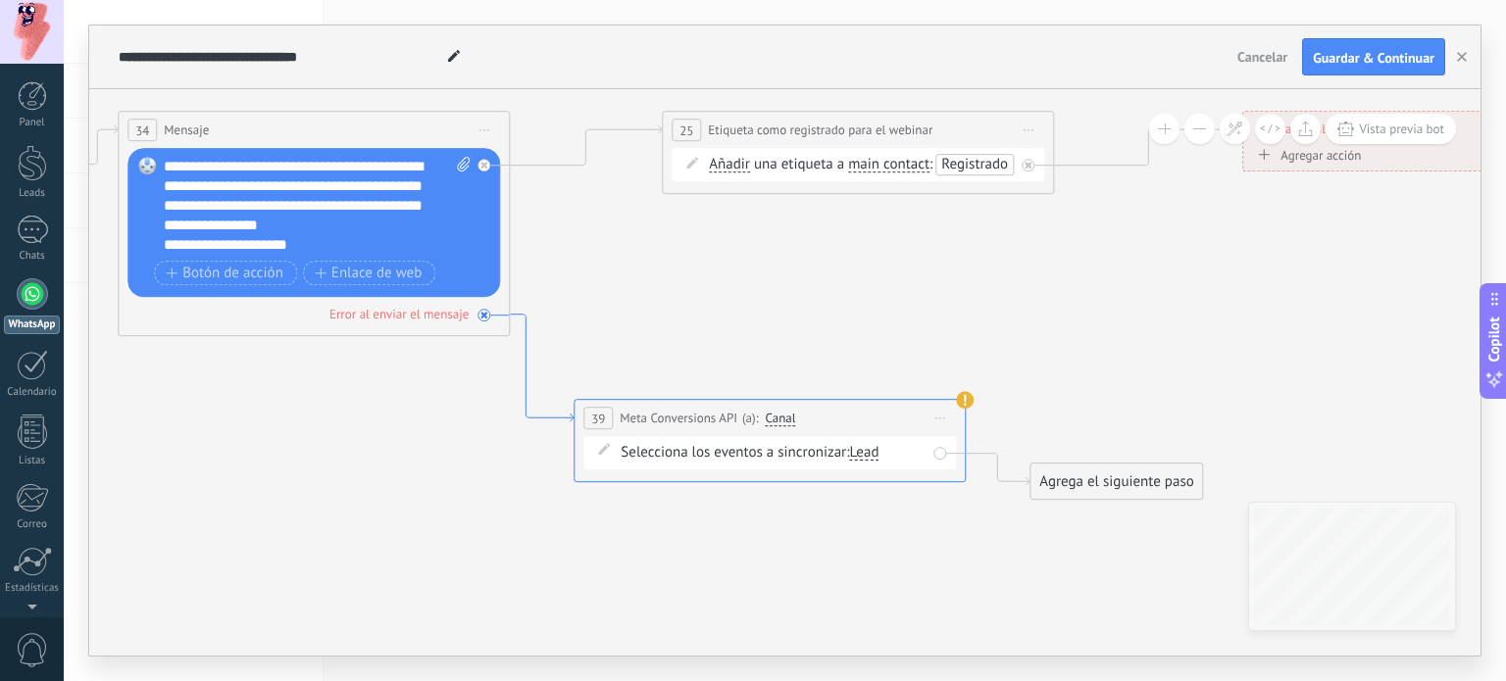
drag, startPoint x: 503, startPoint y: 338, endPoint x: 455, endPoint y: 346, distance: 48.7
click at [510, 351] on icon at bounding box center [542, 369] width 64 height 108
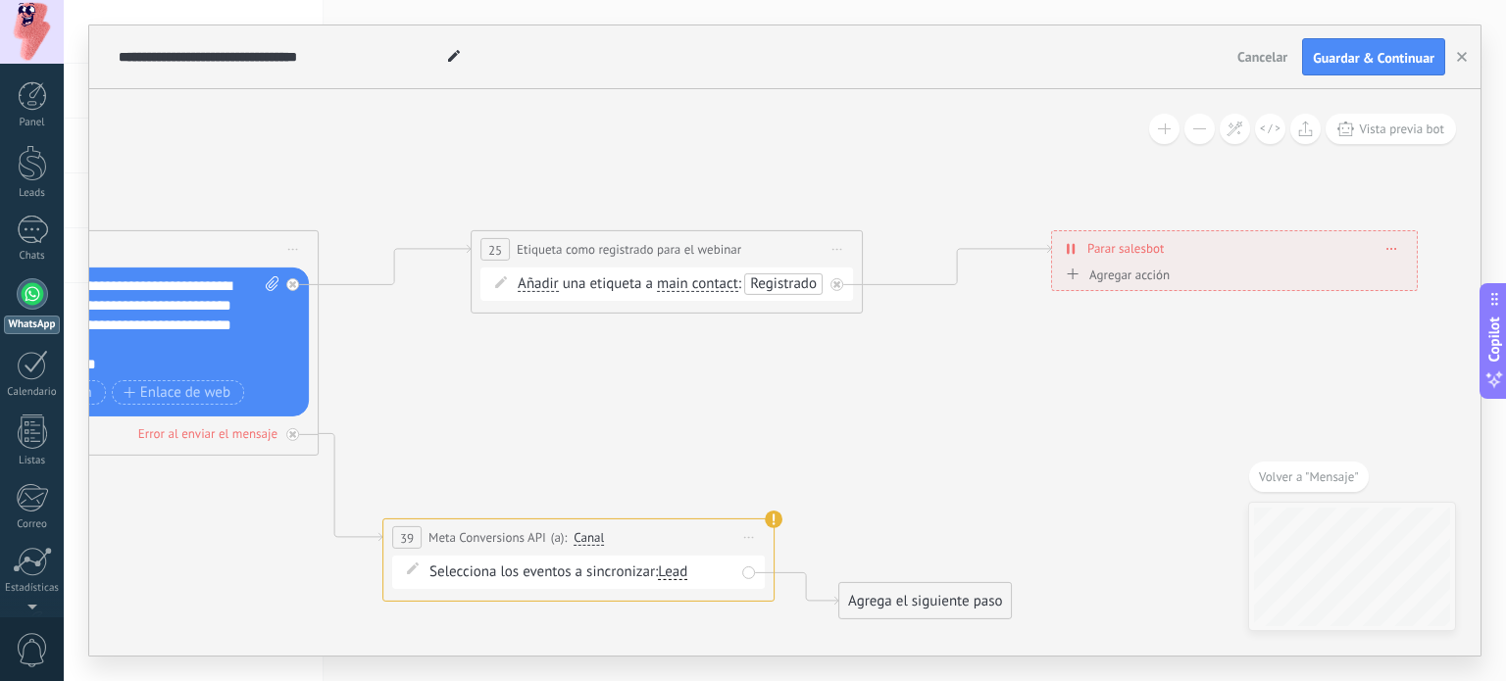
drag, startPoint x: 608, startPoint y: 223, endPoint x: 398, endPoint y: 413, distance: 282.5
click at [774, 243] on div "**********" at bounding box center [663, 252] width 390 height 36
click at [824, 248] on span "Iniciar vista previa aquí Cambiar nombre Duplicar [GEOGRAPHIC_DATA]" at bounding box center [833, 252] width 31 height 28
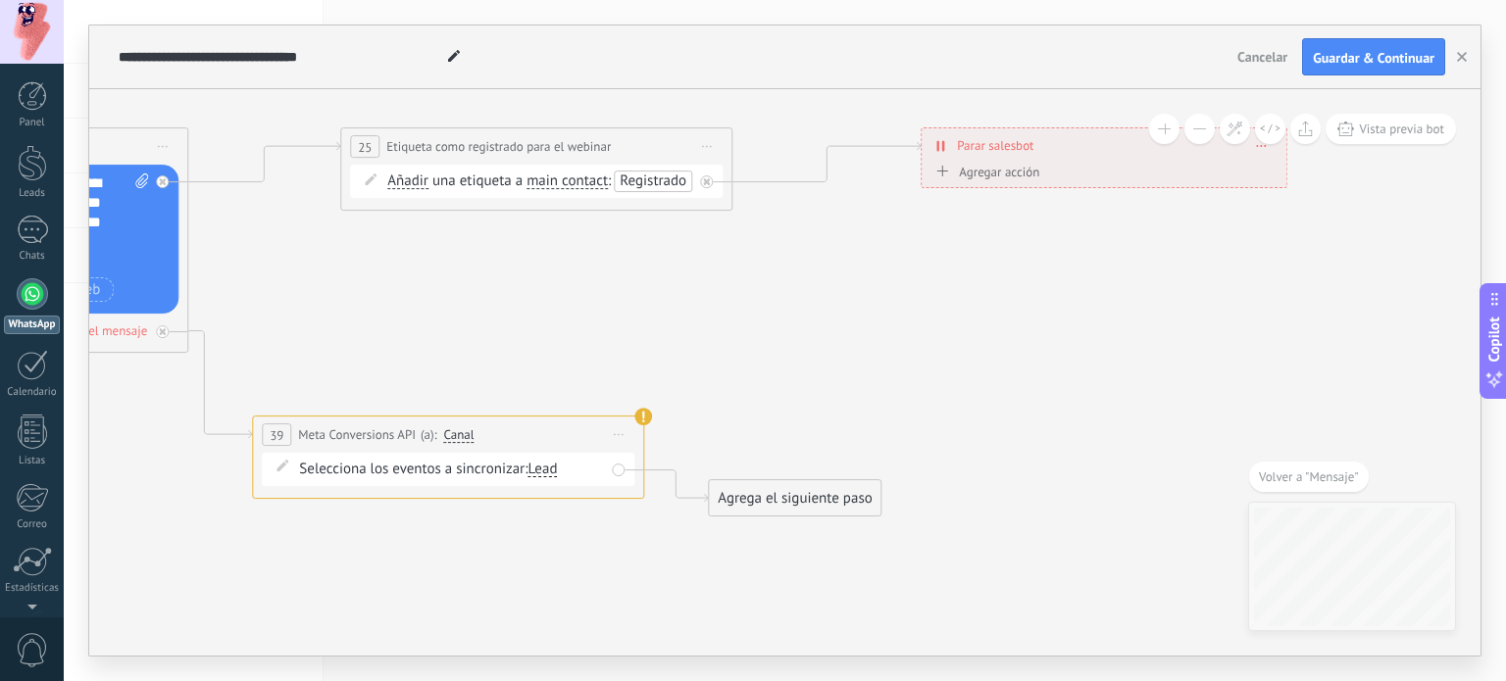
drag, startPoint x: 918, startPoint y: 461, endPoint x: 792, endPoint y: 356, distance: 163.5
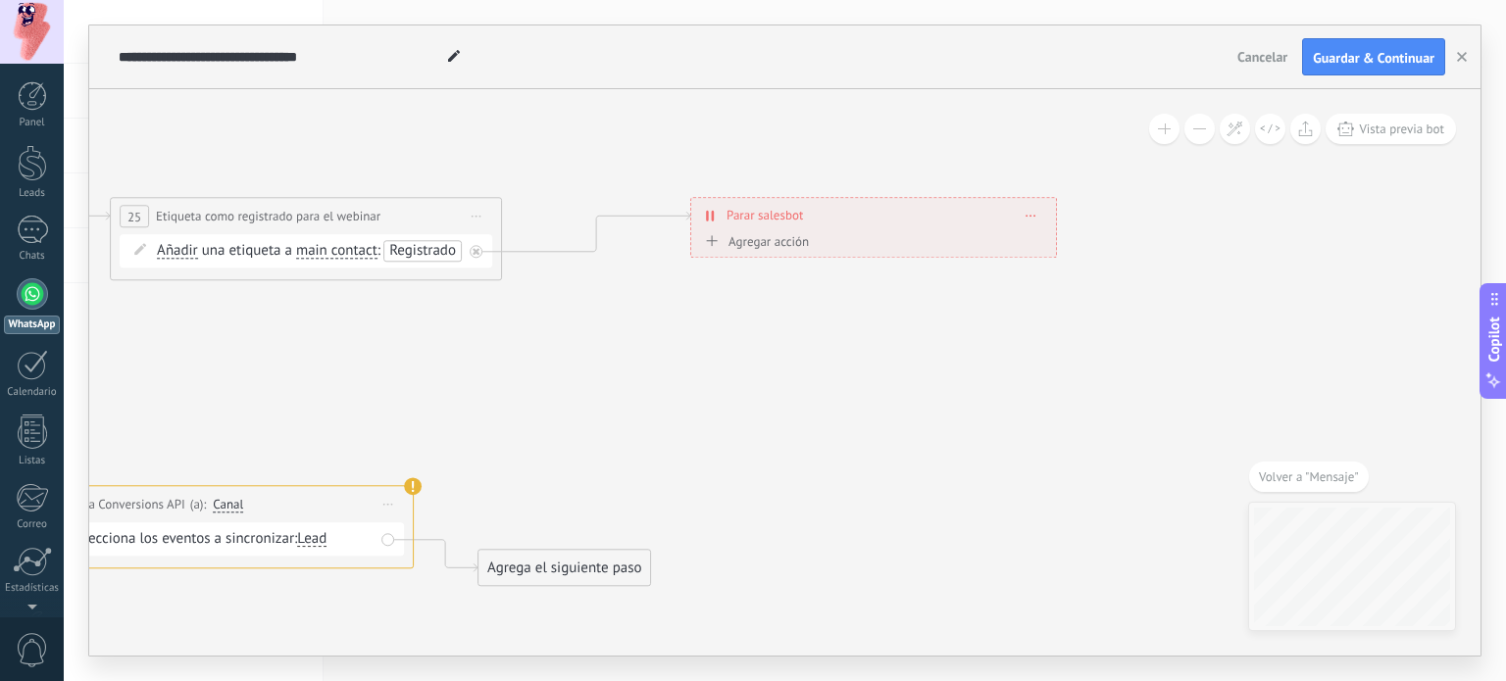
drag, startPoint x: 872, startPoint y: 380, endPoint x: 811, endPoint y: 388, distance: 62.3
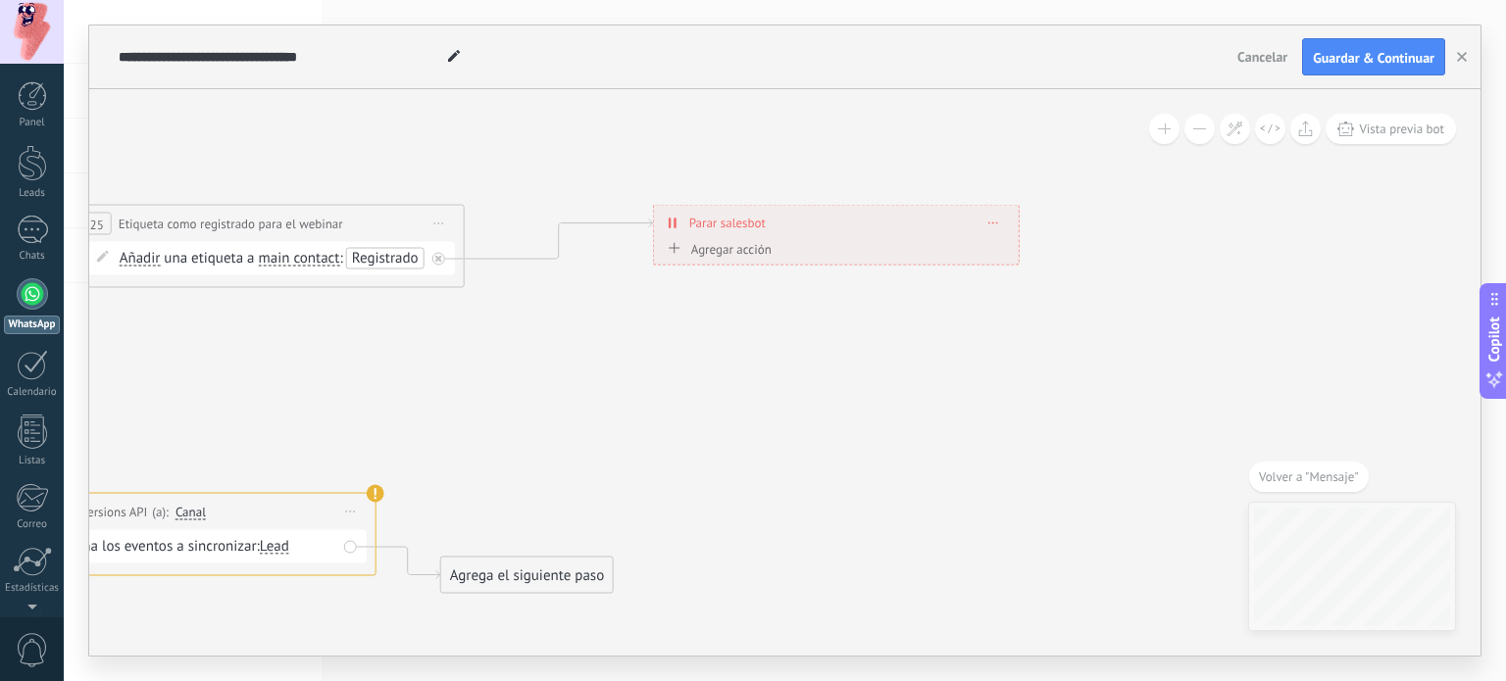
click at [989, 223] on span at bounding box center [993, 223] width 9 height 11
click at [1014, 246] on div "Borrar" at bounding box center [1029, 250] width 87 height 33
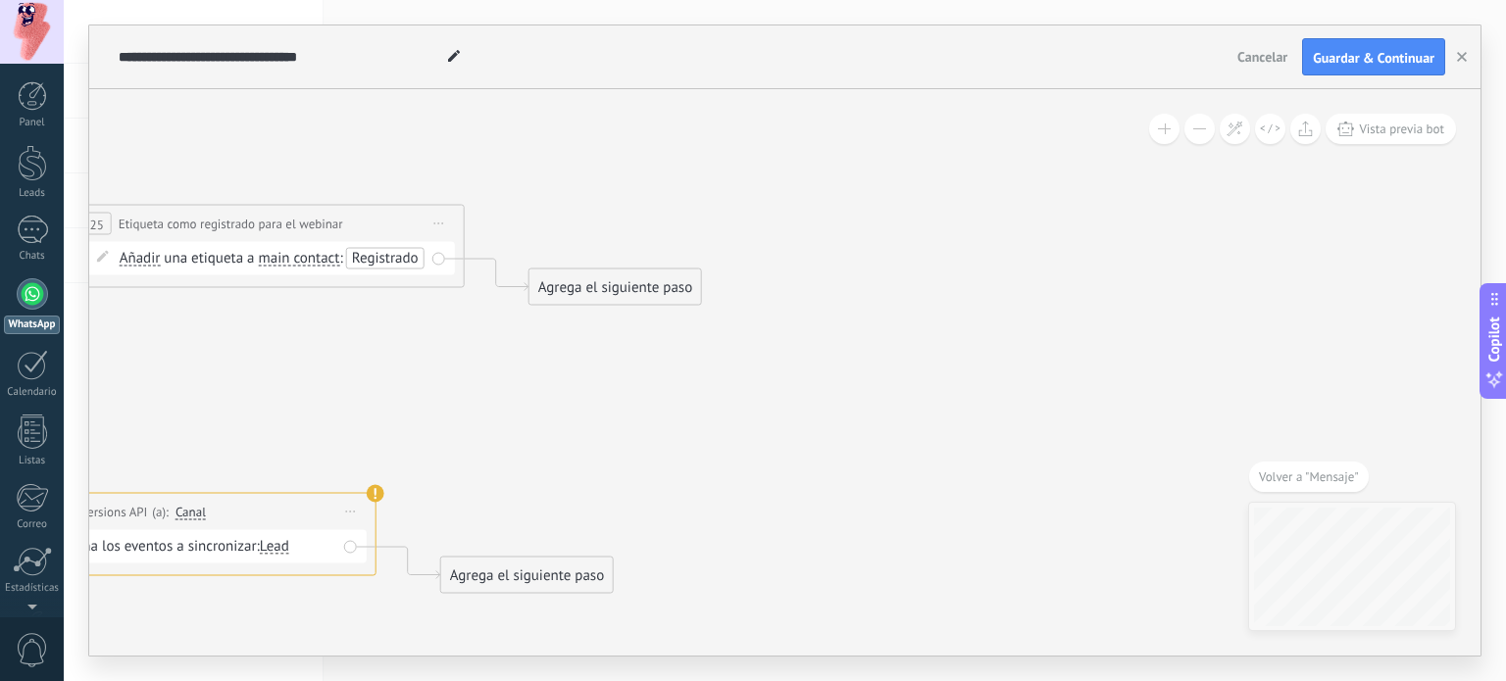
click at [612, 284] on div "Agrega el siguiente paso" at bounding box center [615, 288] width 172 height 32
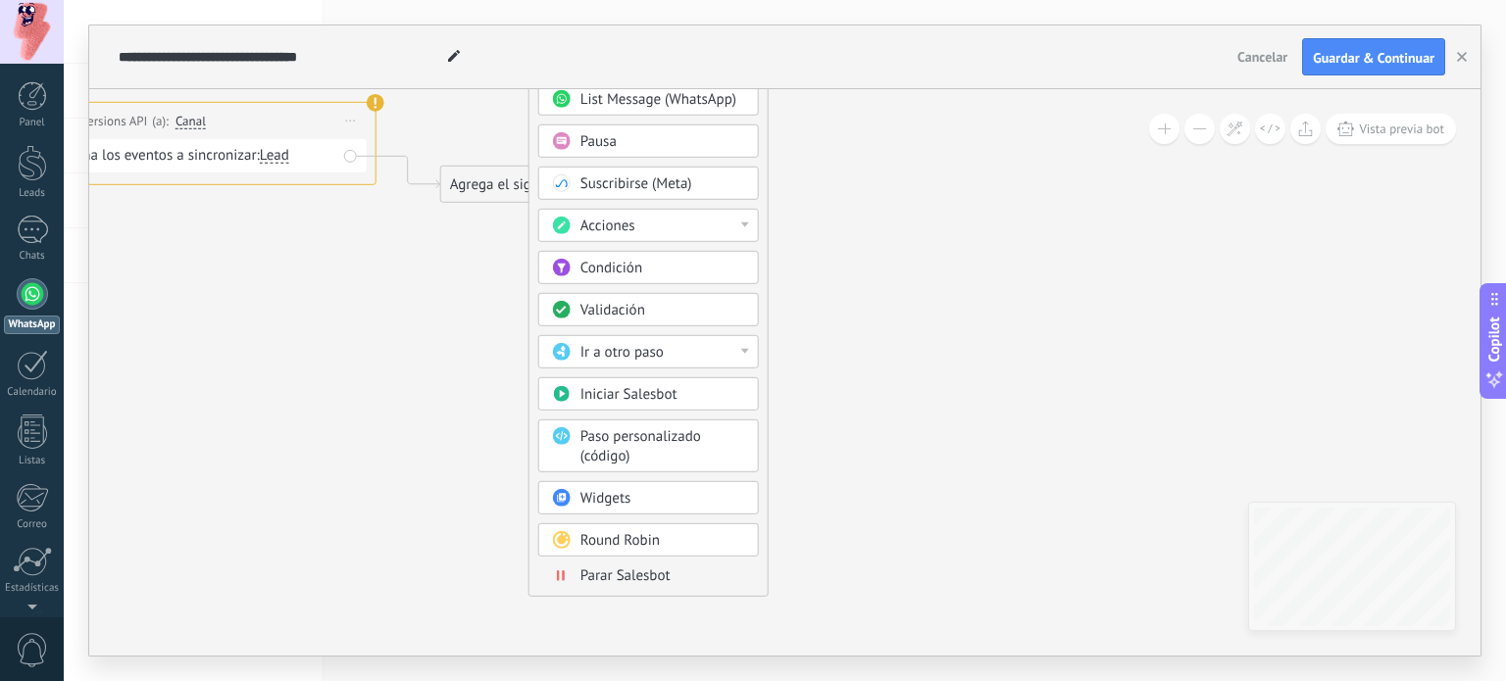
click at [663, 533] on div "Round Robin" at bounding box center [662, 541] width 165 height 20
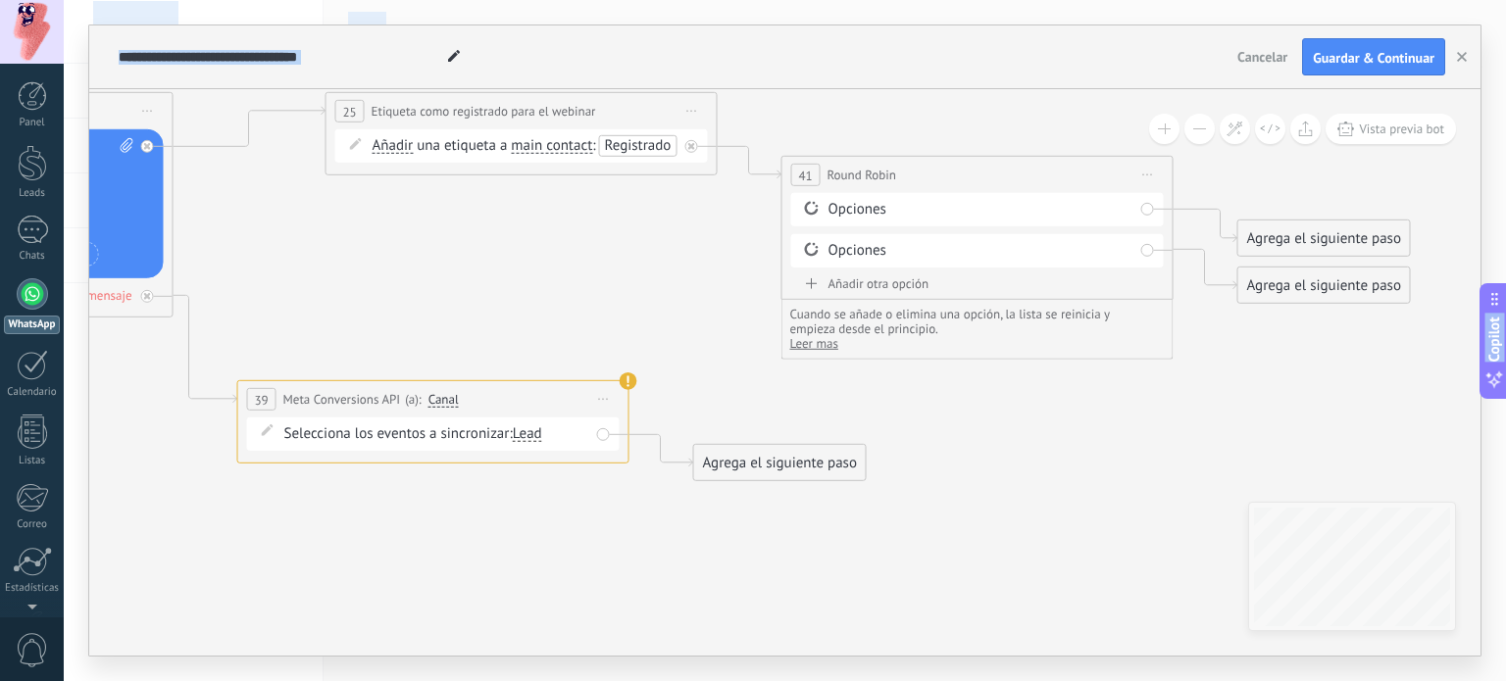
drag, startPoint x: 714, startPoint y: 424, endPoint x: 883, endPoint y: 684, distance: 310.2
click at [883, 680] on html ".abccls-1,.abccls-2{fill-rule:evenodd}.abccls-2{fill:#fff} .abfcls-1{fill:none}…" at bounding box center [753, 340] width 1506 height 681
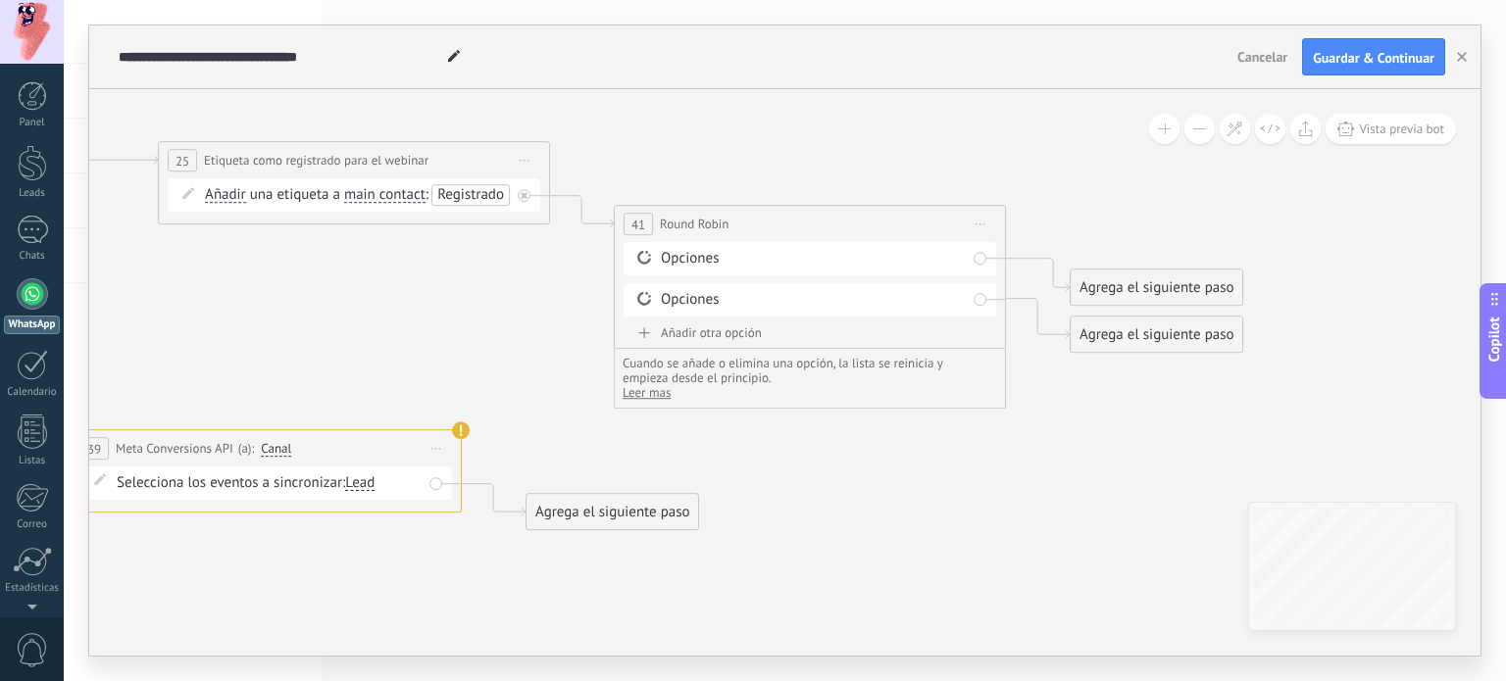
drag, startPoint x: 1059, startPoint y: 466, endPoint x: 892, endPoint y: 515, distance: 173.7
click at [1176, 289] on div "Agrega el siguiente paso" at bounding box center [1156, 288] width 172 height 32
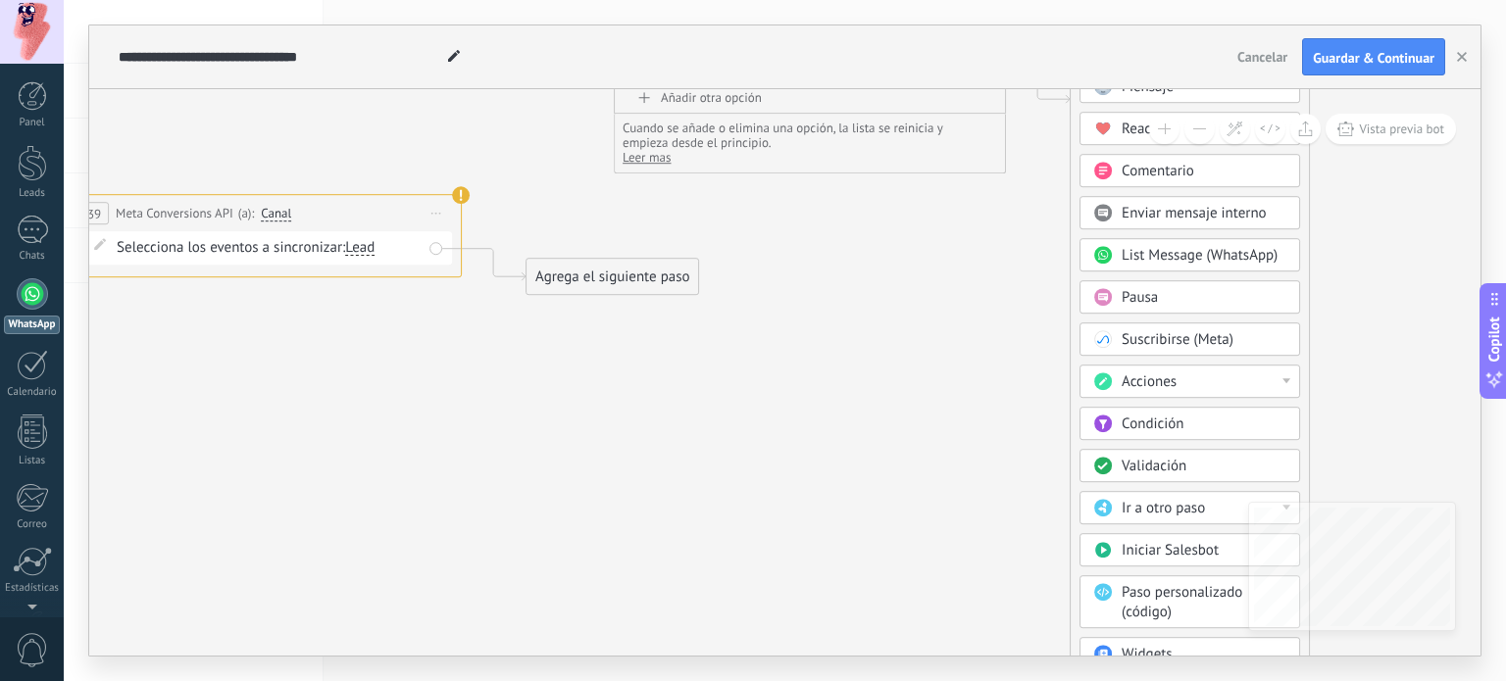
click at [1229, 377] on div "Acciones" at bounding box center [1203, 382] width 165 height 20
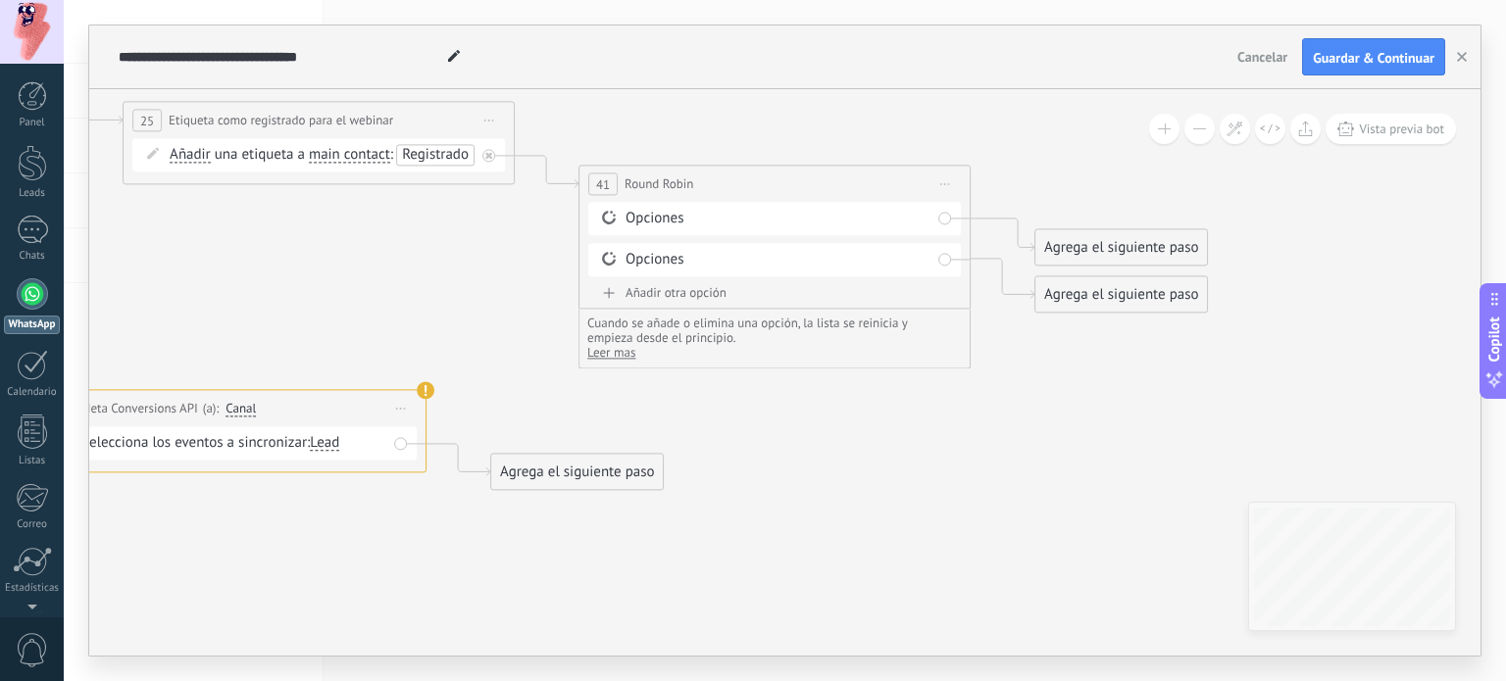
drag, startPoint x: 1150, startPoint y: 230, endPoint x: 1113, endPoint y: 336, distance: 112.2
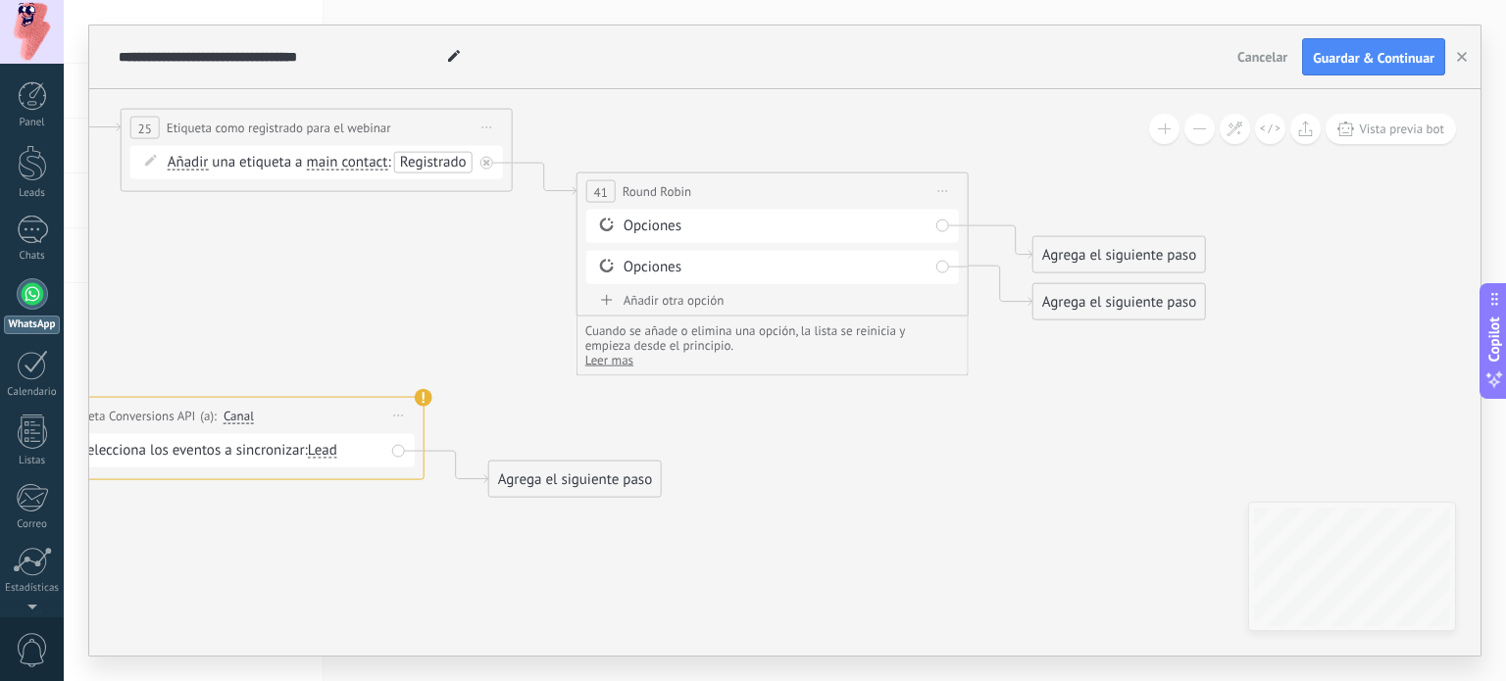
click at [1116, 253] on div "Agrega el siguiente paso" at bounding box center [1119, 255] width 172 height 32
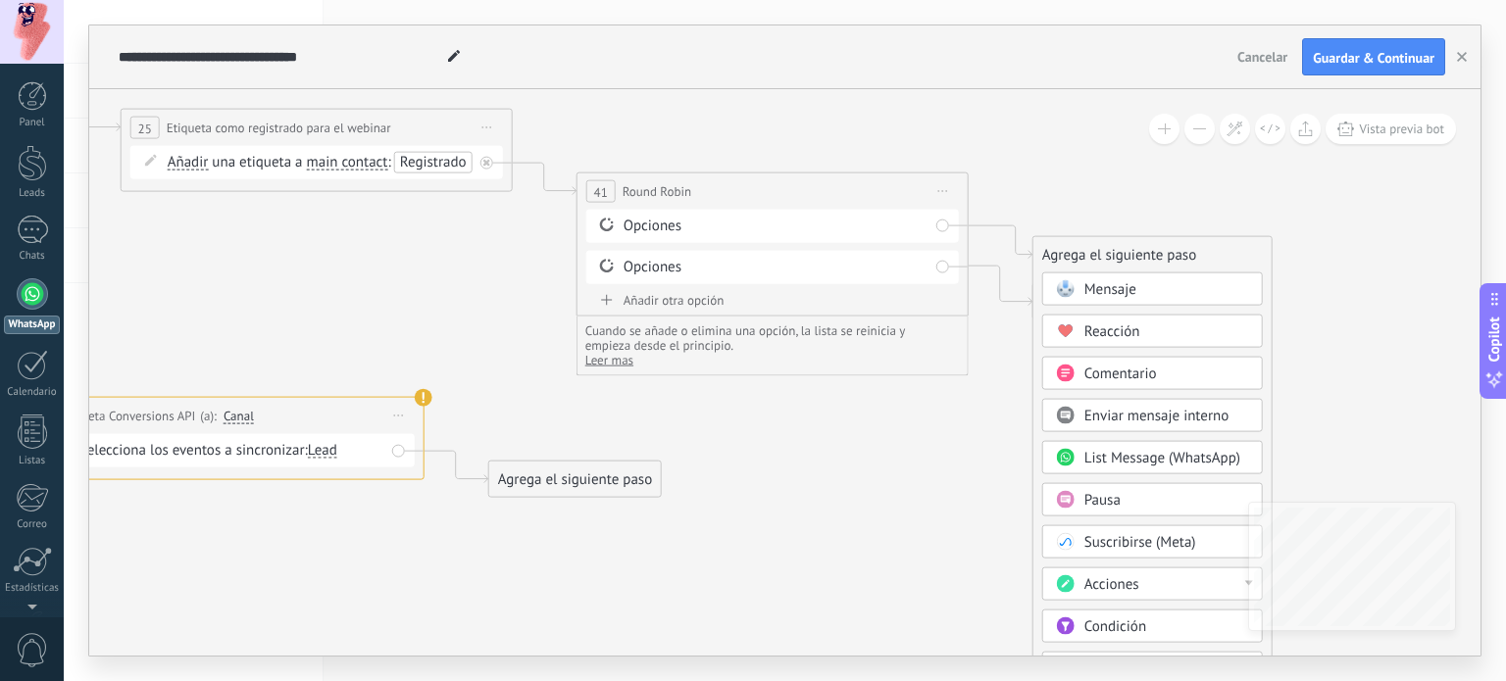
click at [1166, 468] on div "List Message (WhatsApp)" at bounding box center [1152, 457] width 221 height 33
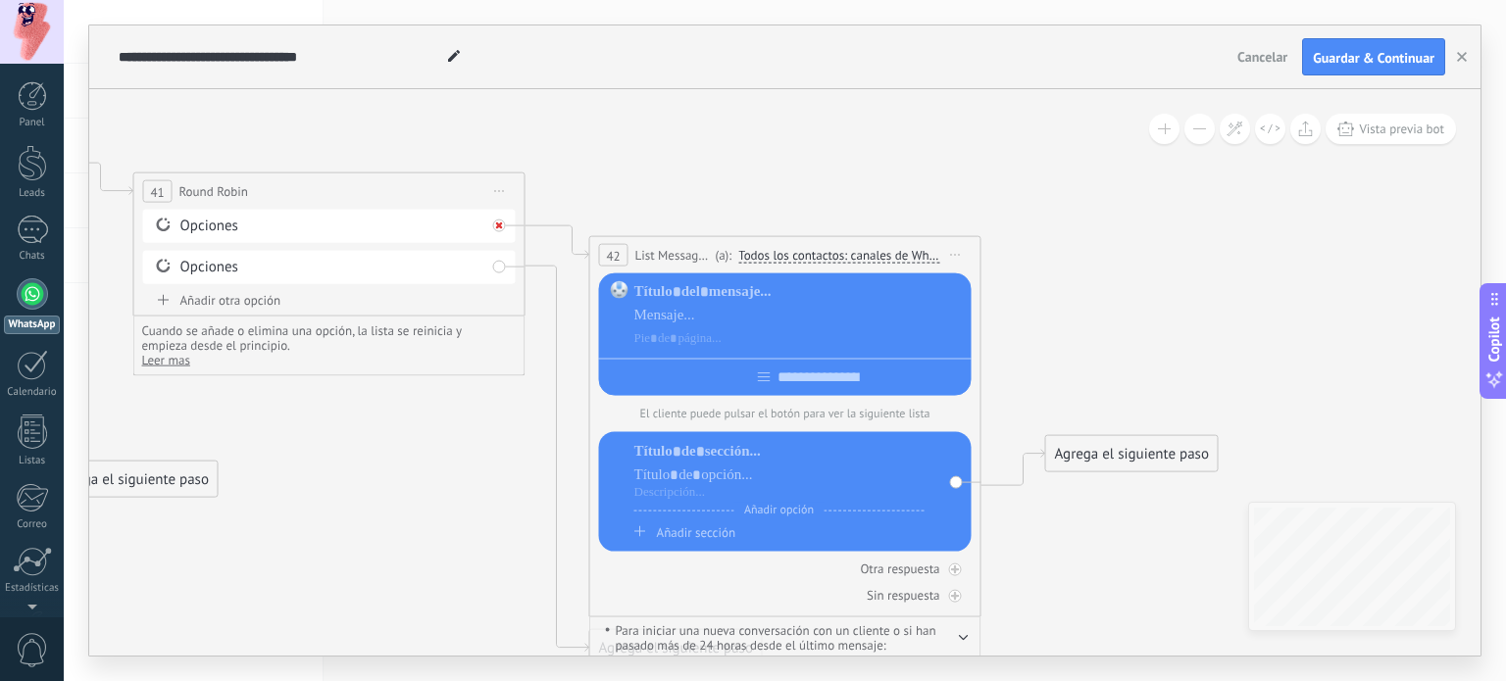
click at [504, 228] on div at bounding box center [499, 226] width 13 height 13
click at [956, 250] on span "Iniciar vista previa aquí Cambiar nombre Duplicar [GEOGRAPHIC_DATA]" at bounding box center [955, 255] width 31 height 28
click at [1023, 383] on div "Borrar" at bounding box center [1045, 383] width 194 height 33
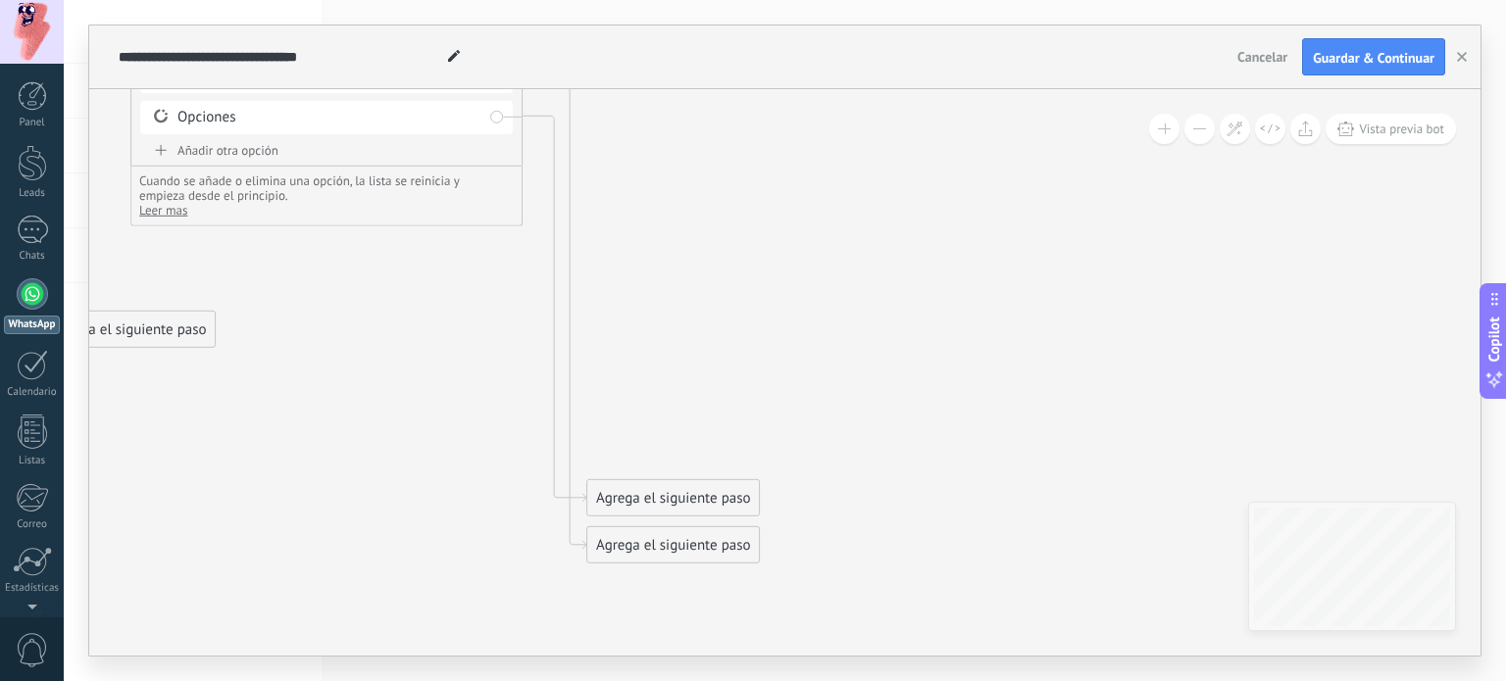
drag, startPoint x: 764, startPoint y: 383, endPoint x: 762, endPoint y: 348, distance: 35.3
click at [667, 501] on div "Agrega el siguiente paso" at bounding box center [673, 503] width 172 height 32
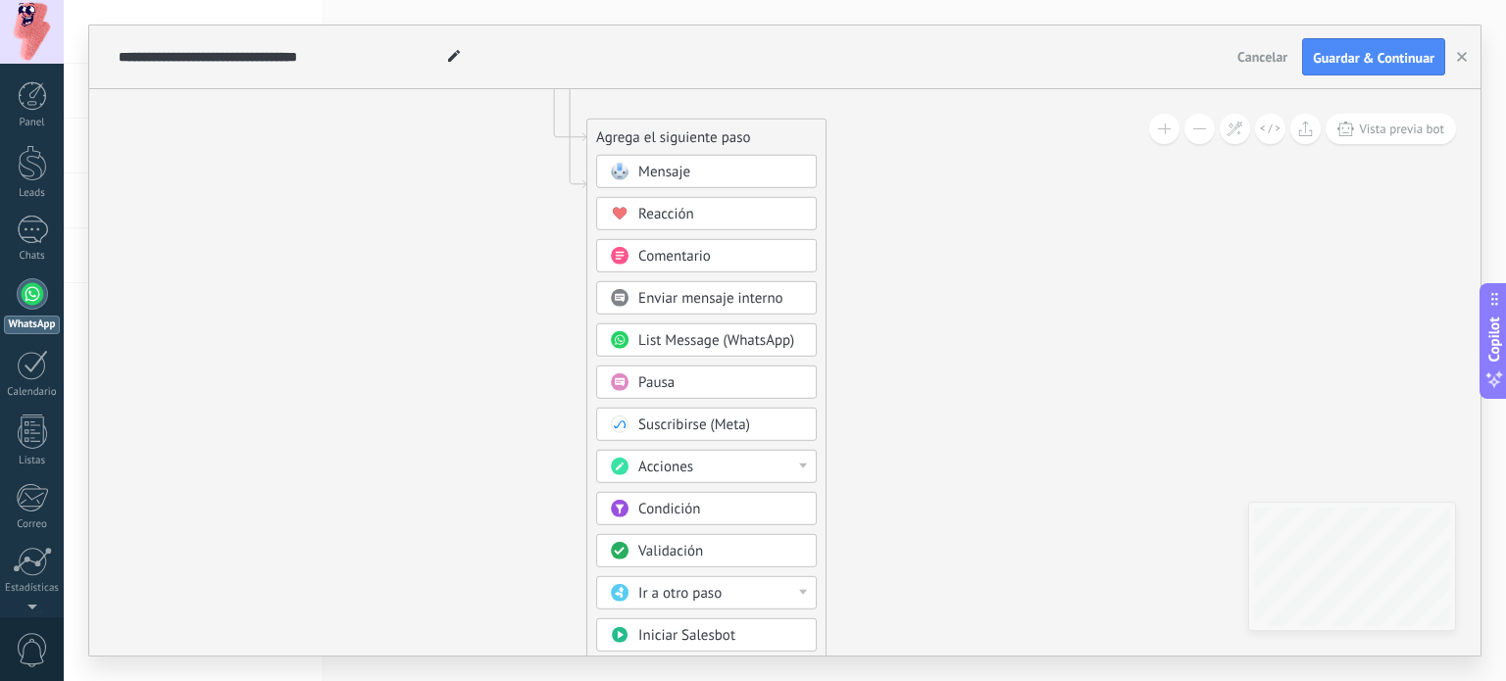
click at [773, 588] on div "Ir a otro paso" at bounding box center [720, 594] width 165 height 20
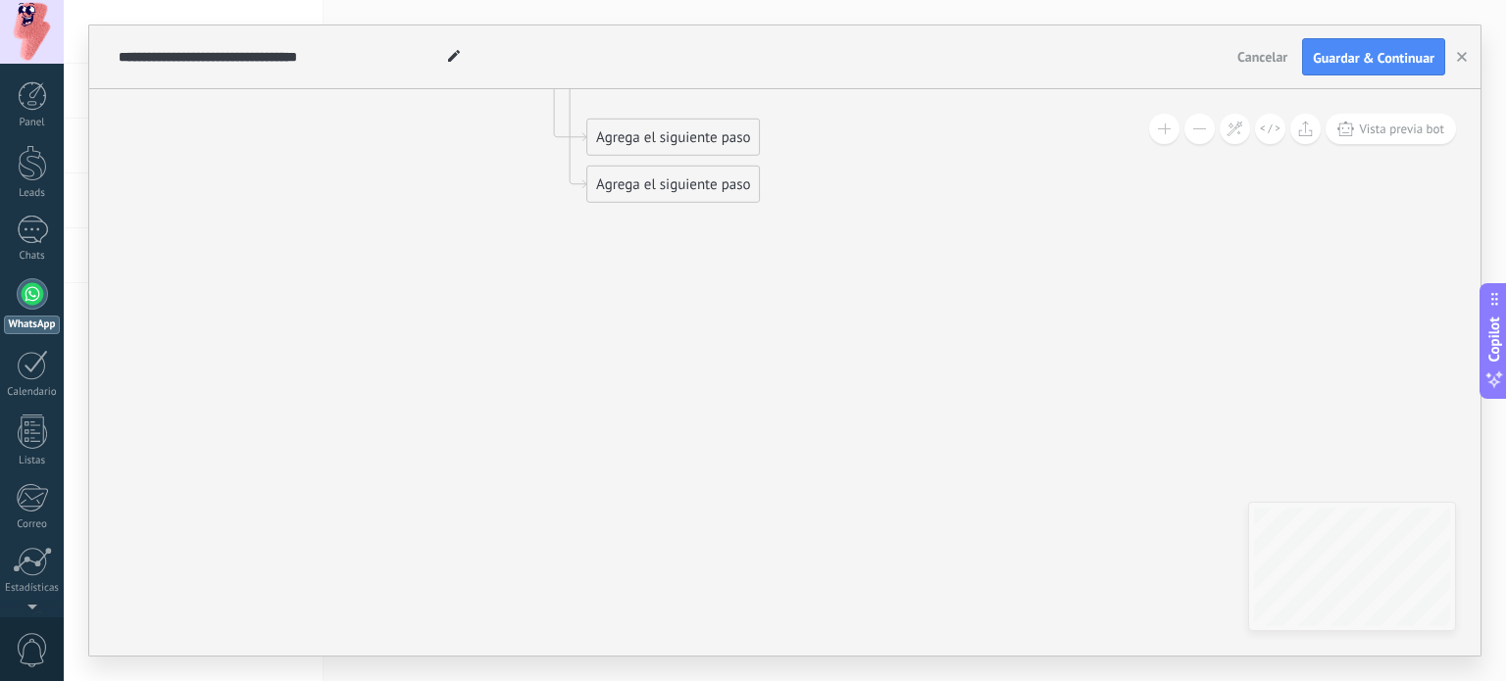
click at [716, 153] on div "Agrega el siguiente paso" at bounding box center [673, 138] width 172 height 32
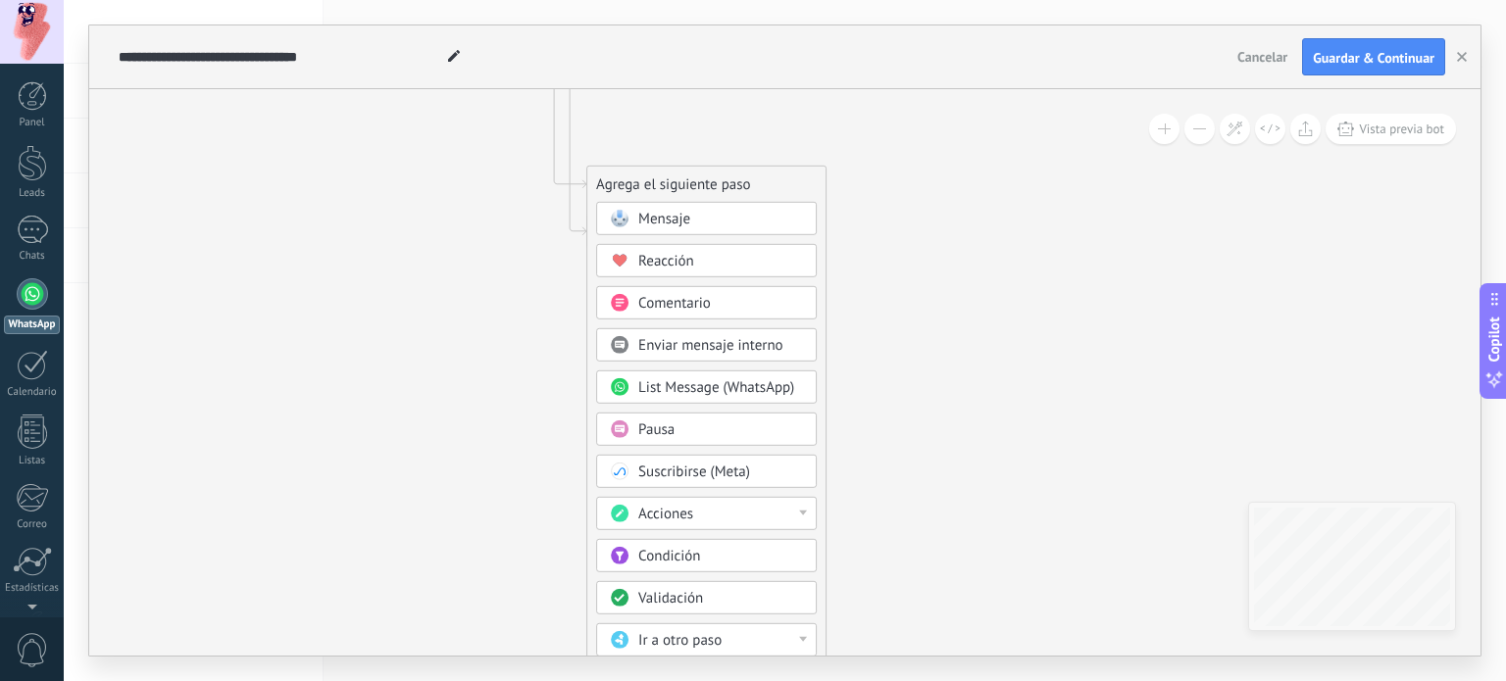
click at [737, 345] on span "Enviar mensaje interno" at bounding box center [710, 345] width 145 height 19
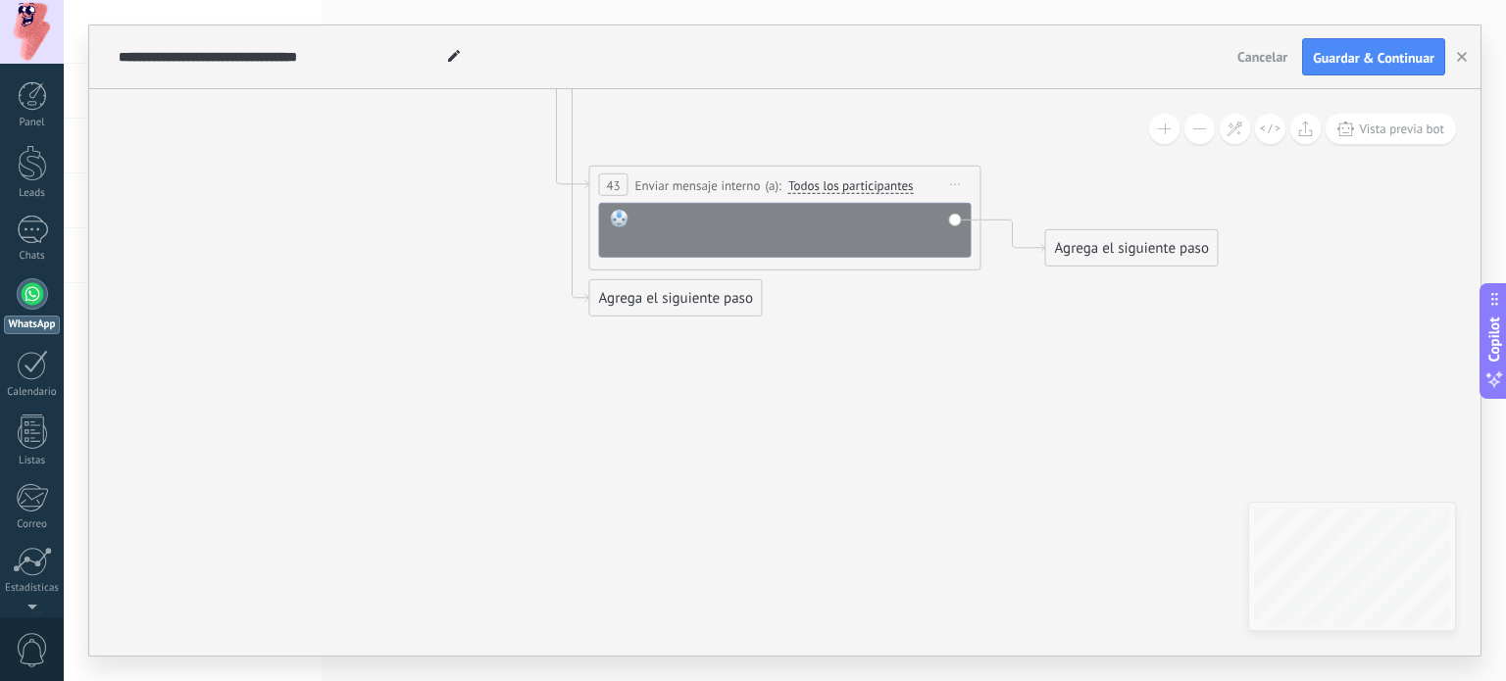
click at [740, 230] on div at bounding box center [798, 229] width 324 height 39
drag, startPoint x: 752, startPoint y: 226, endPoint x: 650, endPoint y: 215, distance: 102.6
click at [650, 215] on div "*****" at bounding box center [798, 229] width 325 height 39
click at [957, 184] on icon at bounding box center [956, 185] width 10 height 2
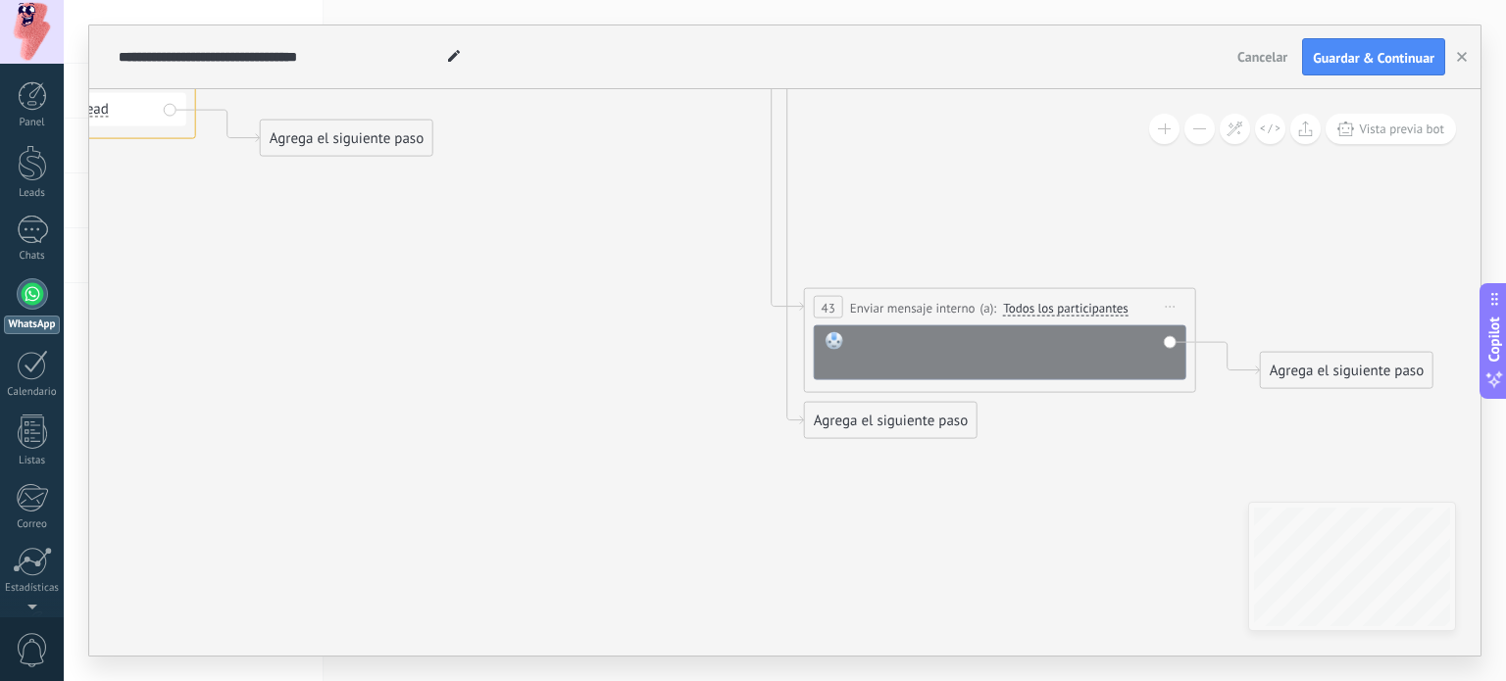
drag, startPoint x: 462, startPoint y: 264, endPoint x: 676, endPoint y: 386, distance: 247.2
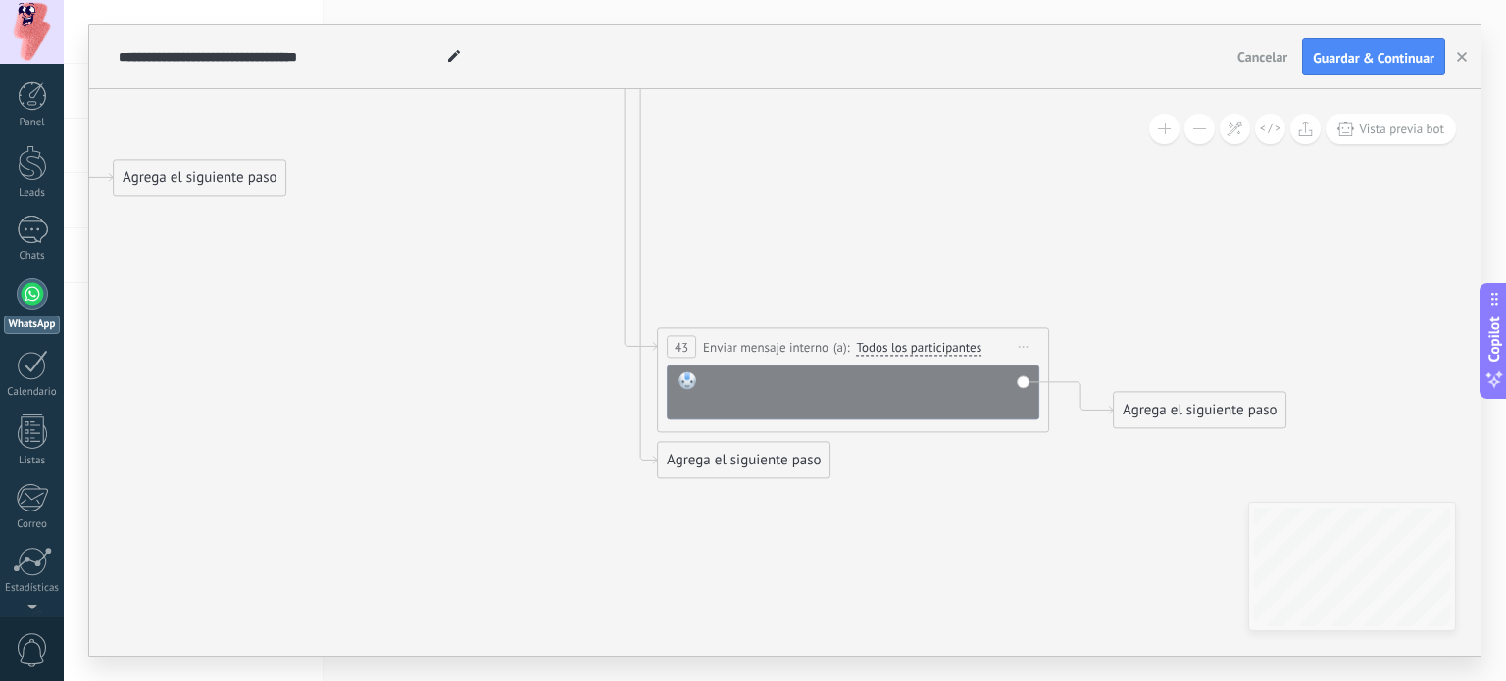
drag, startPoint x: 986, startPoint y: 463, endPoint x: 963, endPoint y: 477, distance: 27.7
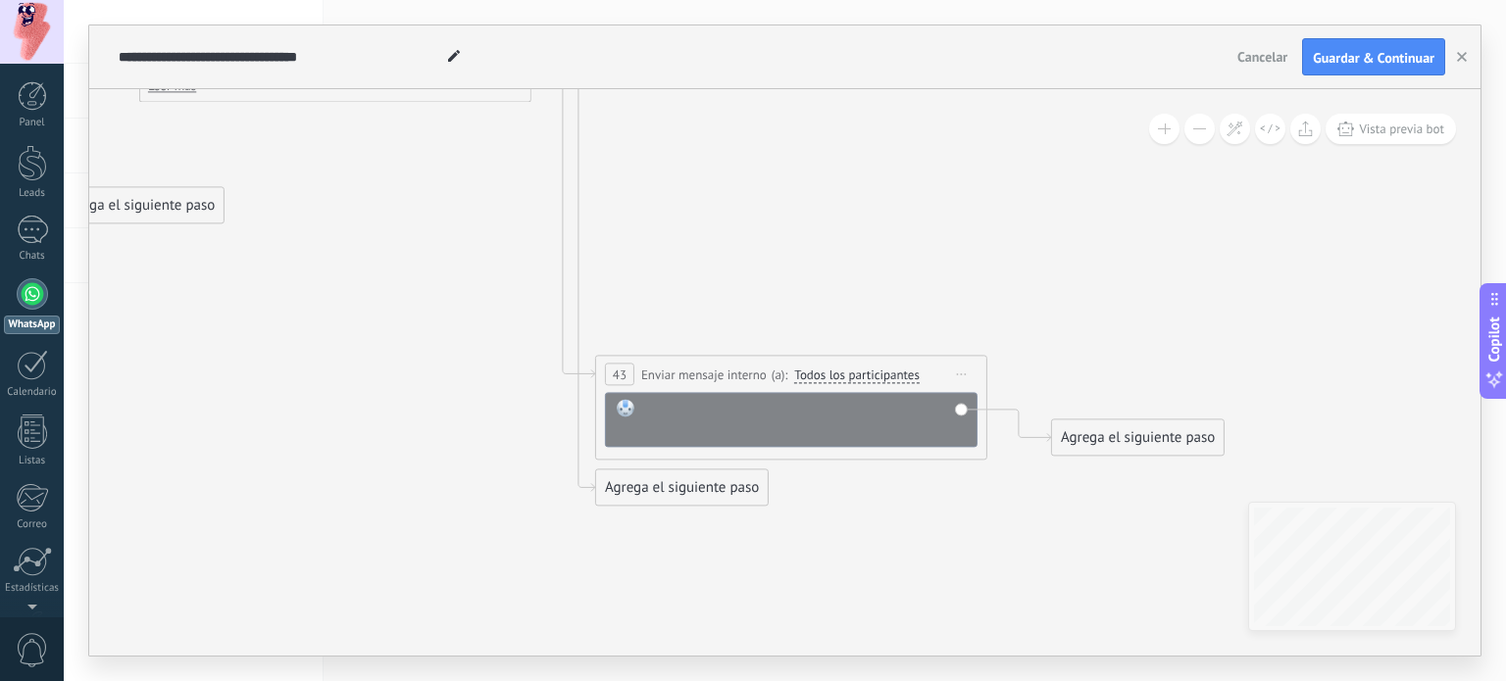
drag, startPoint x: 884, startPoint y: 233, endPoint x: 819, endPoint y: 261, distance: 71.2
click at [1066, 433] on div "Agrega el siguiente paso" at bounding box center [1134, 438] width 172 height 32
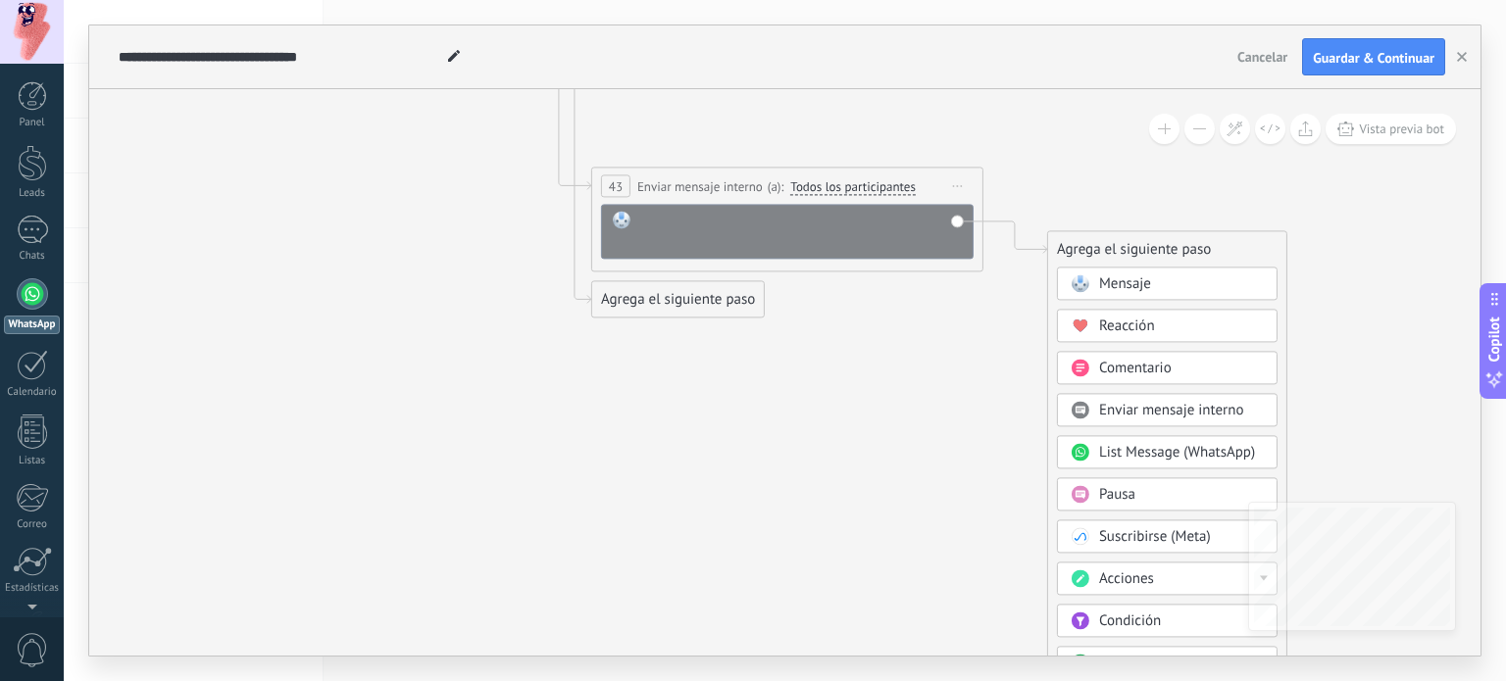
click at [1176, 372] on div "Comentario" at bounding box center [1181, 370] width 165 height 20
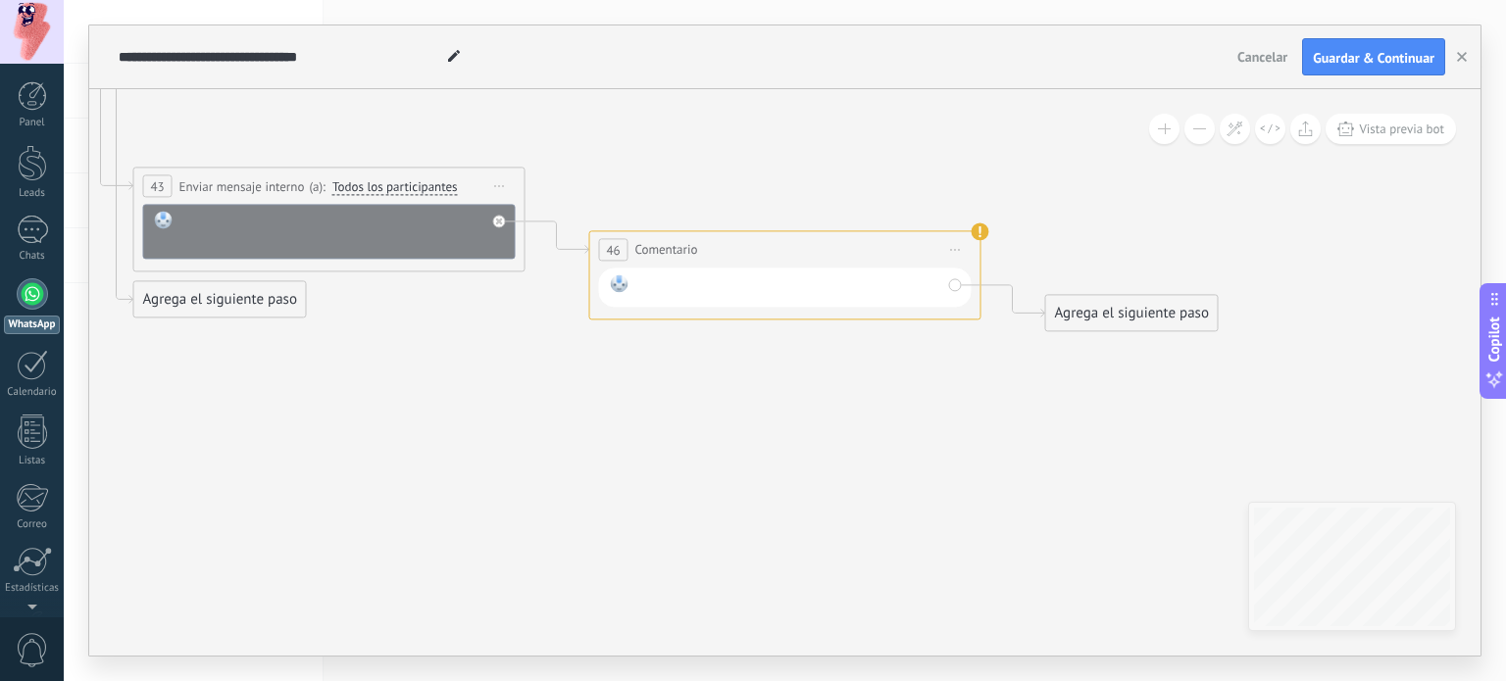
click at [836, 294] on div at bounding box center [788, 287] width 305 height 25
click at [1097, 310] on div "Agrega el siguiente paso" at bounding box center [1132, 314] width 172 height 32
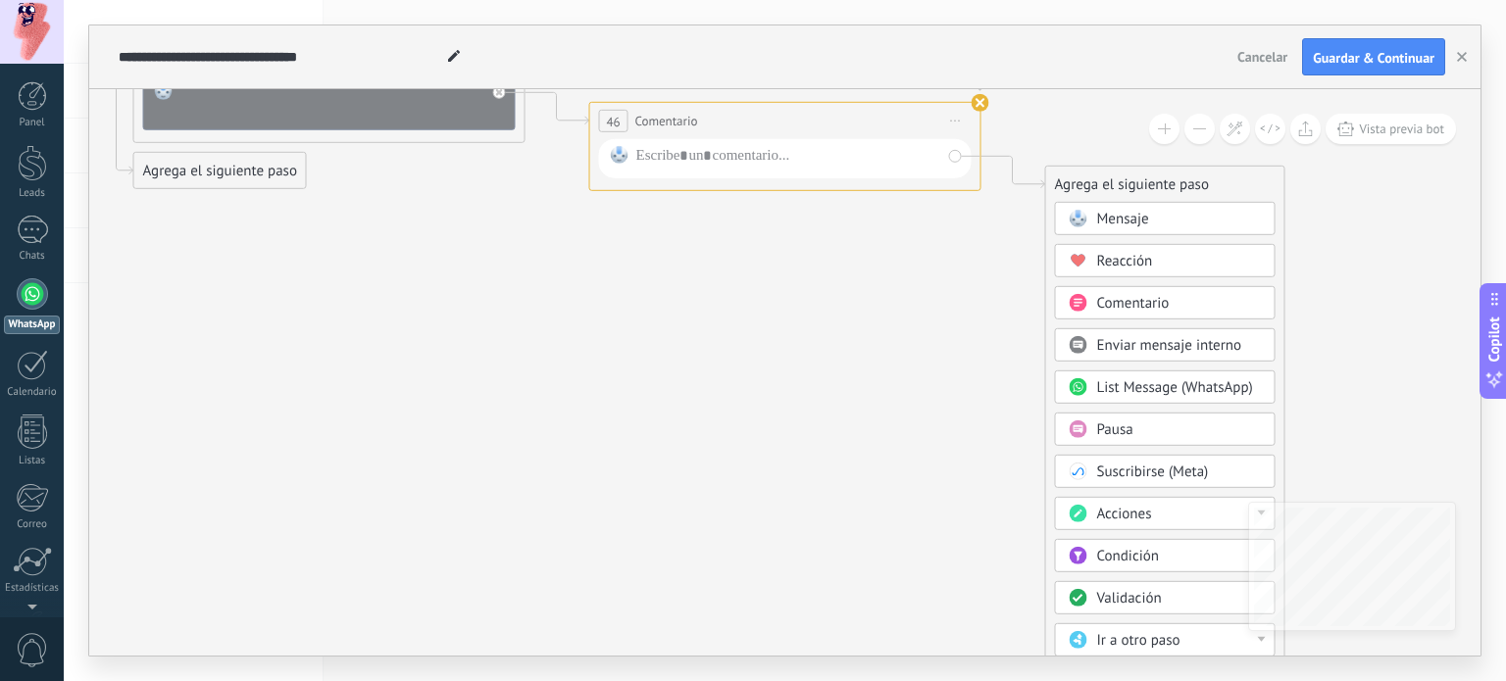
click at [1204, 505] on div "Acciones" at bounding box center [1179, 515] width 165 height 20
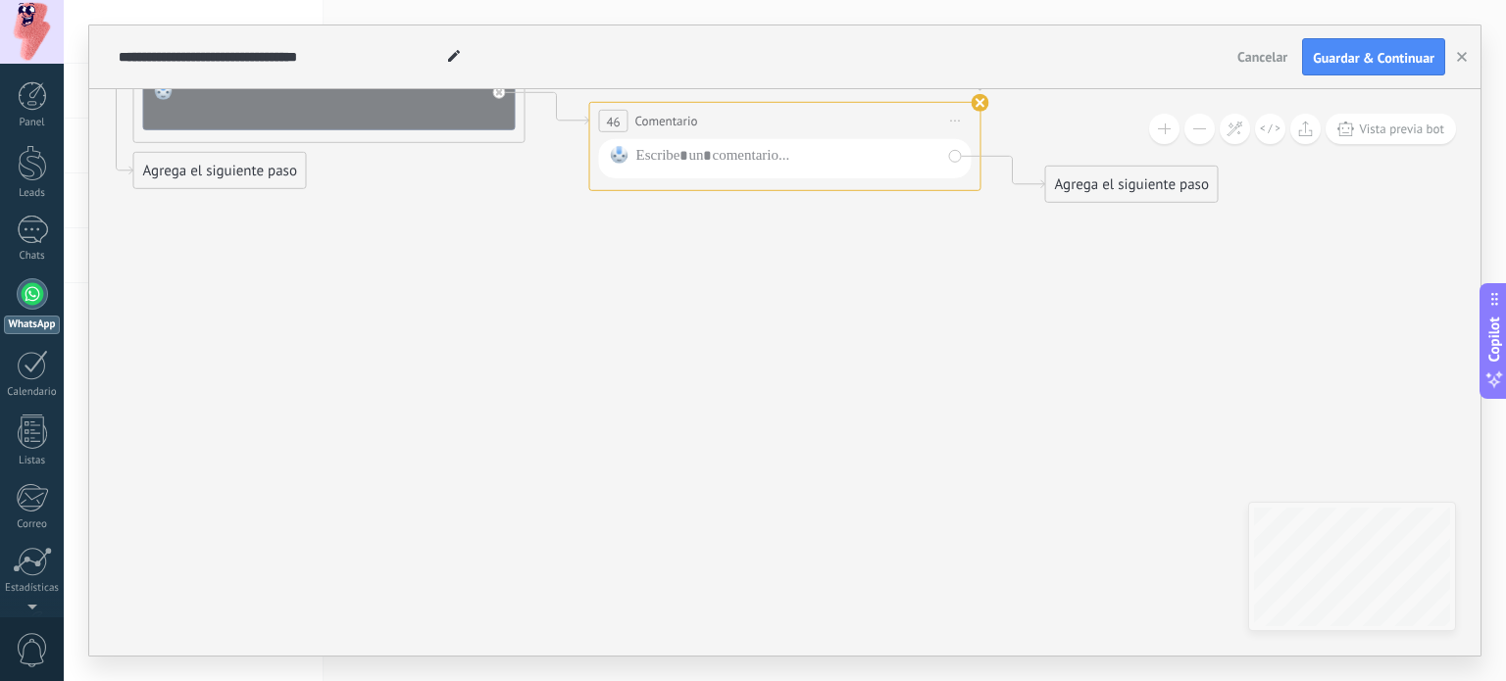
click at [1117, 180] on div "Agrega el siguiente paso" at bounding box center [1132, 185] width 172 height 32
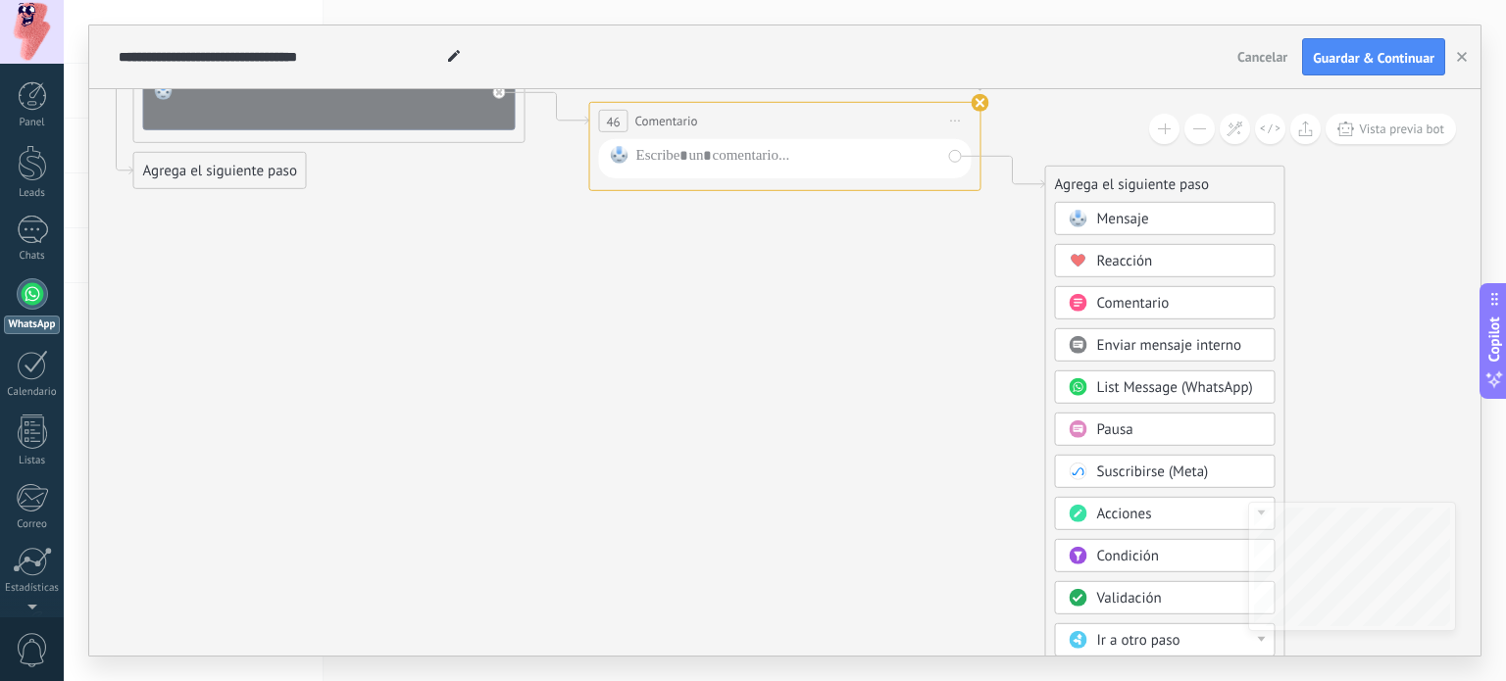
click at [1219, 639] on div "Ir a otro paso" at bounding box center [1179, 641] width 165 height 20
